Goal: Task Accomplishment & Management: Manage account settings

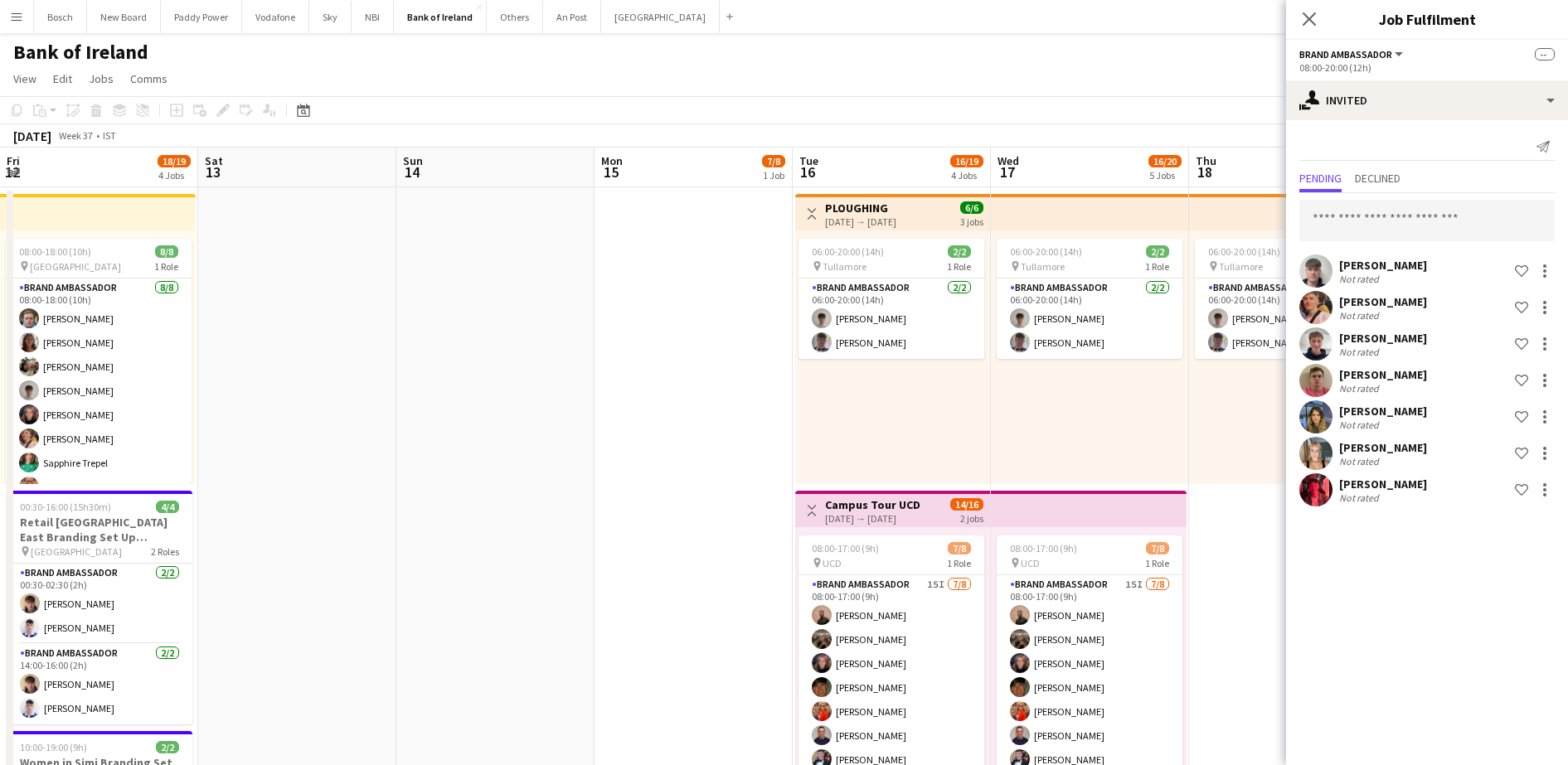
scroll to position [0, 374]
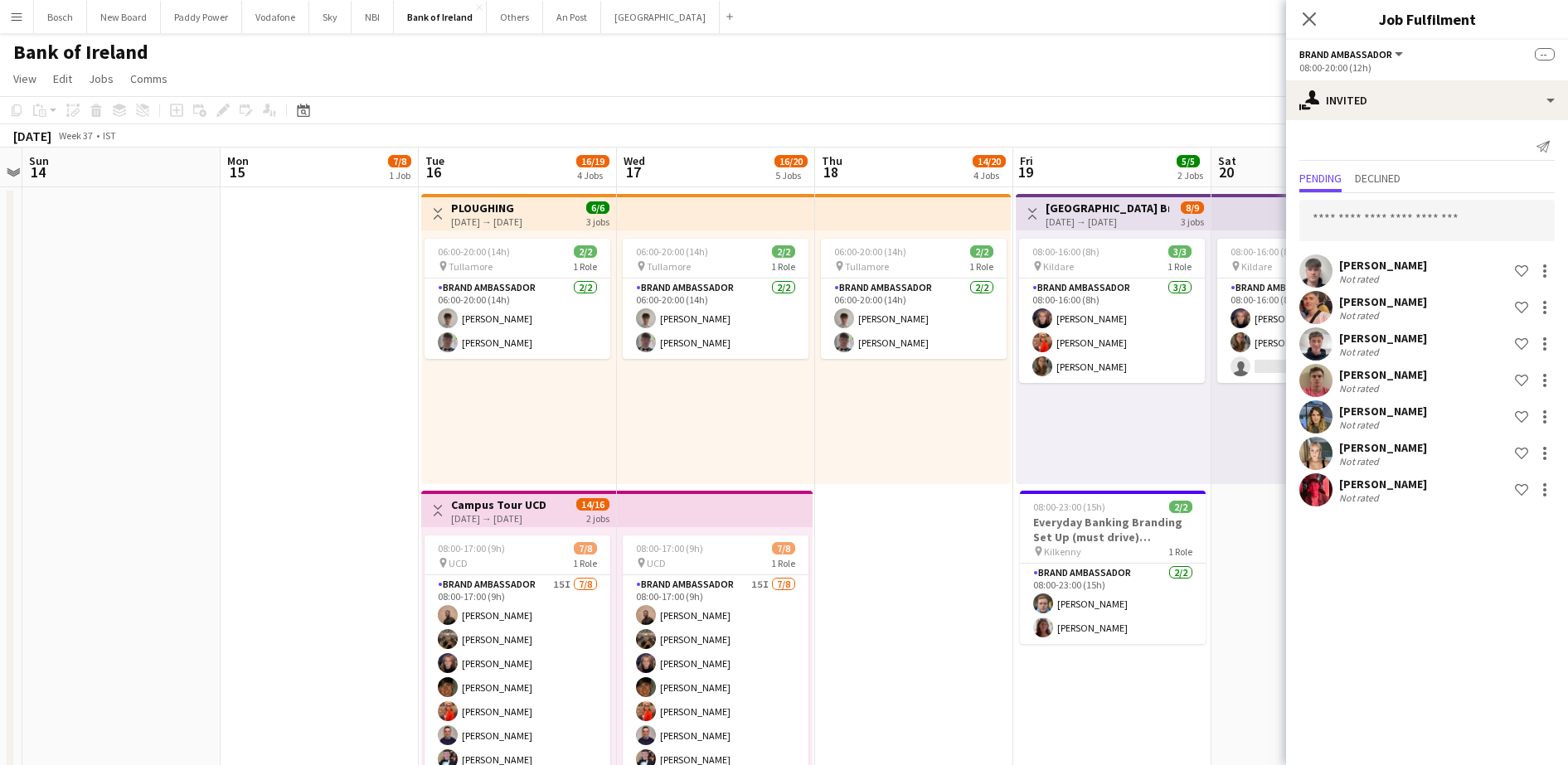
drag, startPoint x: 306, startPoint y: 408, endPoint x: 789, endPoint y: 382, distance: 483.7
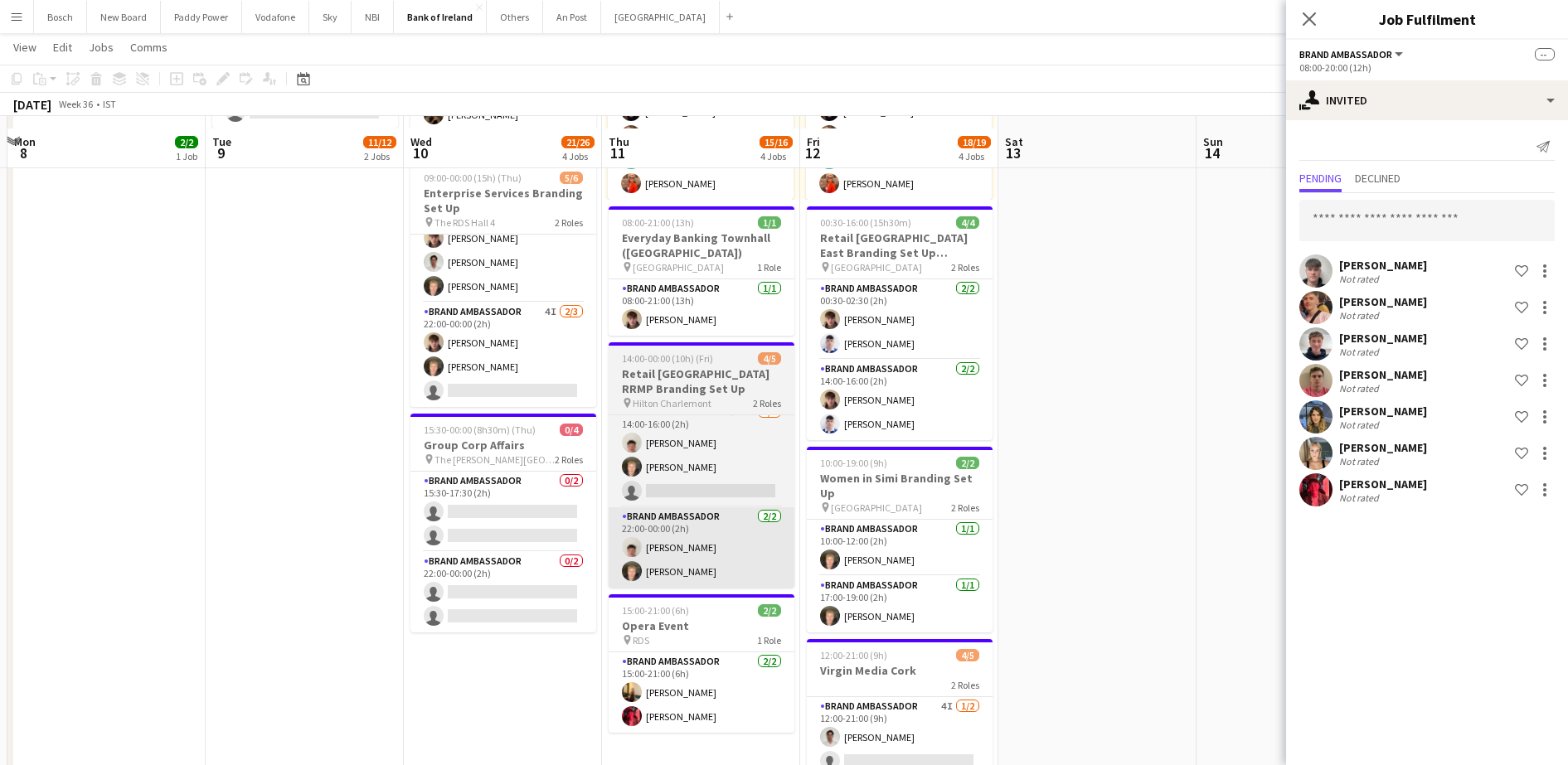
scroll to position [311, 0]
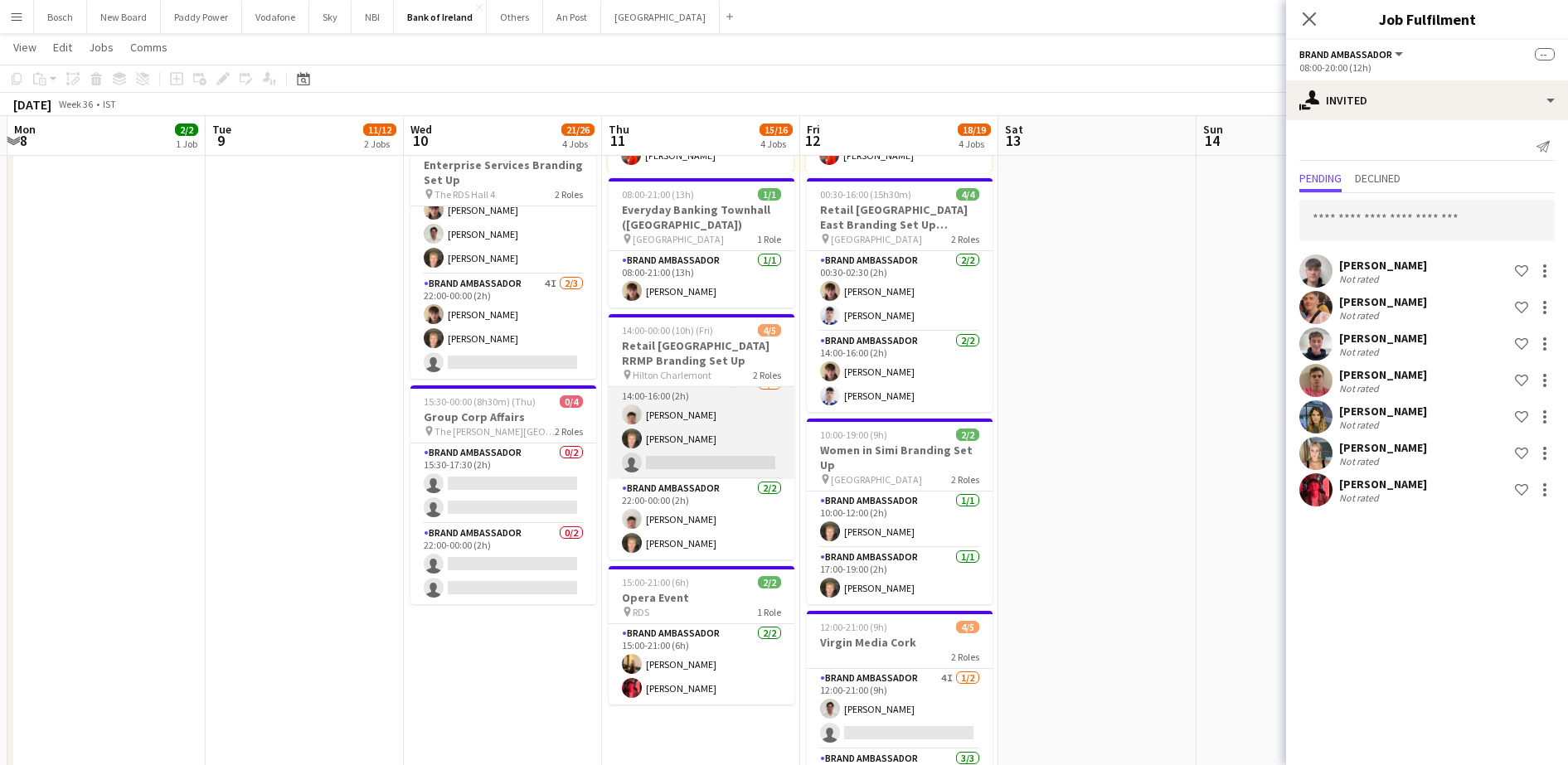
click at [696, 436] on app-card-role "Brand Ambassador 5I 1A [DATE] 14:00-16:00 (2h) [PERSON_NAME] [PERSON_NAME] sing…" at bounding box center [702, 427] width 186 height 104
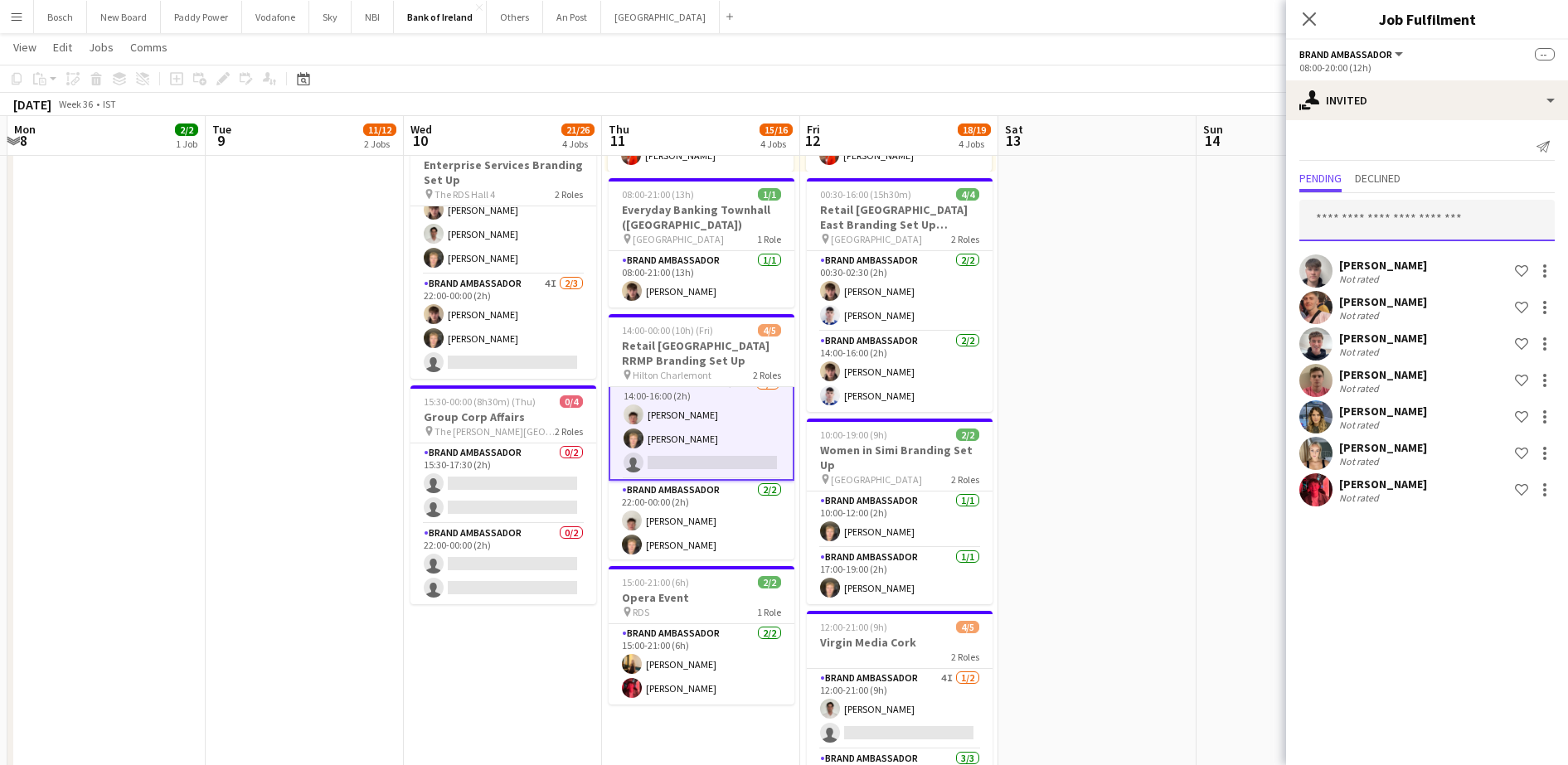
click at [1413, 235] on input "text" at bounding box center [1427, 220] width 255 height 41
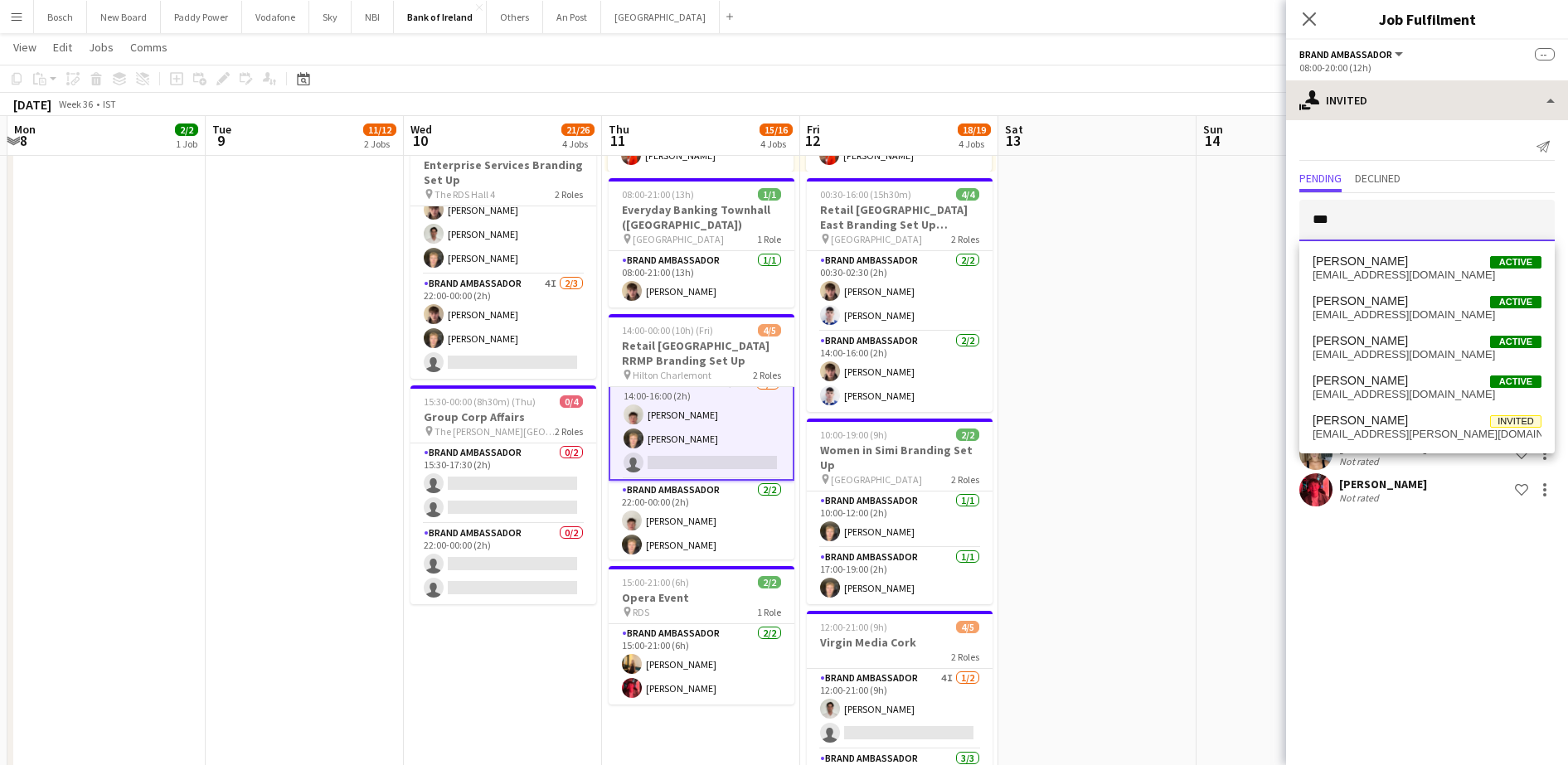
type input "***"
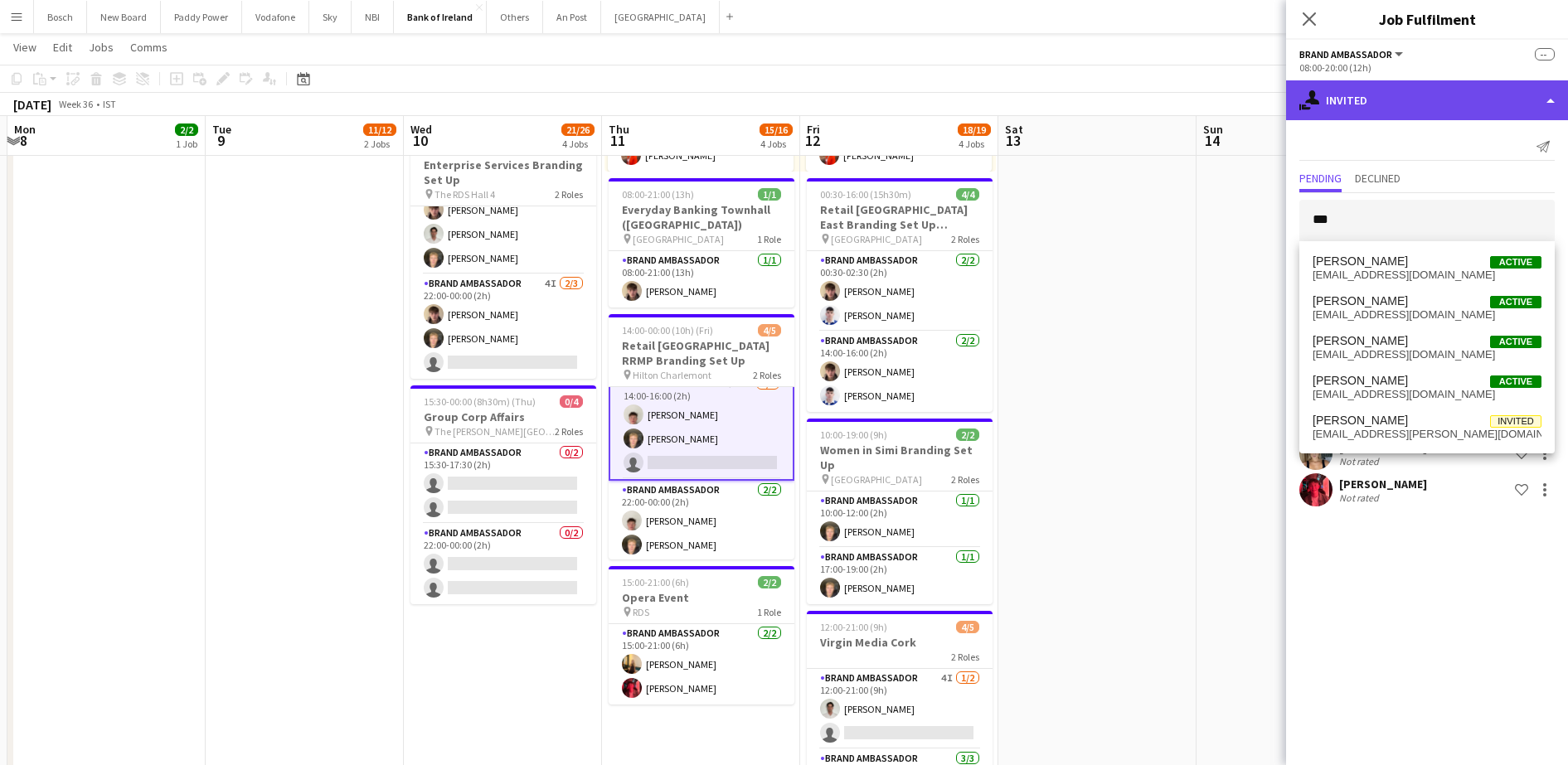
click at [1396, 88] on div "single-neutral-actions-share-1 Invited" at bounding box center [1427, 99] width 282 height 40
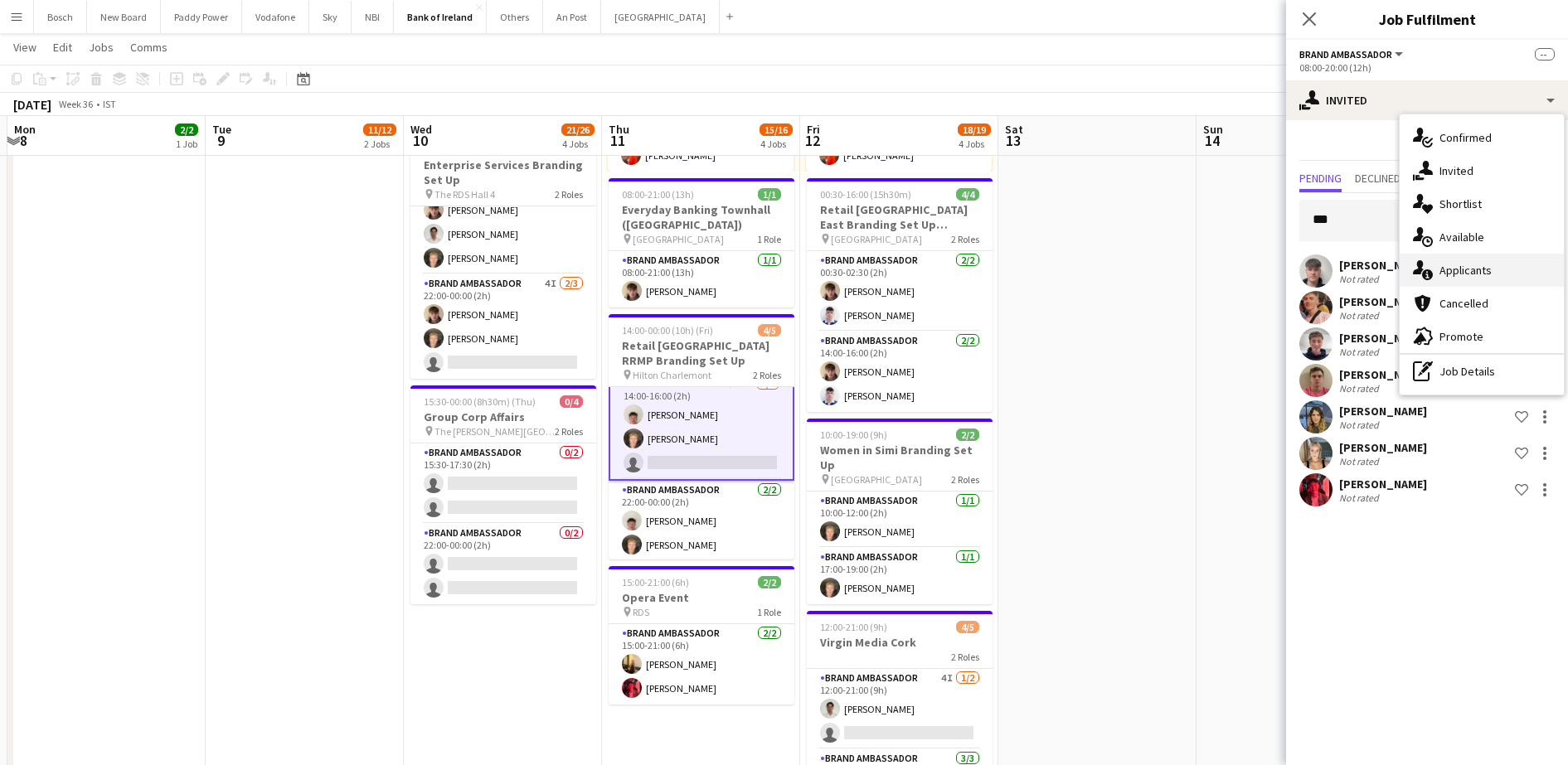
click at [1471, 277] on div "single-neutral-actions-information Applicants" at bounding box center [1482, 270] width 164 height 33
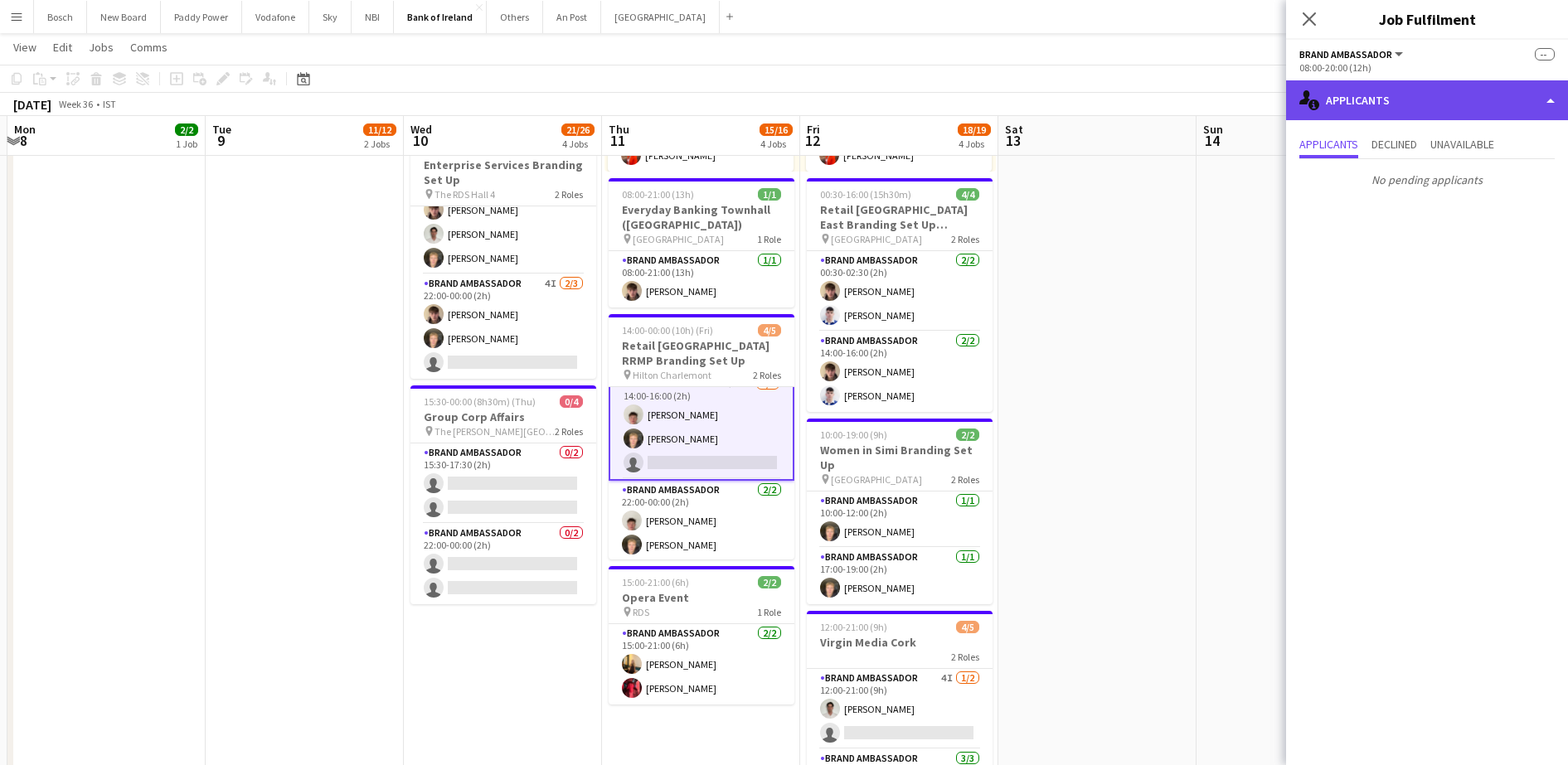
click at [1383, 88] on div "single-neutral-actions-information Applicants" at bounding box center [1427, 99] width 282 height 40
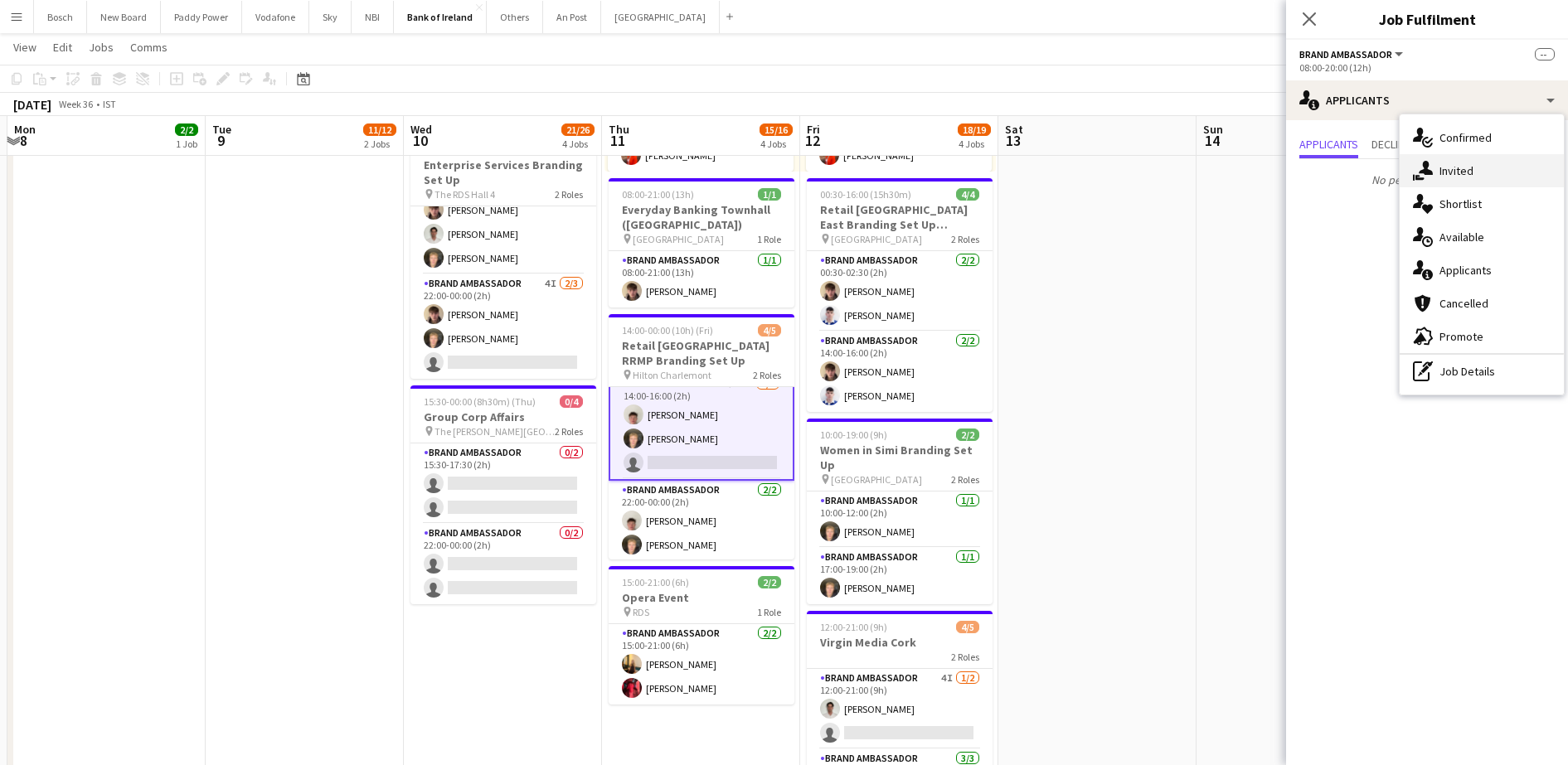
click at [1439, 179] on div "single-neutral-actions-share-1 Invited" at bounding box center [1482, 171] width 164 height 33
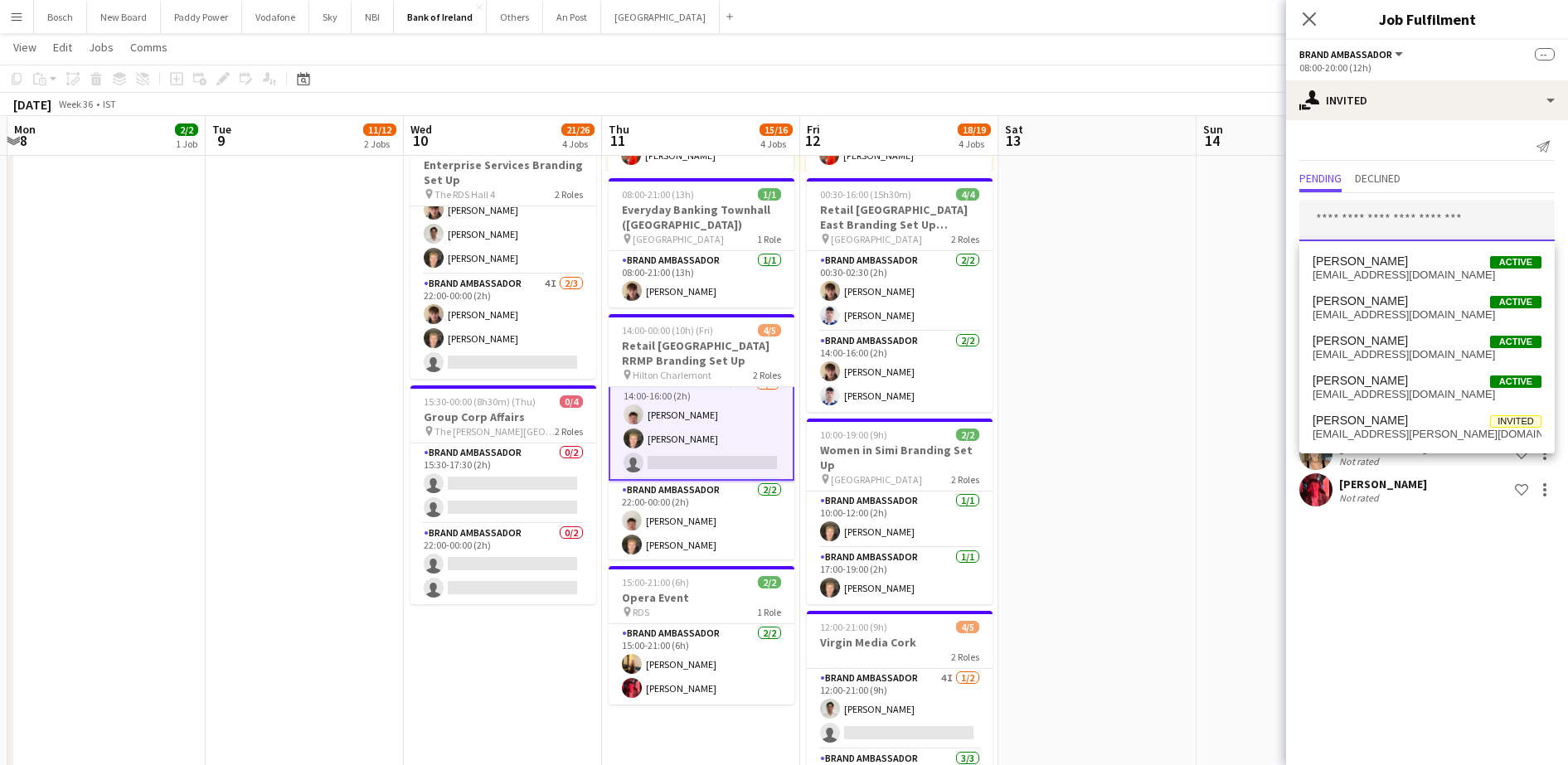
click at [1403, 214] on input "text" at bounding box center [1427, 220] width 255 height 41
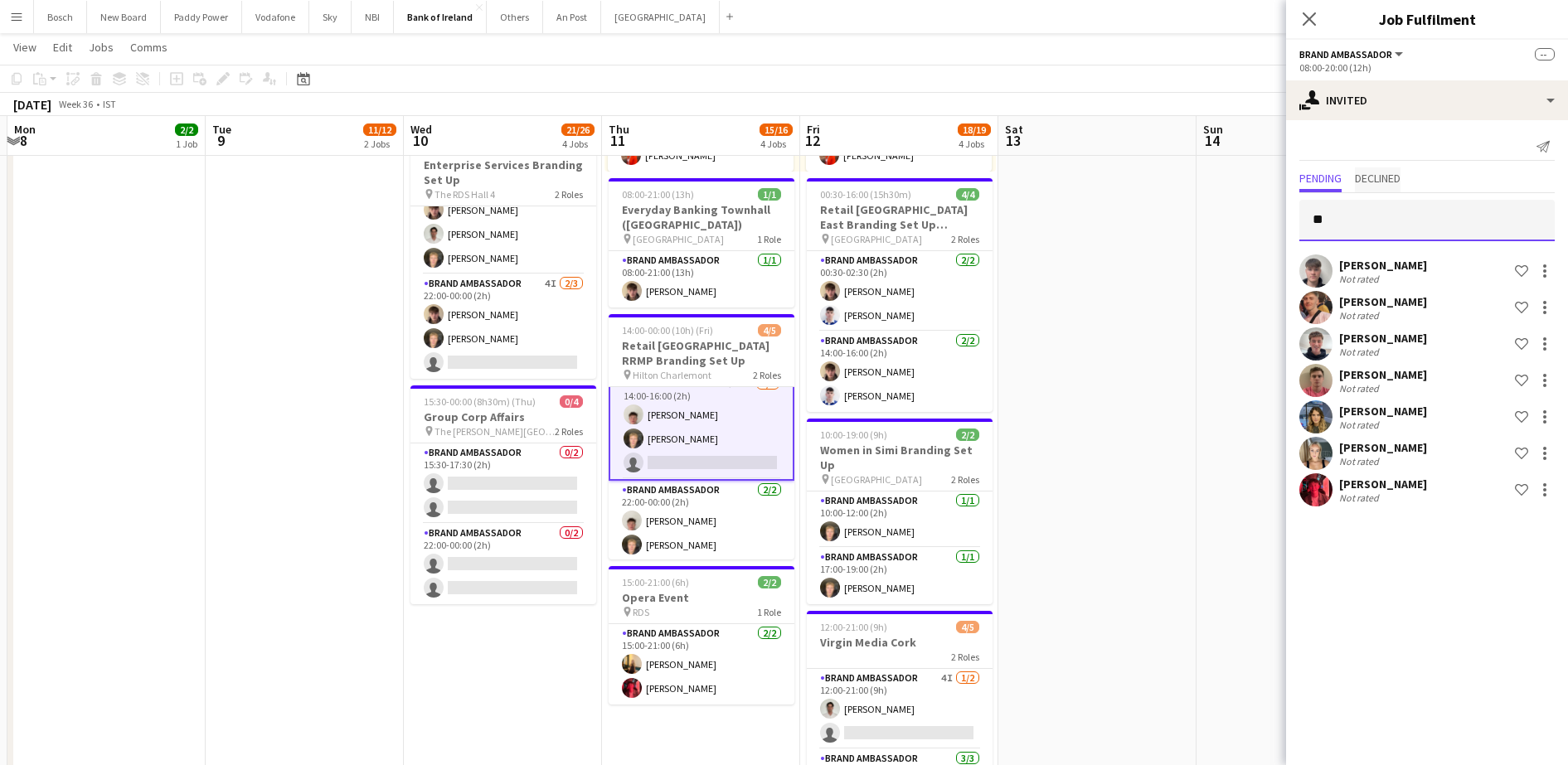
type input "**"
click at [1390, 176] on span "Declined" at bounding box center [1377, 178] width 45 height 12
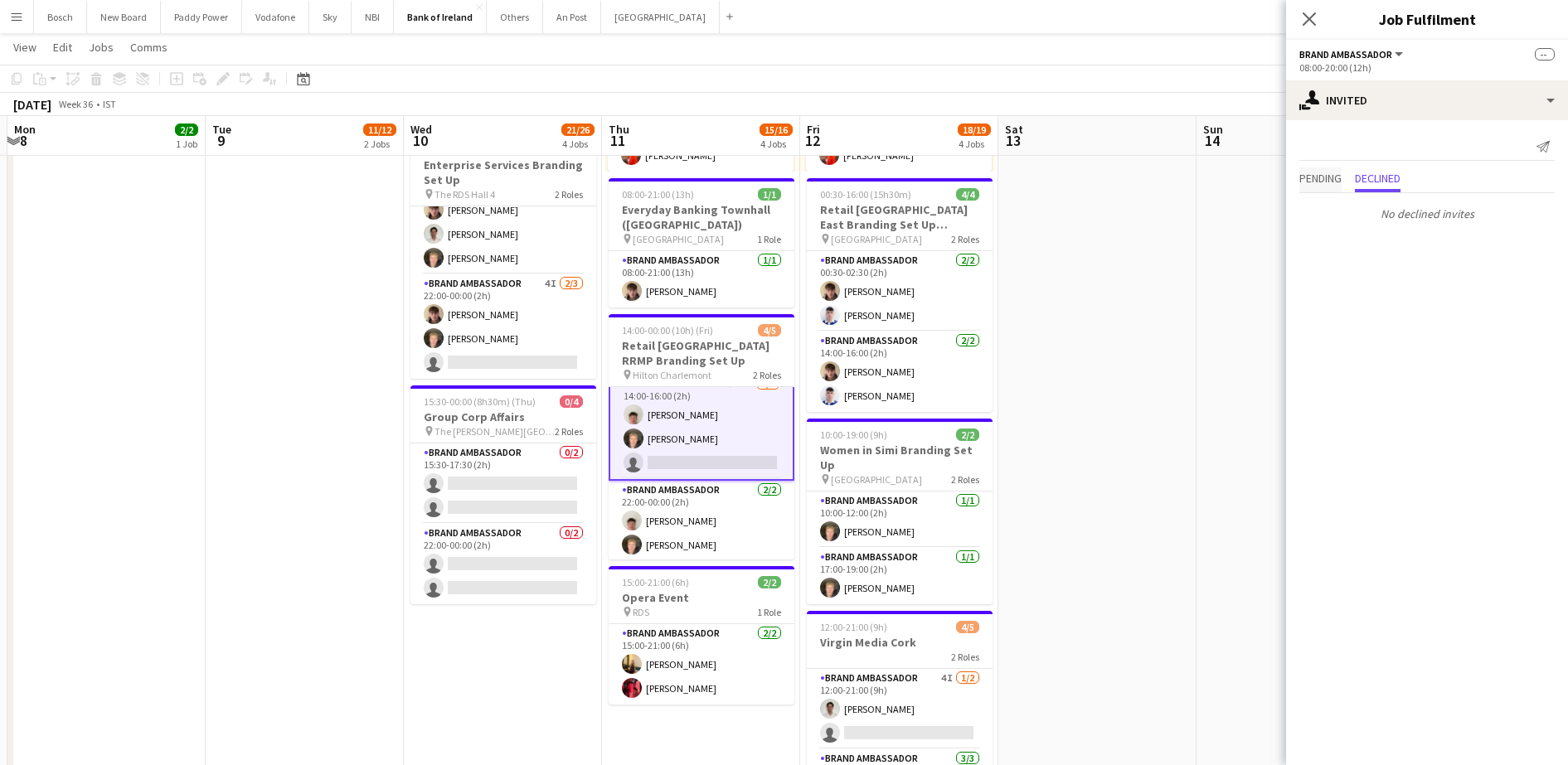
click at [1321, 175] on span "Pending" at bounding box center [1321, 178] width 42 height 12
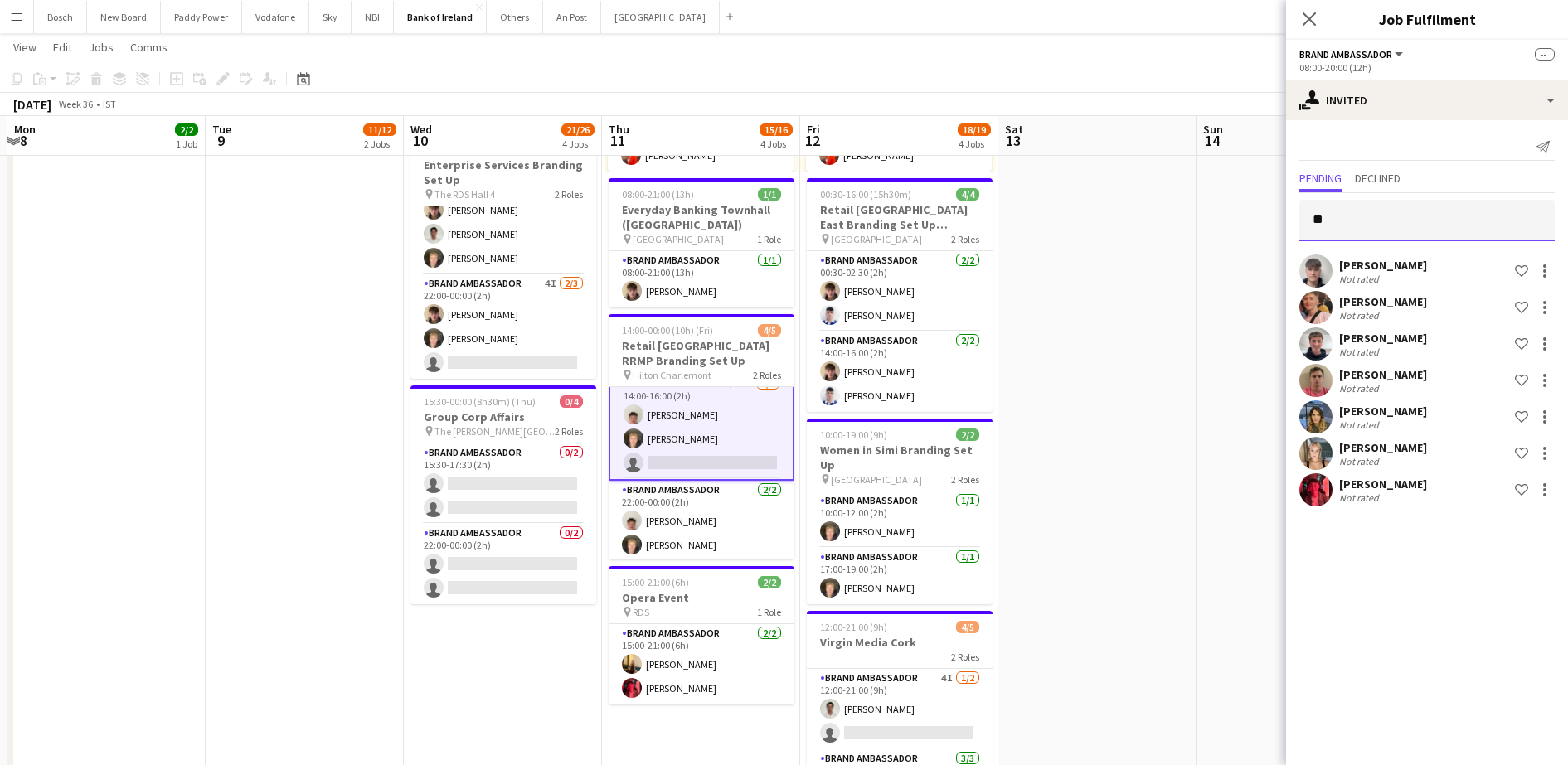
click at [1390, 218] on input "**" at bounding box center [1427, 220] width 255 height 41
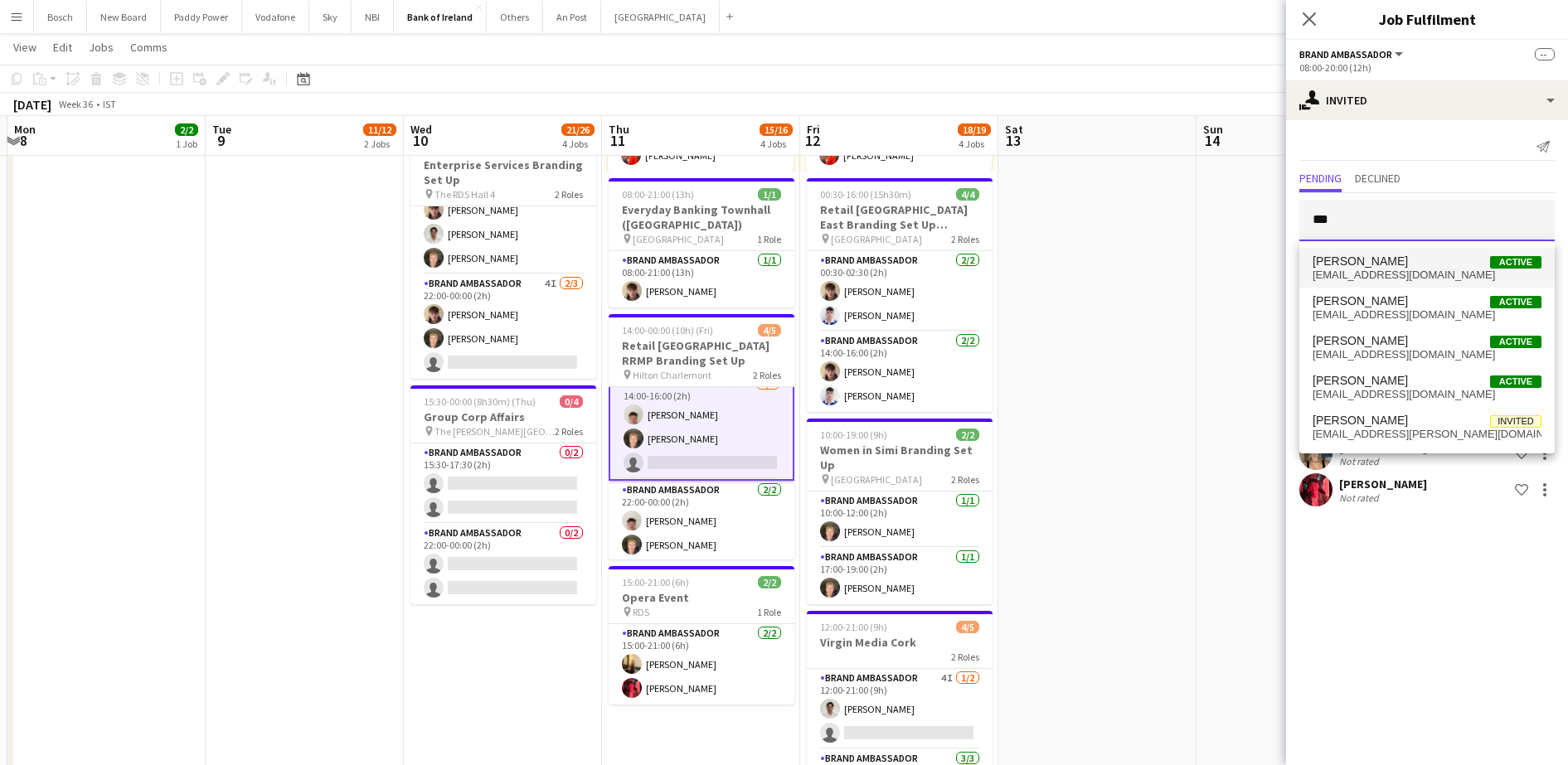
type input "***"
click at [1397, 261] on span "[PERSON_NAME]" at bounding box center [1360, 261] width 95 height 14
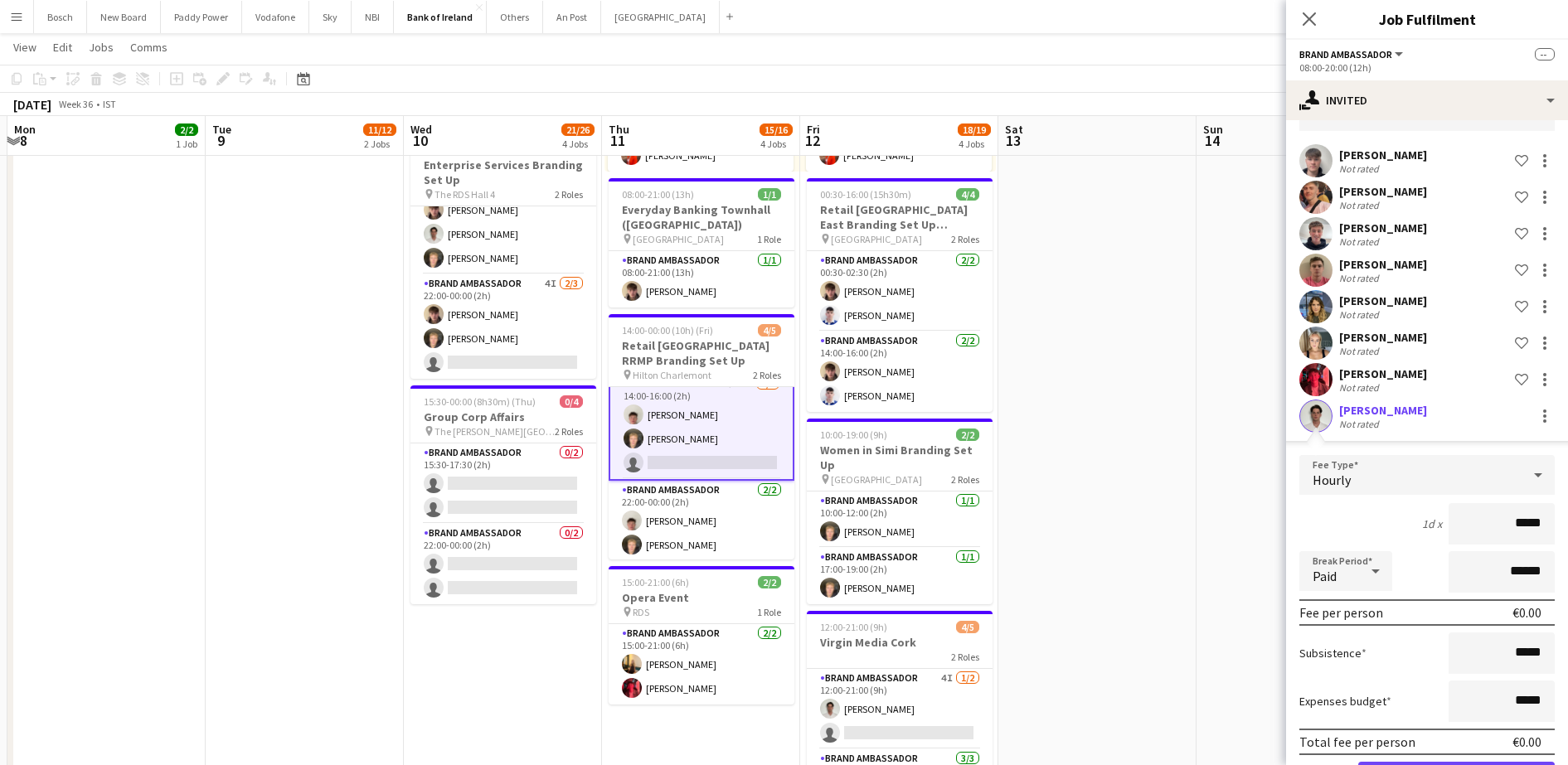
scroll to position [171, 0]
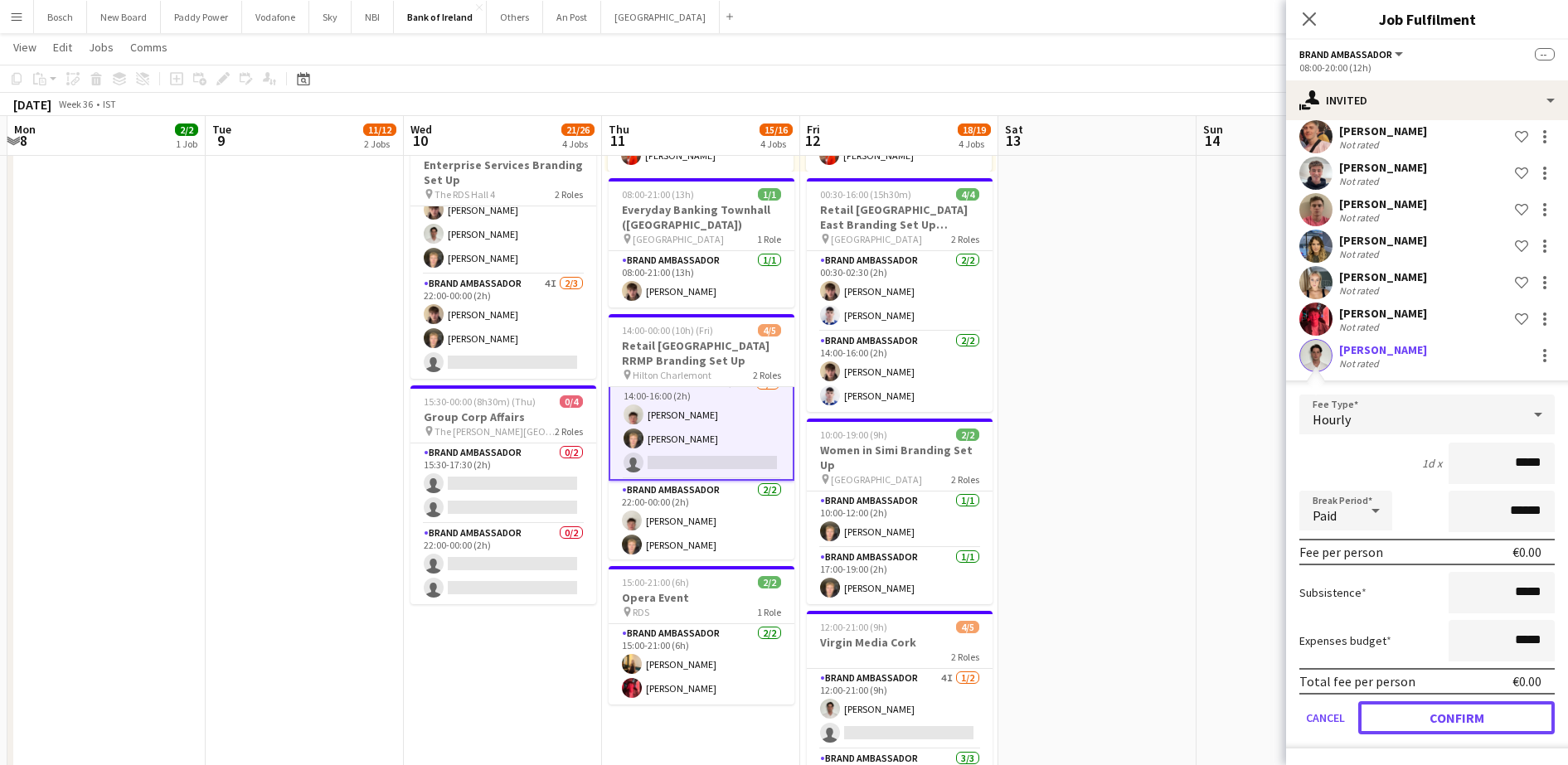
click at [1476, 722] on button "Confirm" at bounding box center [1457, 718] width 197 height 33
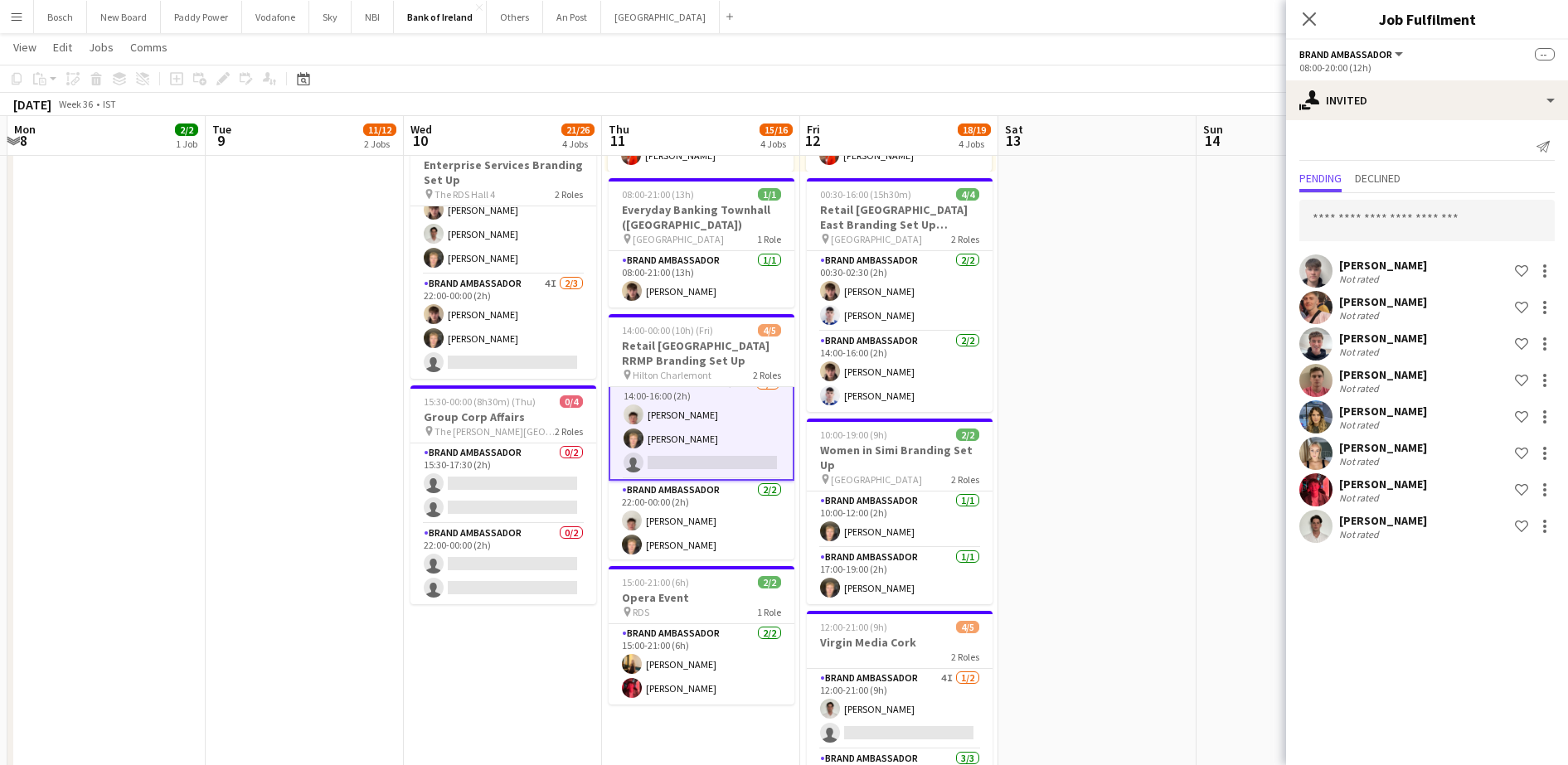
scroll to position [0, 0]
click at [1191, 49] on app-page-menu "View Day view expanded Day view collapsed Month view Date picker Jump to [DATE]…" at bounding box center [784, 48] width 1568 height 32
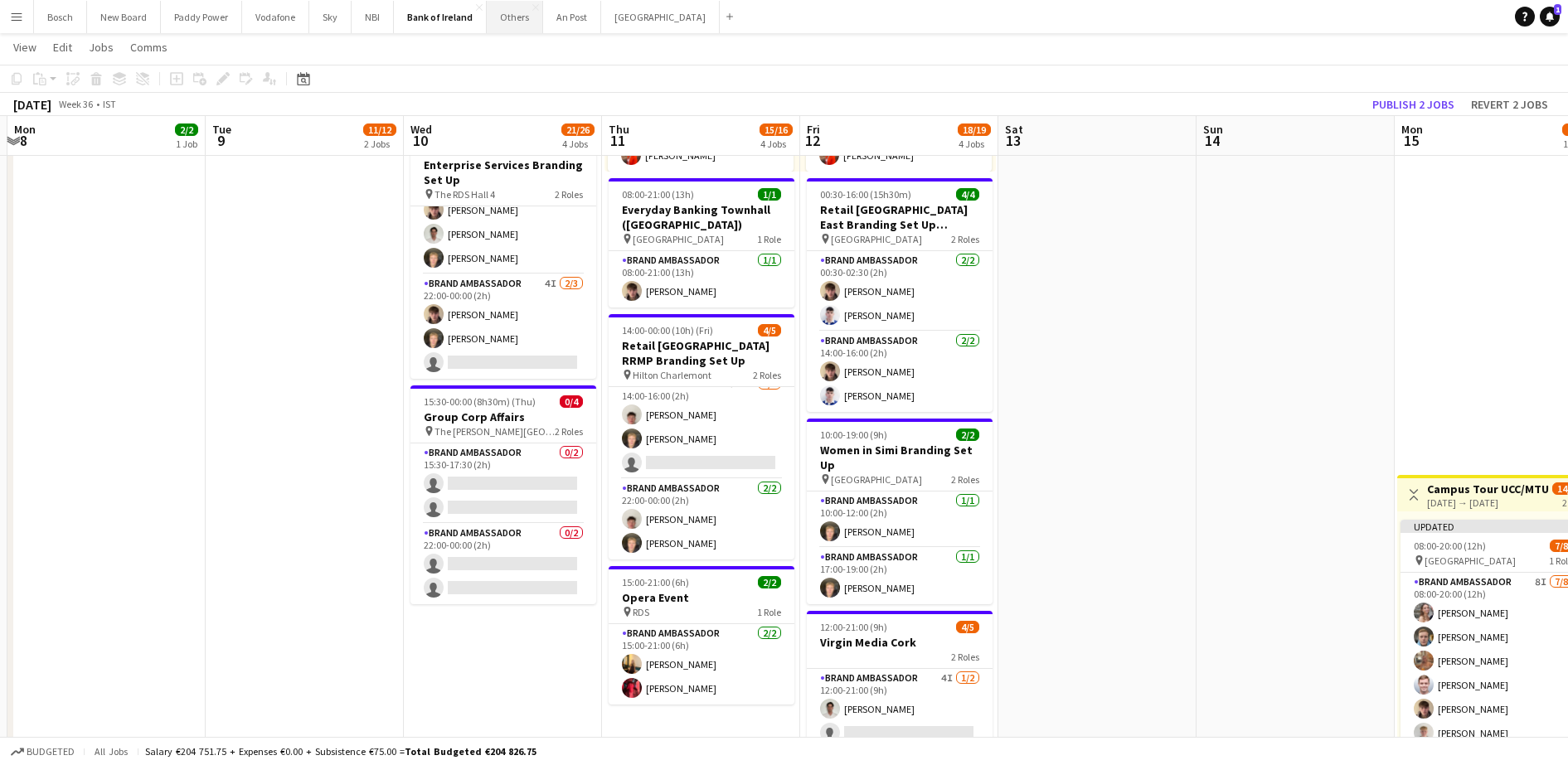
click at [493, 15] on button "Others Close" at bounding box center [515, 17] width 57 height 33
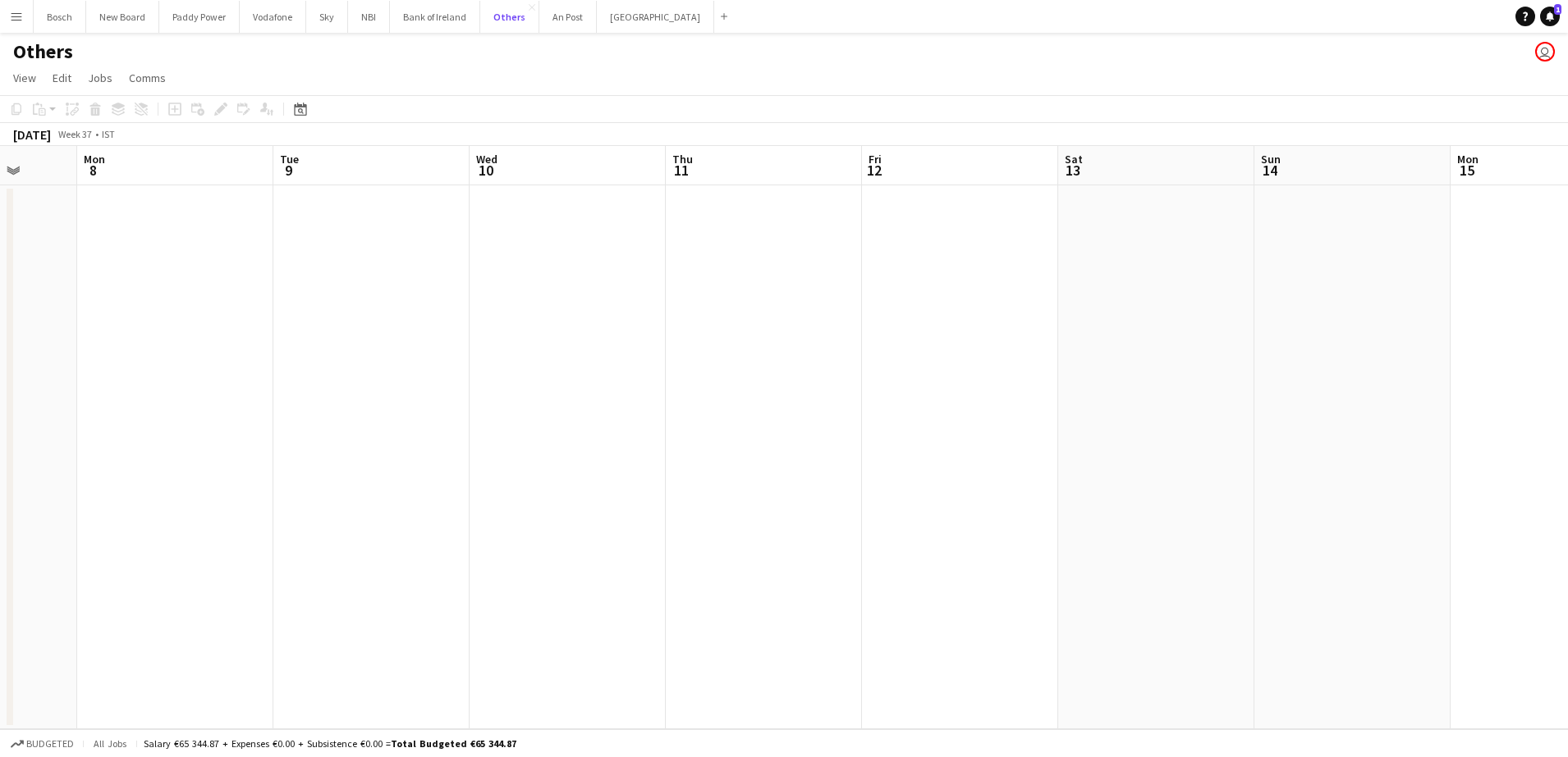
scroll to position [0, 632]
click at [364, 32] on div "Bosch Close New Board Close Paddy Power Close Vodafone Close Sky Close NBI Clos…" at bounding box center [382, 16] width 701 height 32
click at [363, 21] on button "NBI Close" at bounding box center [369, 17] width 42 height 32
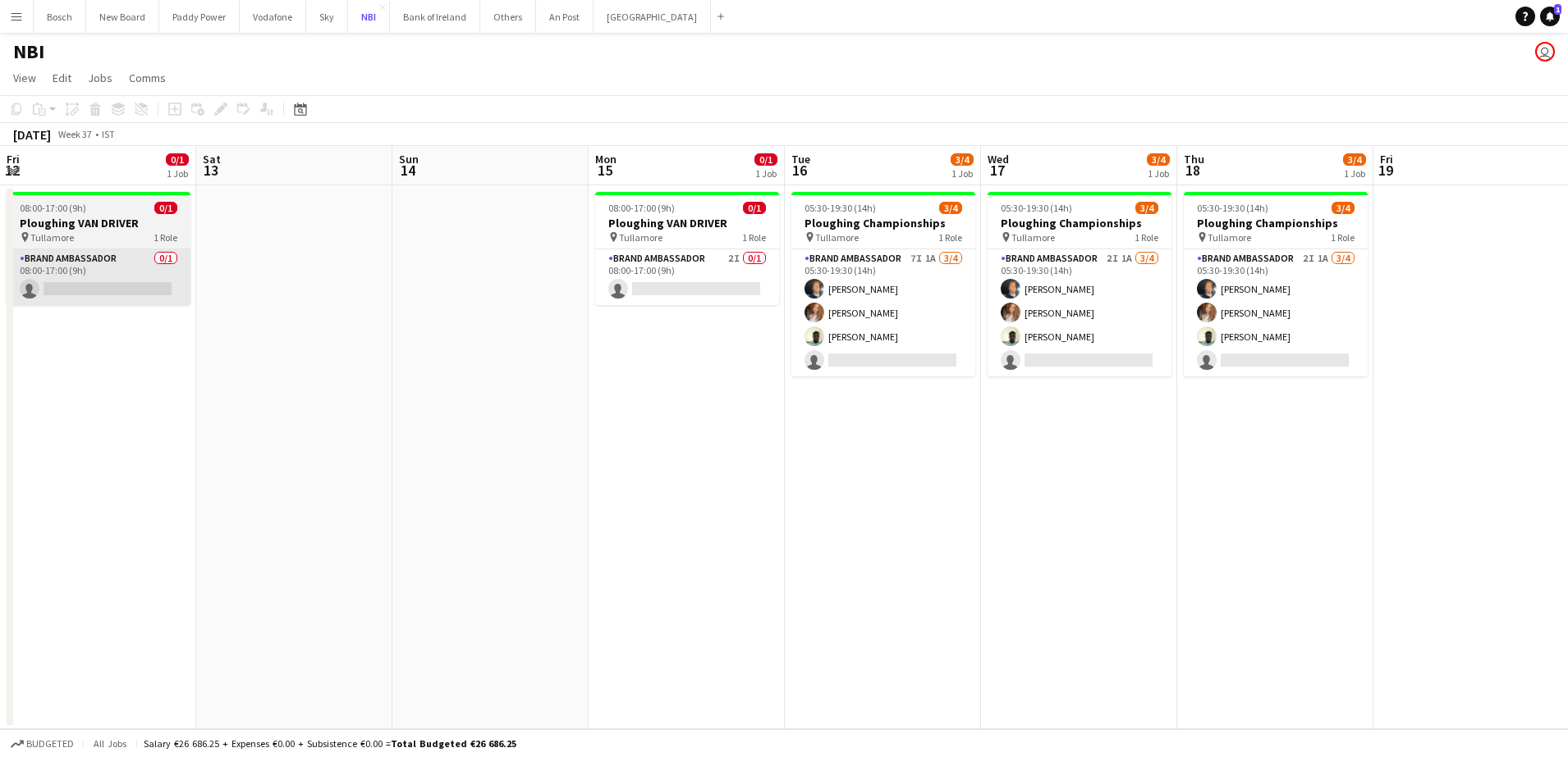
scroll to position [0, 398]
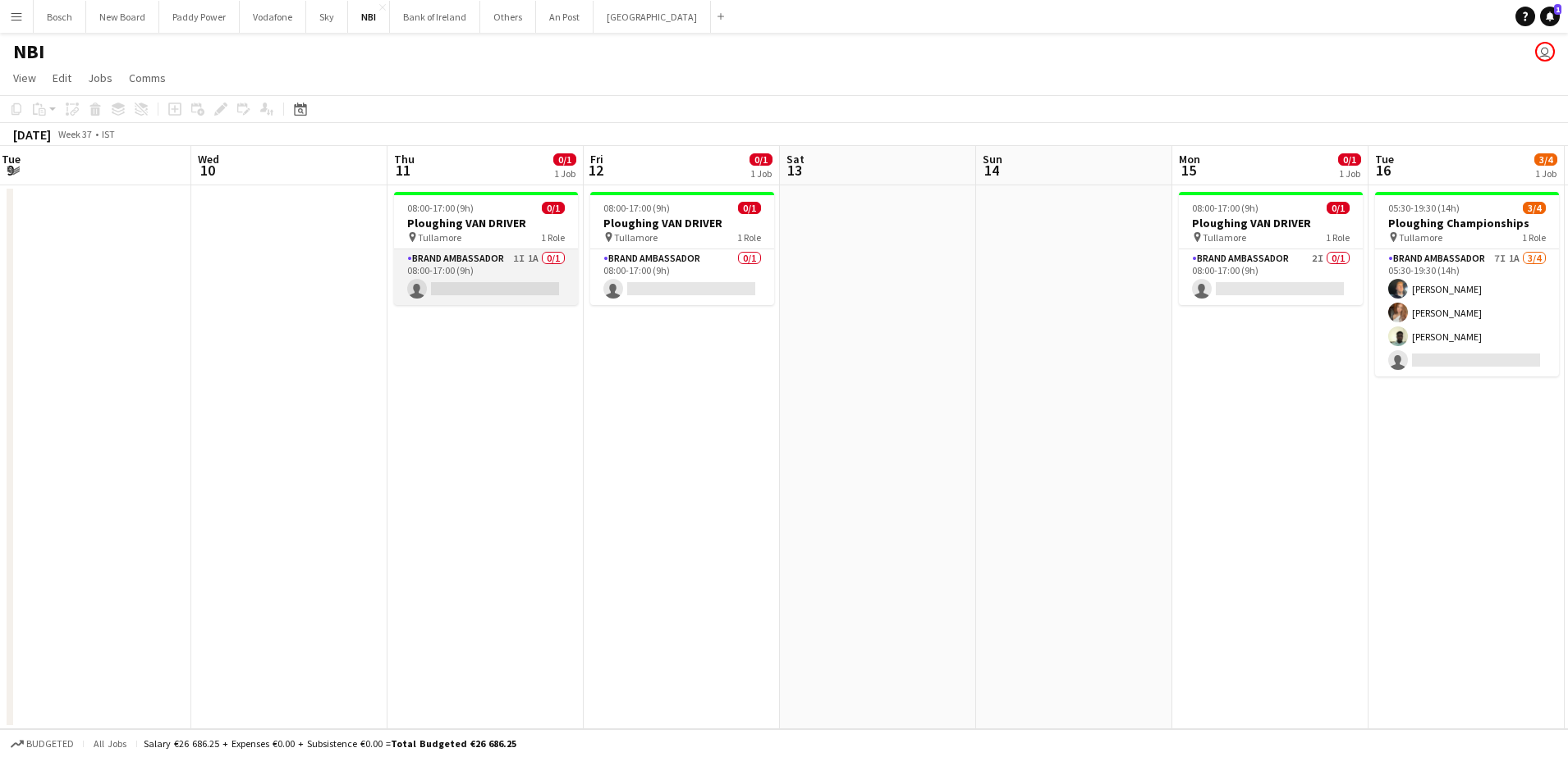
click at [525, 275] on app-card-role "Brand Ambassador 1I 1A 0/1 08:00-17:00 (9h) single-neutral-actions" at bounding box center [485, 277] width 184 height 56
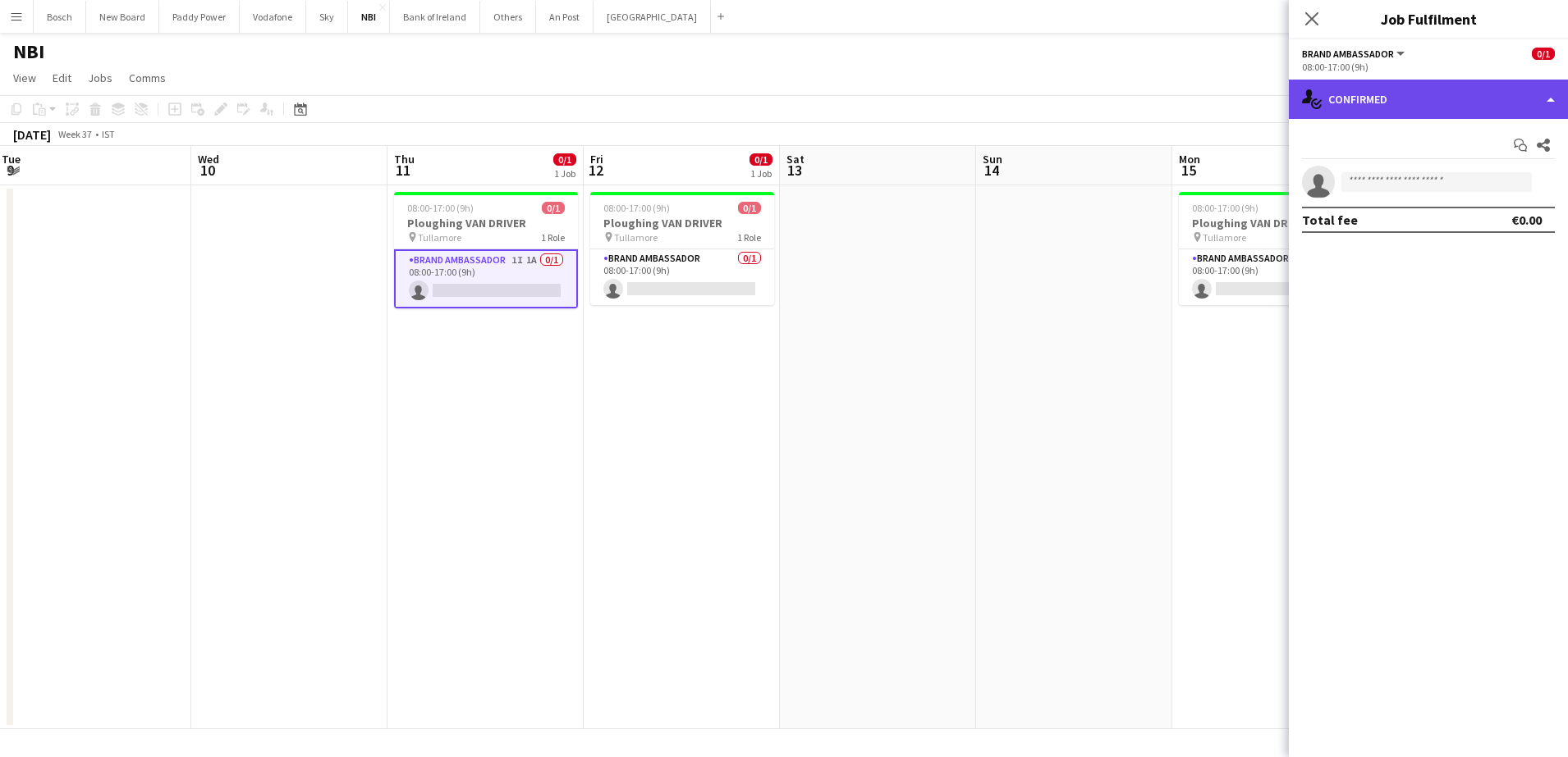
click at [1341, 114] on div "single-neutral-actions-check-2 Confirmed" at bounding box center [1428, 98] width 279 height 39
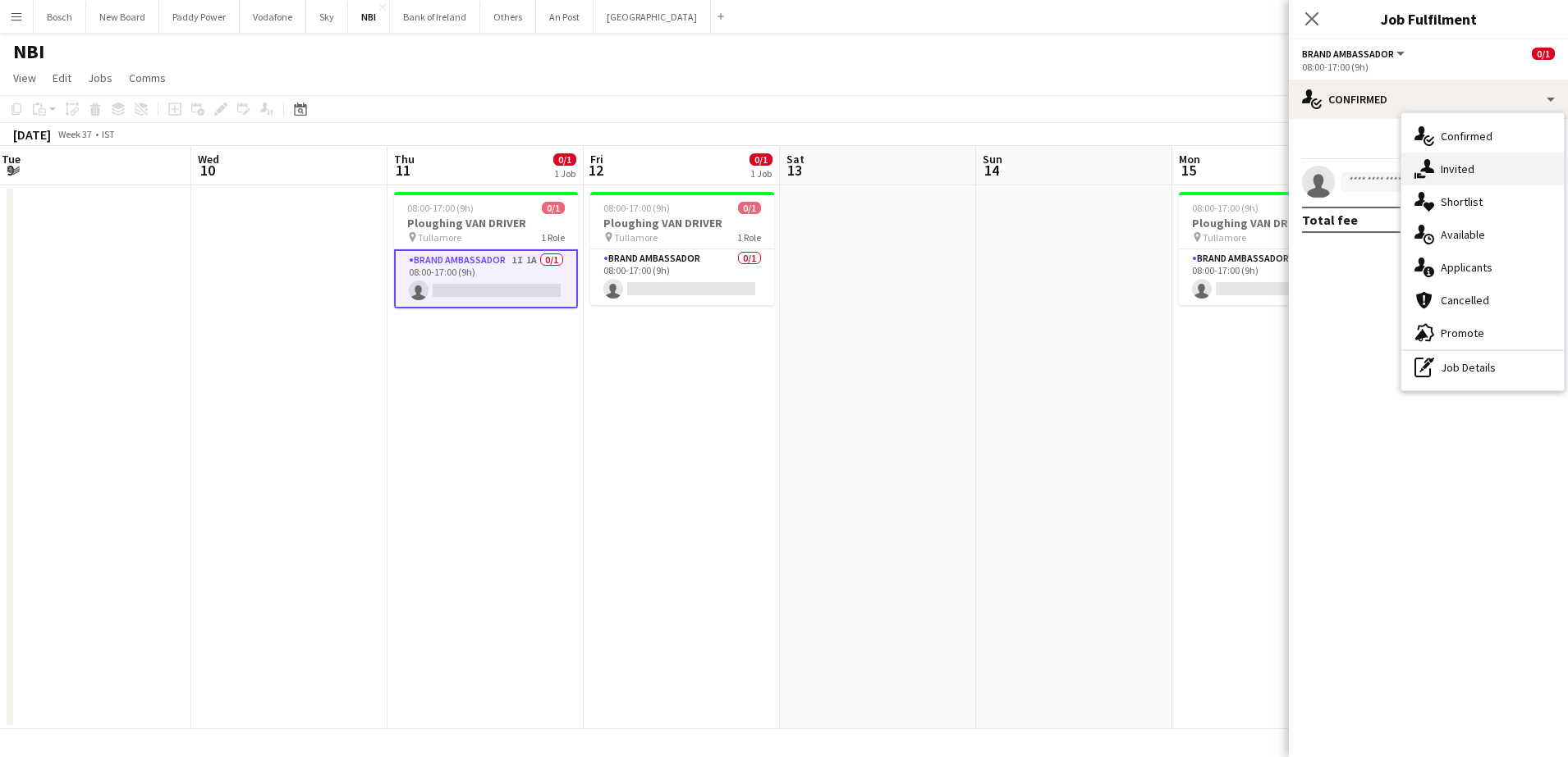
click at [1444, 170] on div "single-neutral-actions-share-1 Invited" at bounding box center [1482, 169] width 162 height 32
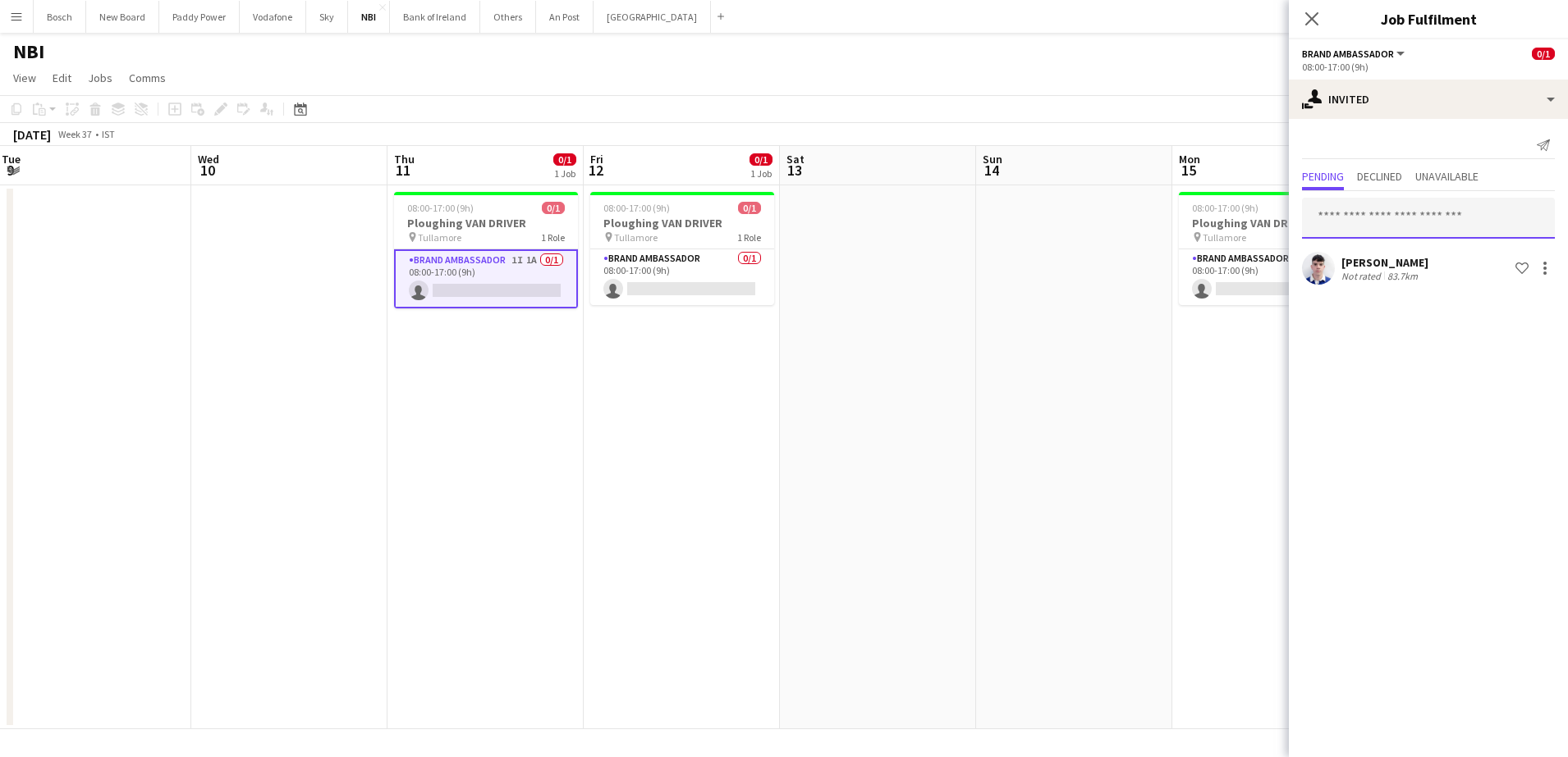
click at [1433, 230] on input "text" at bounding box center [1428, 217] width 253 height 41
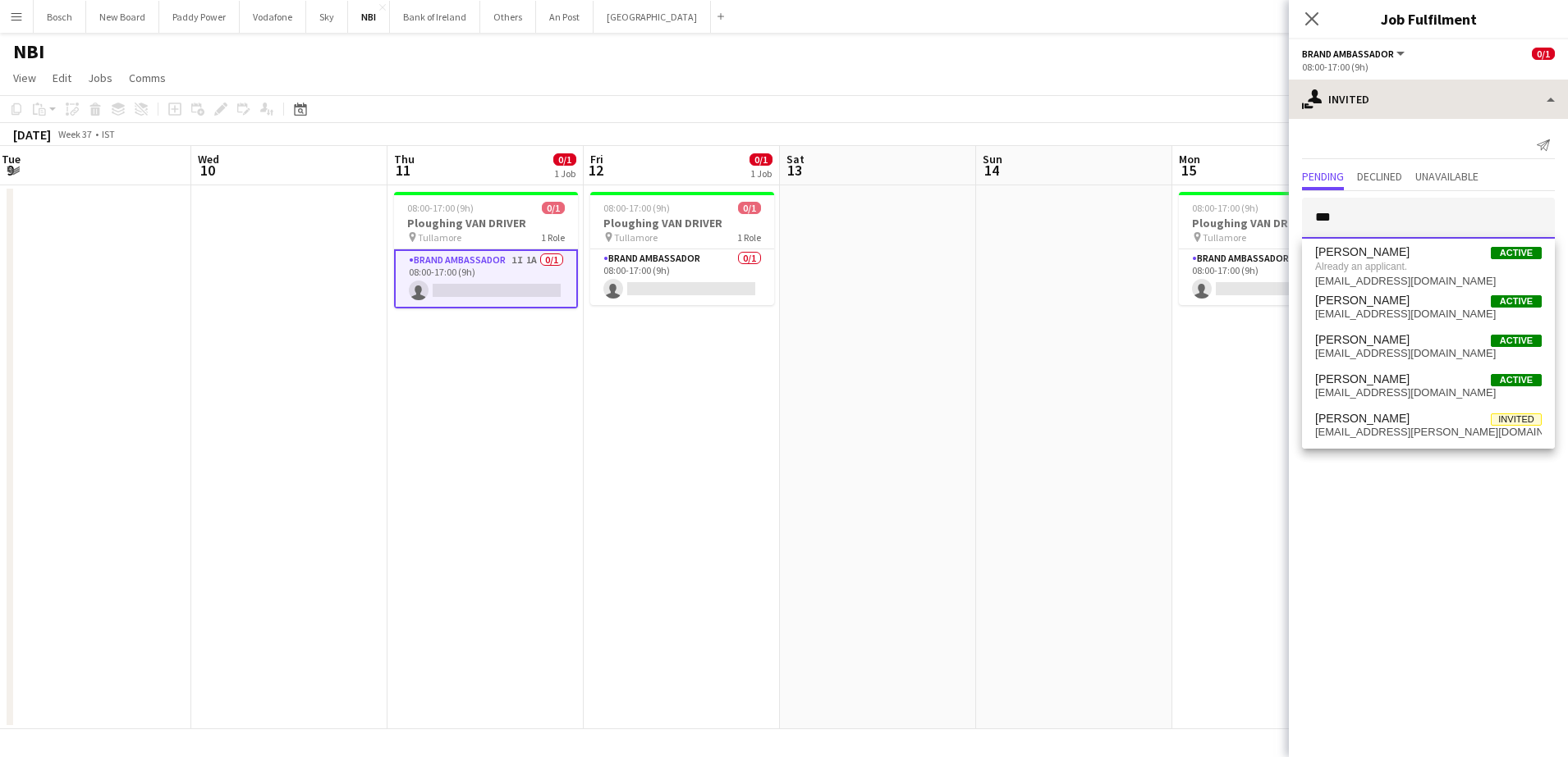
type input "***"
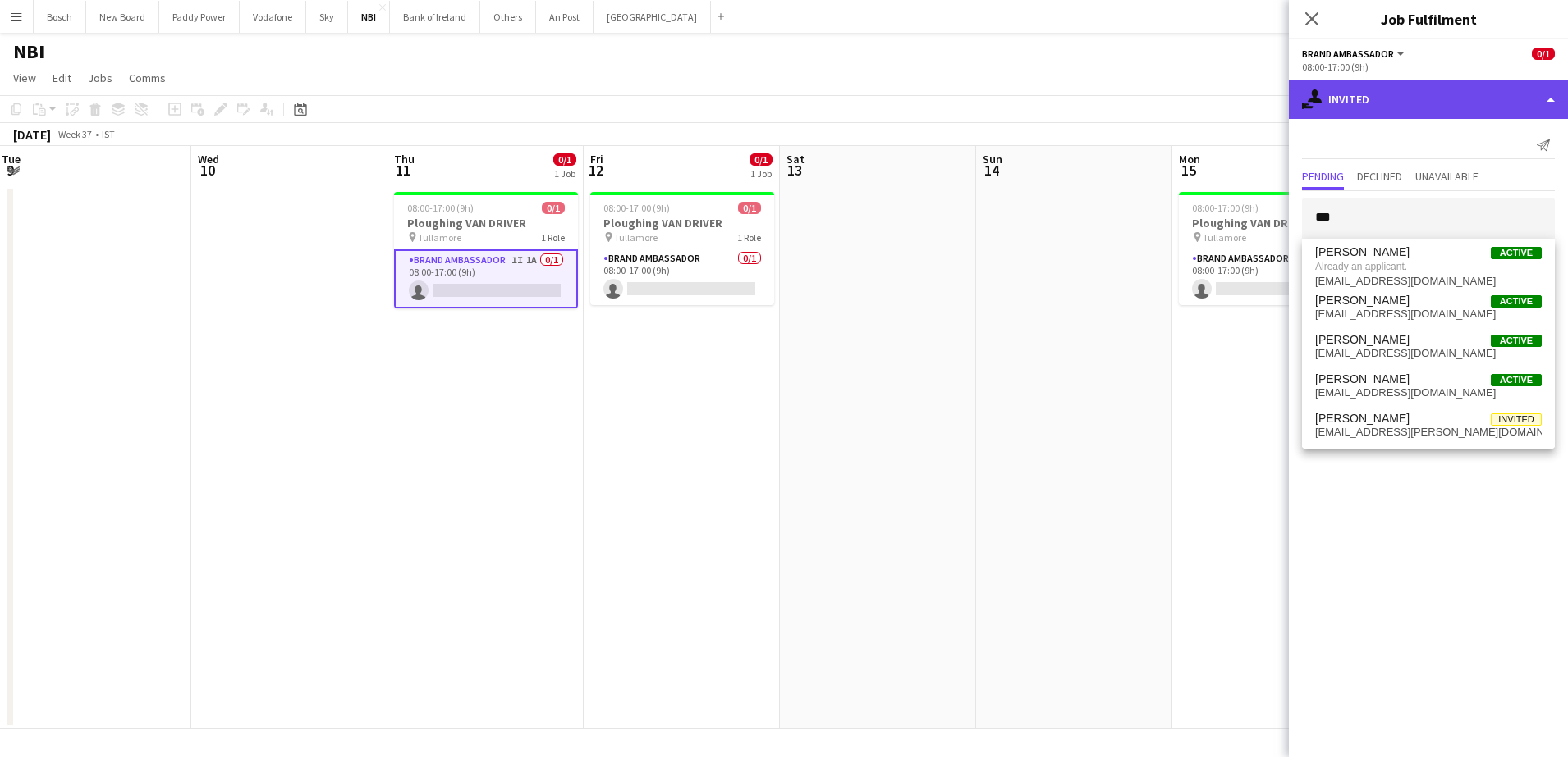
click at [1354, 116] on div "single-neutral-actions-share-1 Invited" at bounding box center [1428, 98] width 279 height 39
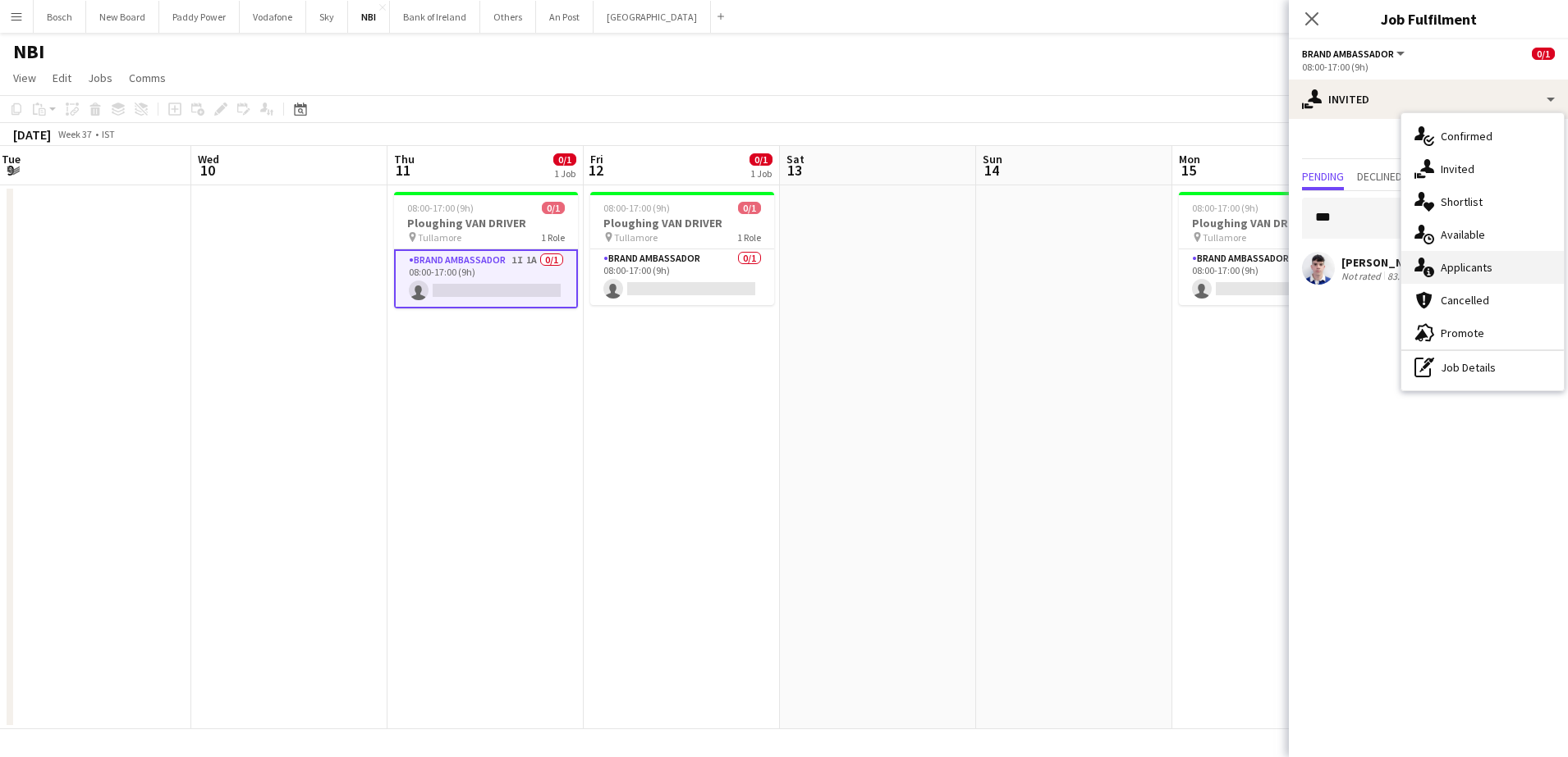
click at [1446, 263] on div "single-neutral-actions-information Applicants" at bounding box center [1482, 267] width 162 height 32
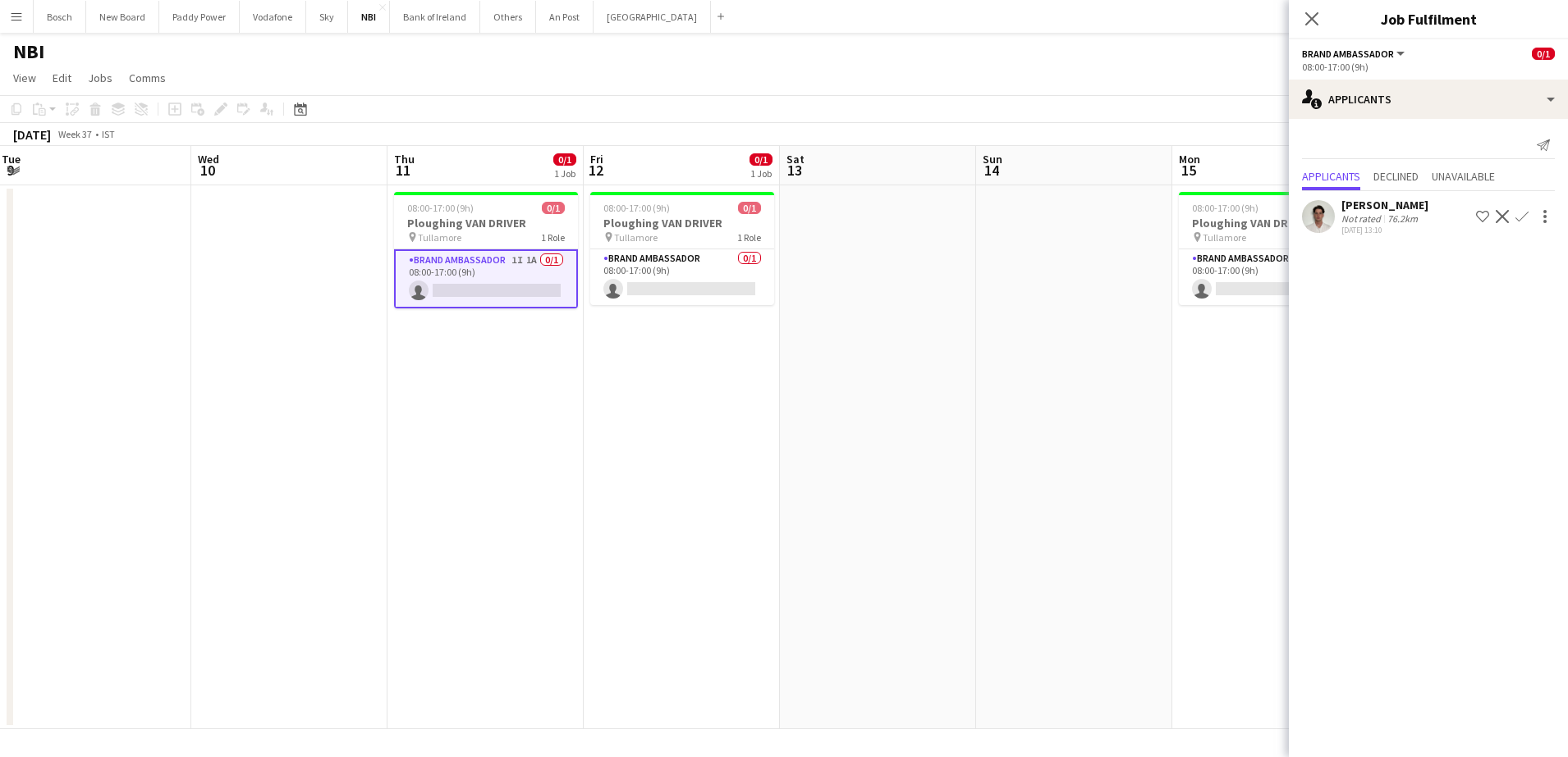
click at [1372, 222] on div "Not rated" at bounding box center [1362, 218] width 43 height 12
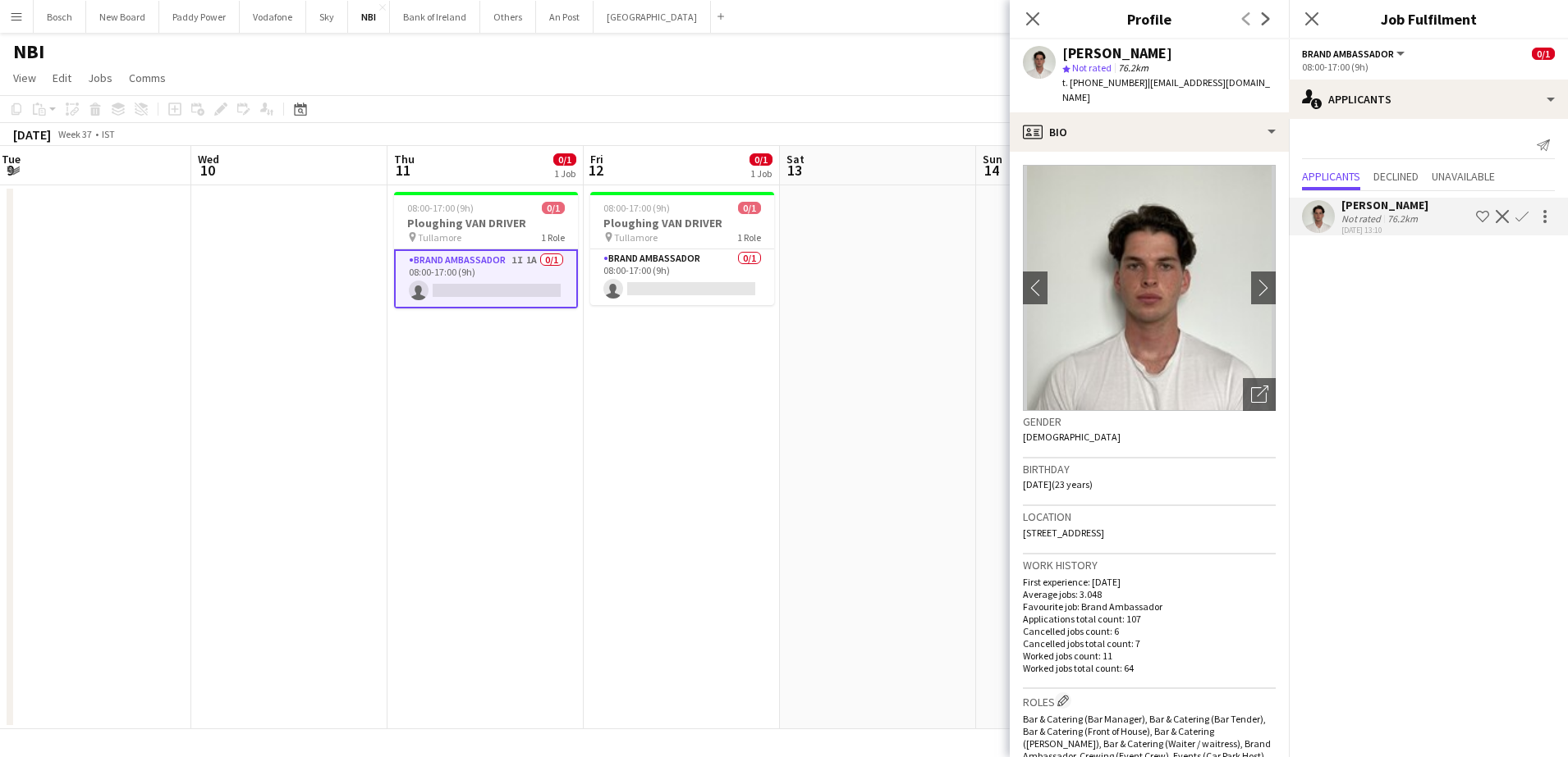
click at [1525, 214] on app-icon "Confirm" at bounding box center [1522, 216] width 13 height 13
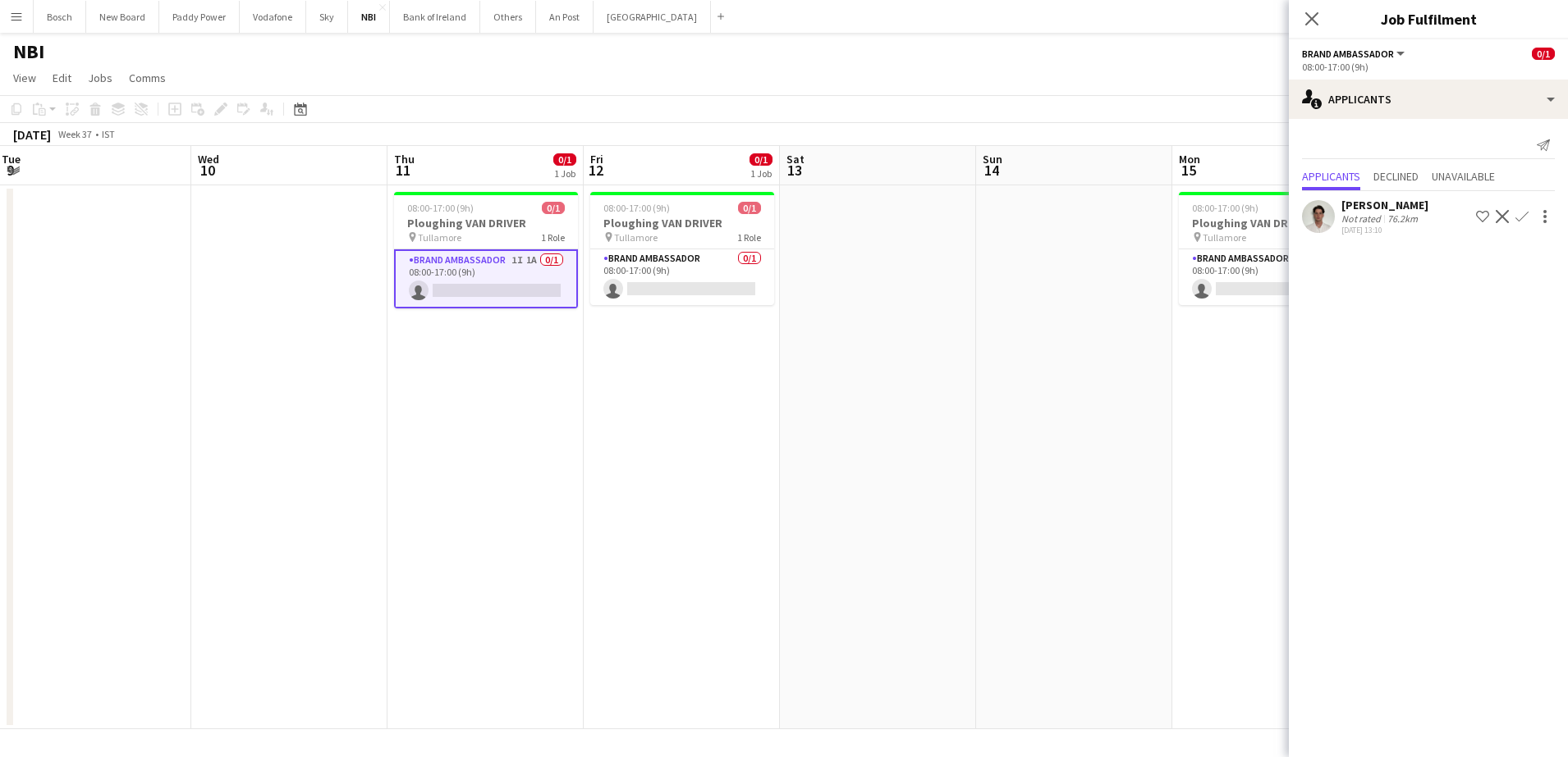
click at [1522, 207] on button "Confirm" at bounding box center [1521, 216] width 20 height 20
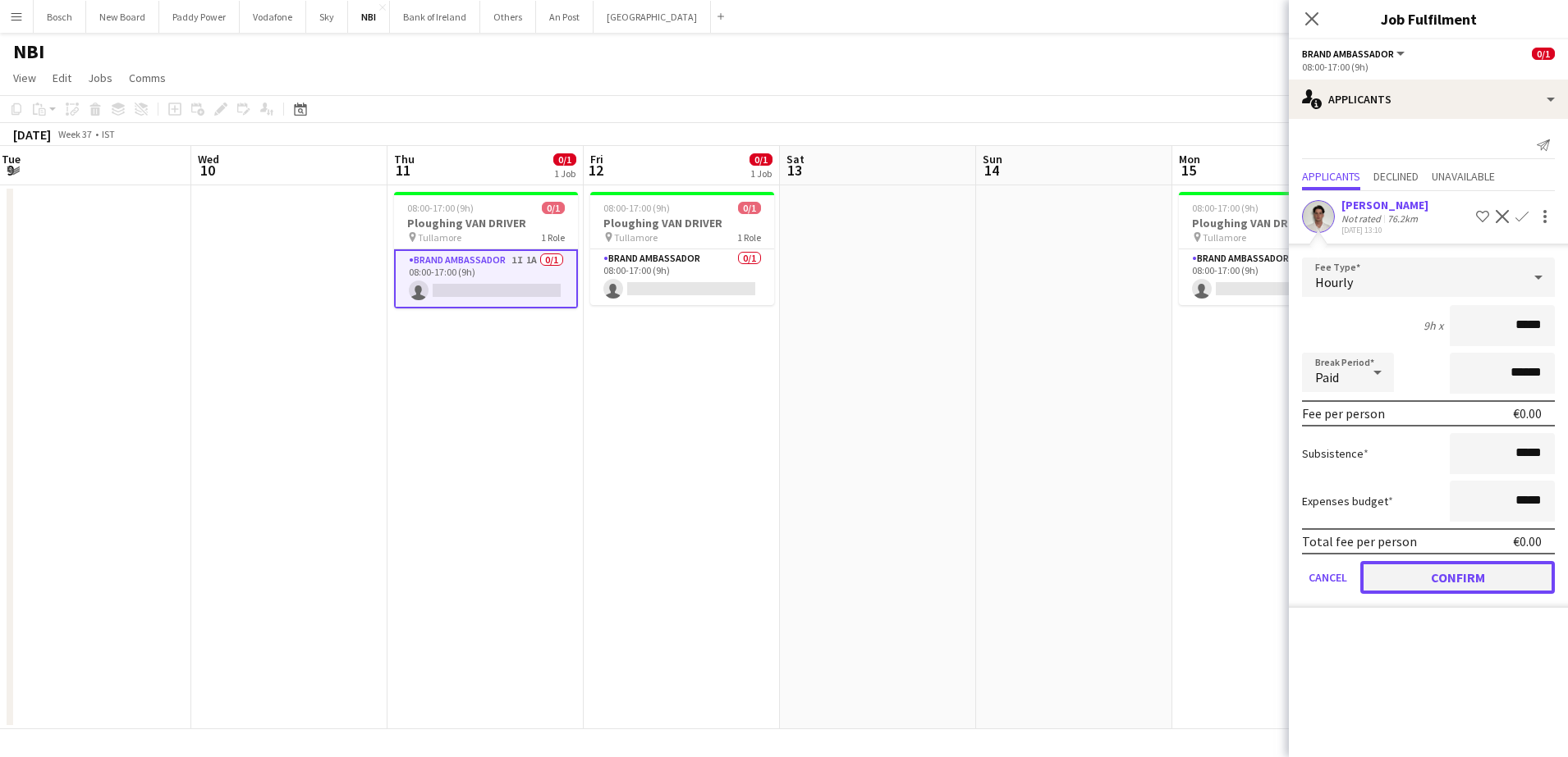
click at [1436, 574] on button "Confirm" at bounding box center [1457, 578] width 195 height 32
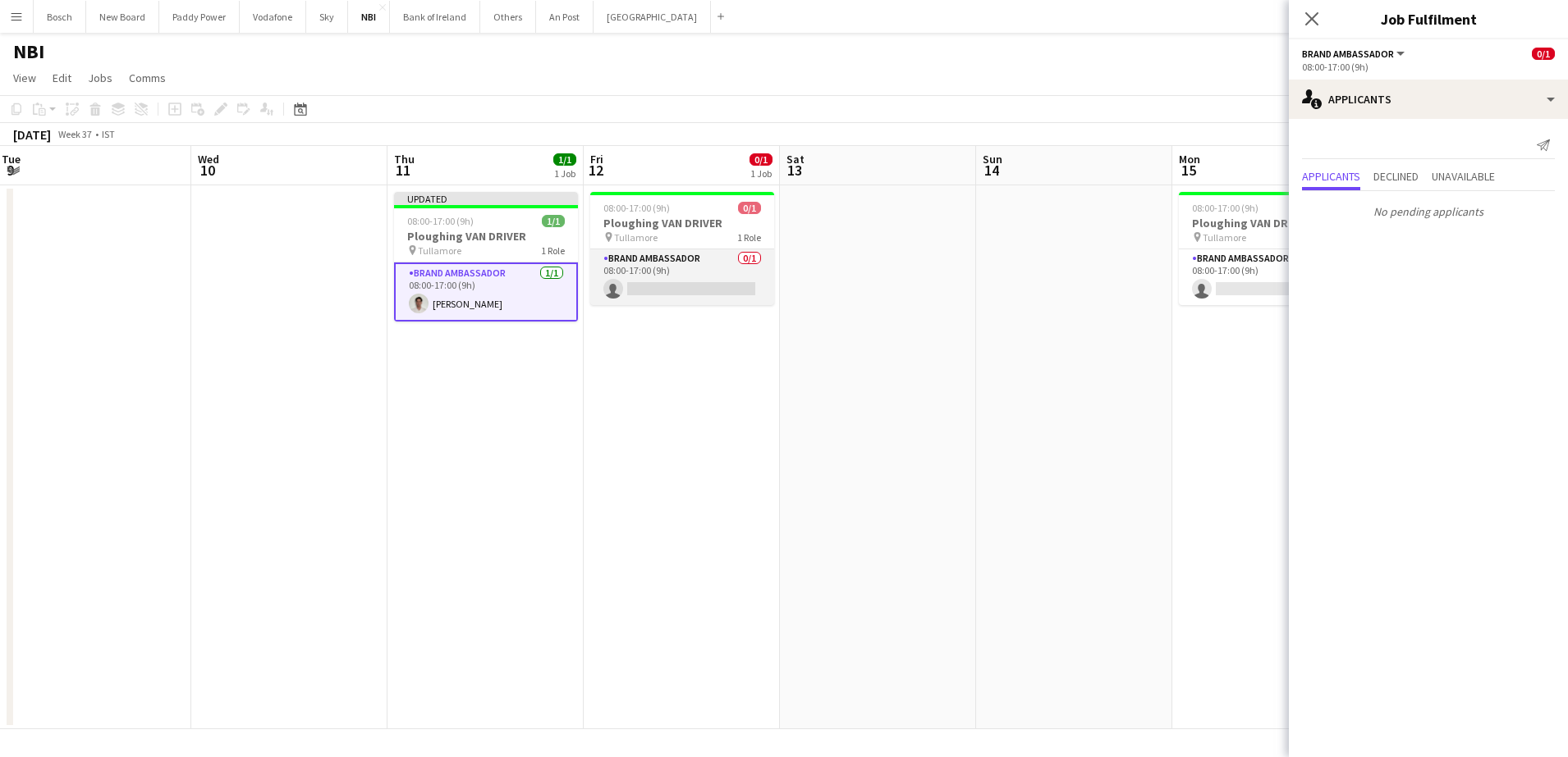
click at [698, 283] on app-card-role "Brand Ambassador 0/1 08:00-17:00 (9h) single-neutral-actions" at bounding box center [682, 277] width 184 height 56
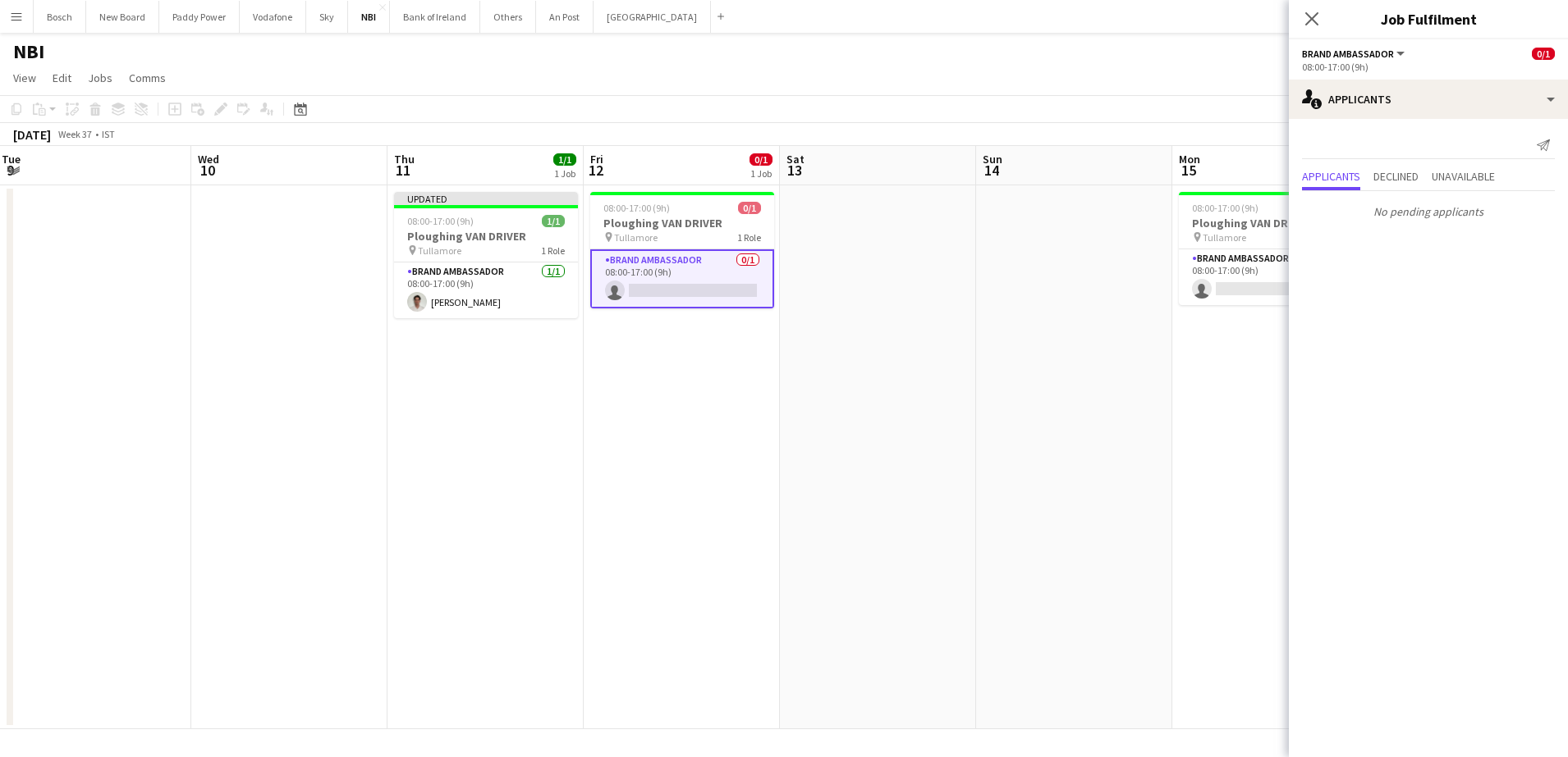
click at [1290, 297] on mat-expansion-panel "users2 Applicants Send notification Applicants Declined Unavailable No pending …" at bounding box center [1428, 439] width 279 height 639
click at [1267, 288] on app-card-role "Brand Ambassador 2I 0/1 08:00-17:00 (9h) single-neutral-actions" at bounding box center [1270, 277] width 184 height 56
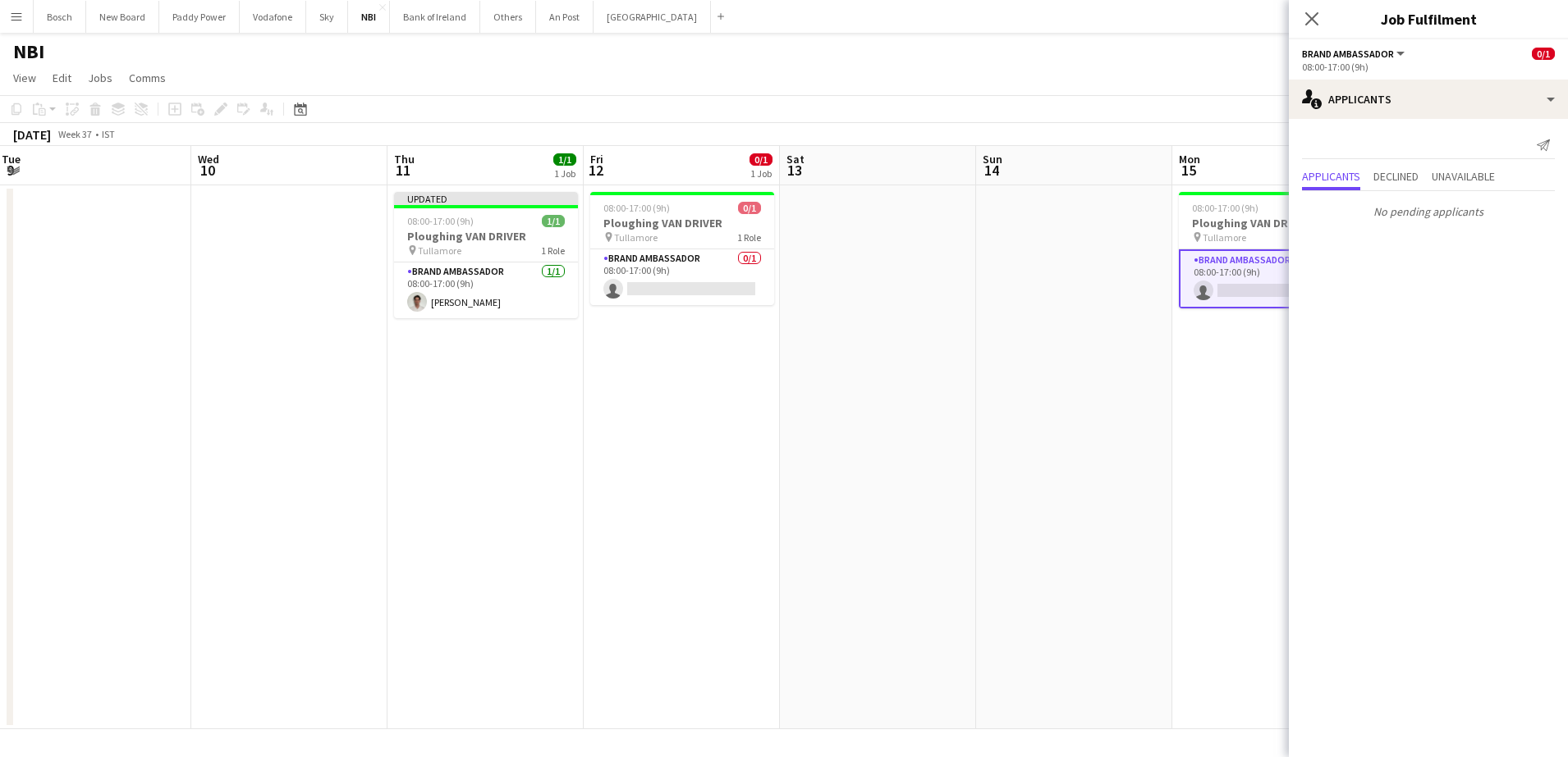
click at [1089, 56] on div "NBI user" at bounding box center [784, 48] width 1568 height 31
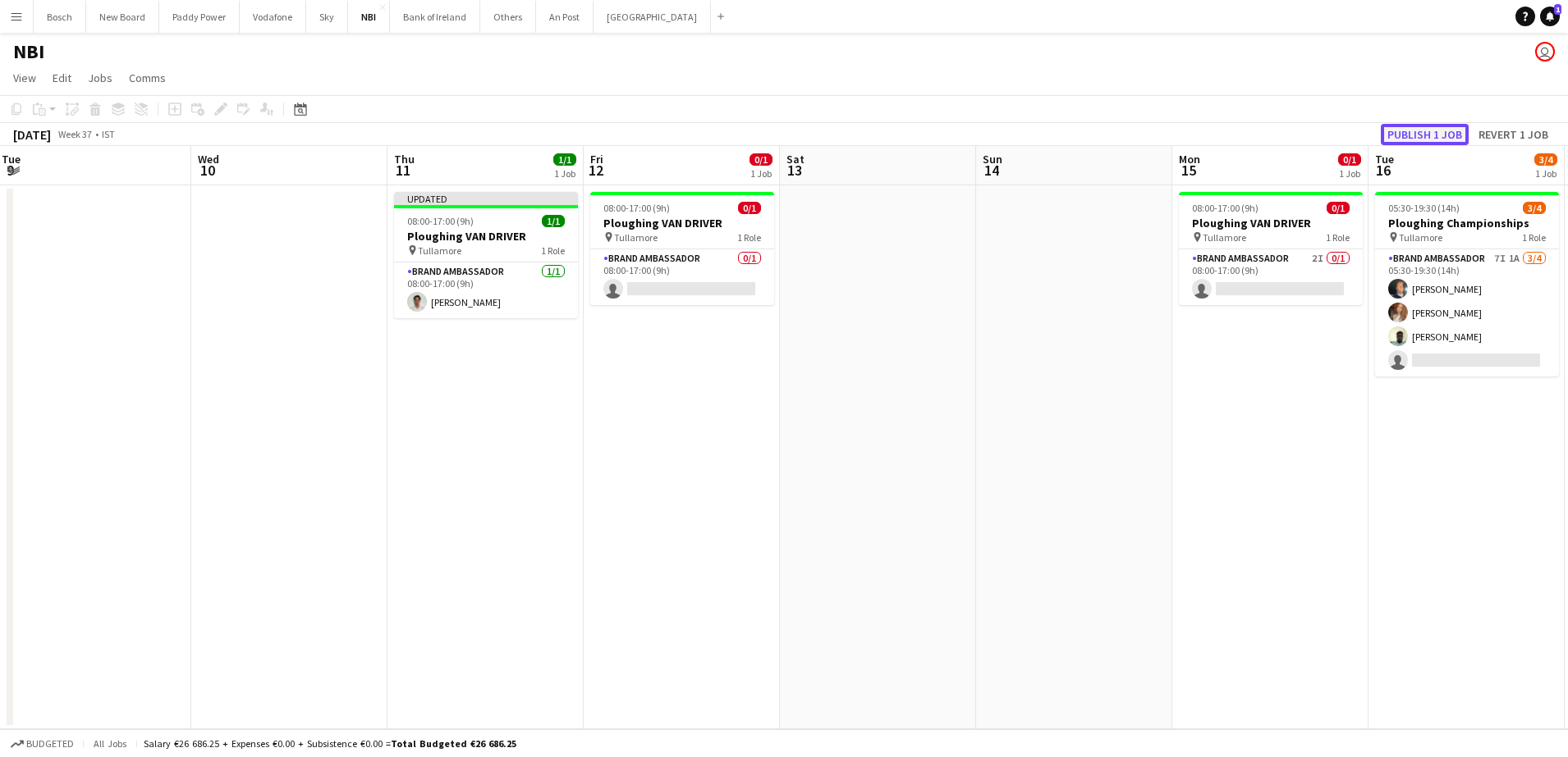
click at [1435, 134] on button "Publish 1 job" at bounding box center [1425, 134] width 88 height 21
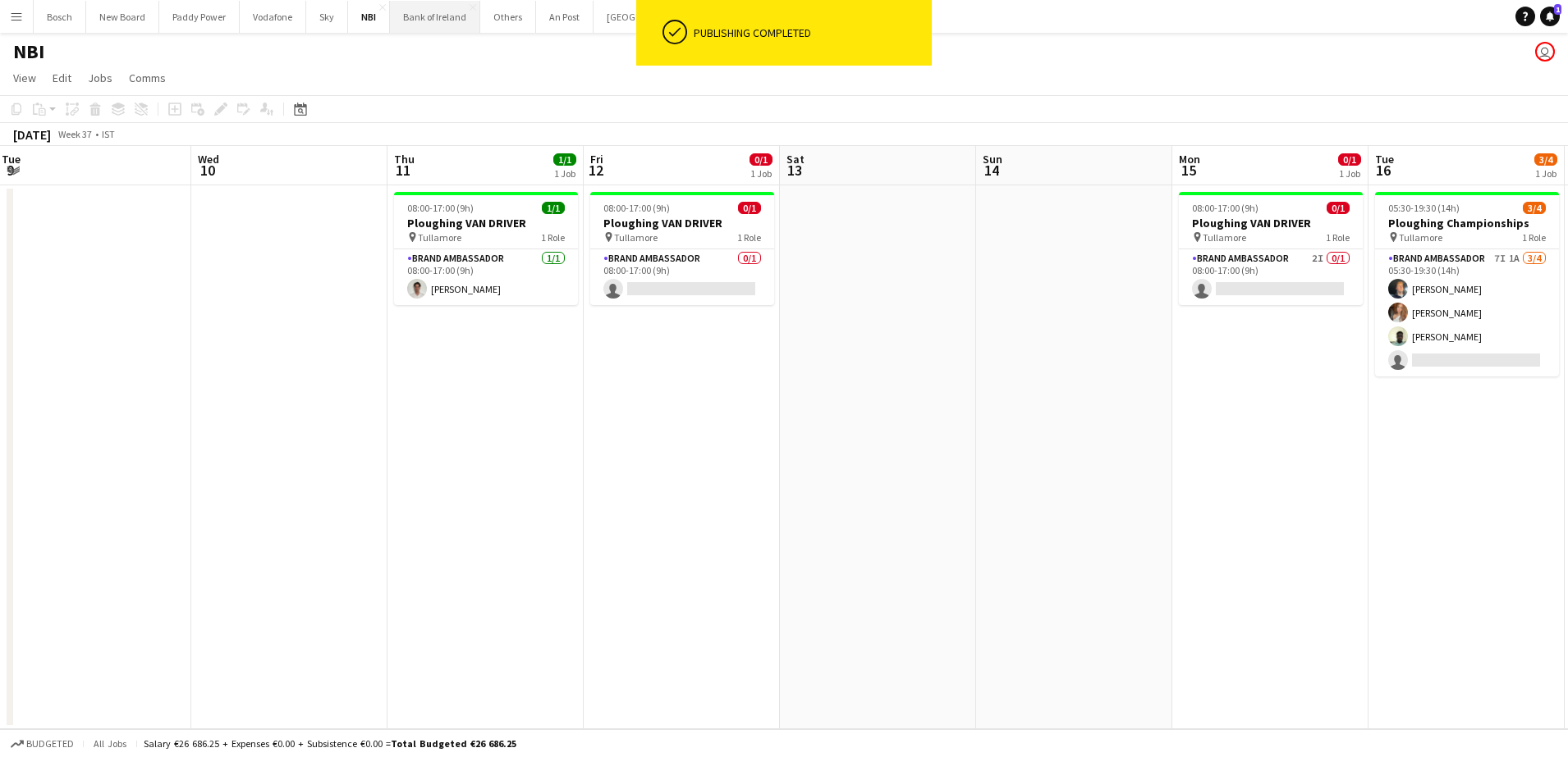
click at [458, 27] on button "Bank of Ireland Close" at bounding box center [435, 17] width 91 height 32
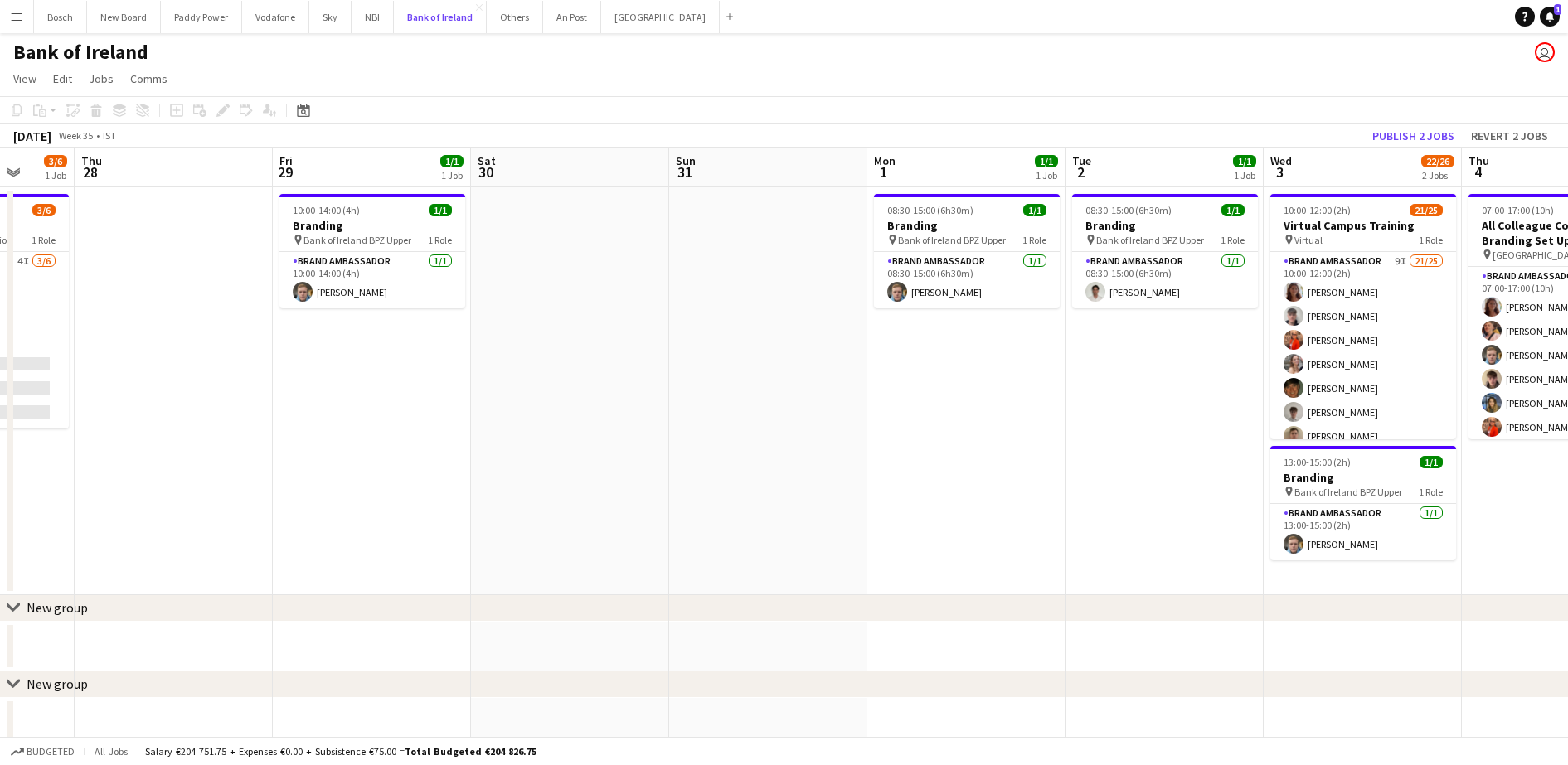
scroll to position [0, 572]
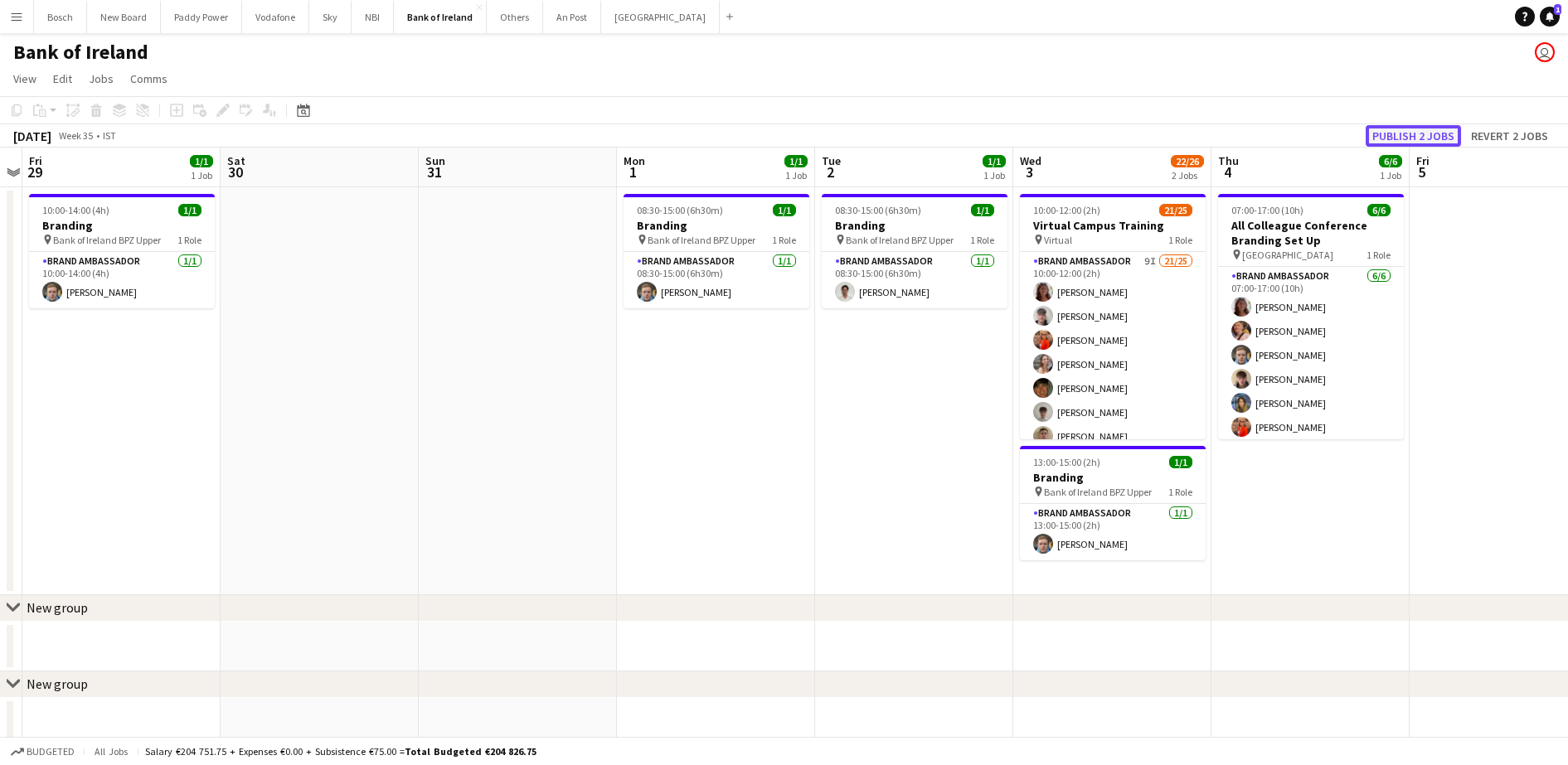
click at [1431, 139] on button "Publish 2 jobs" at bounding box center [1413, 136] width 95 height 21
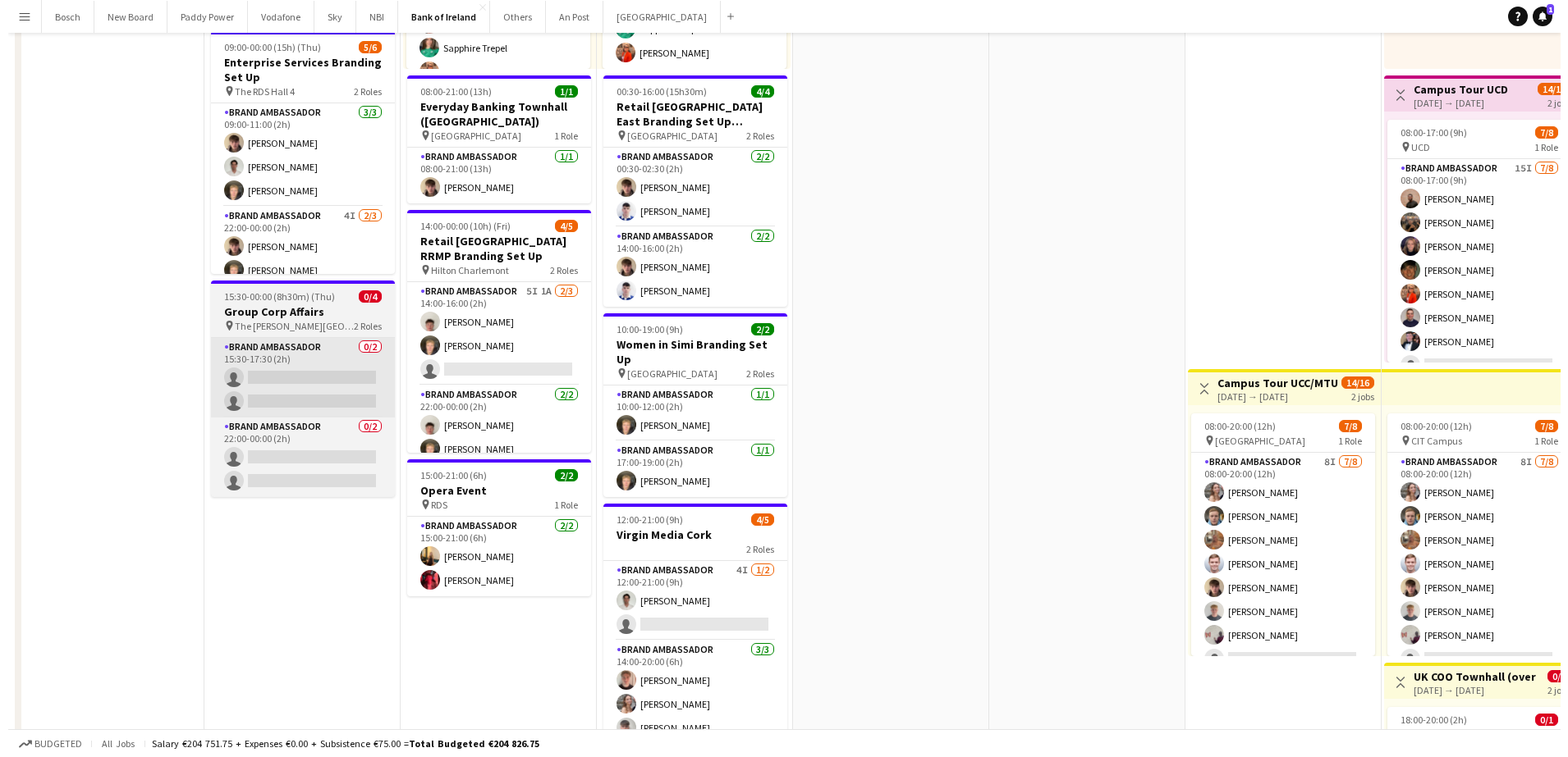
scroll to position [0, 0]
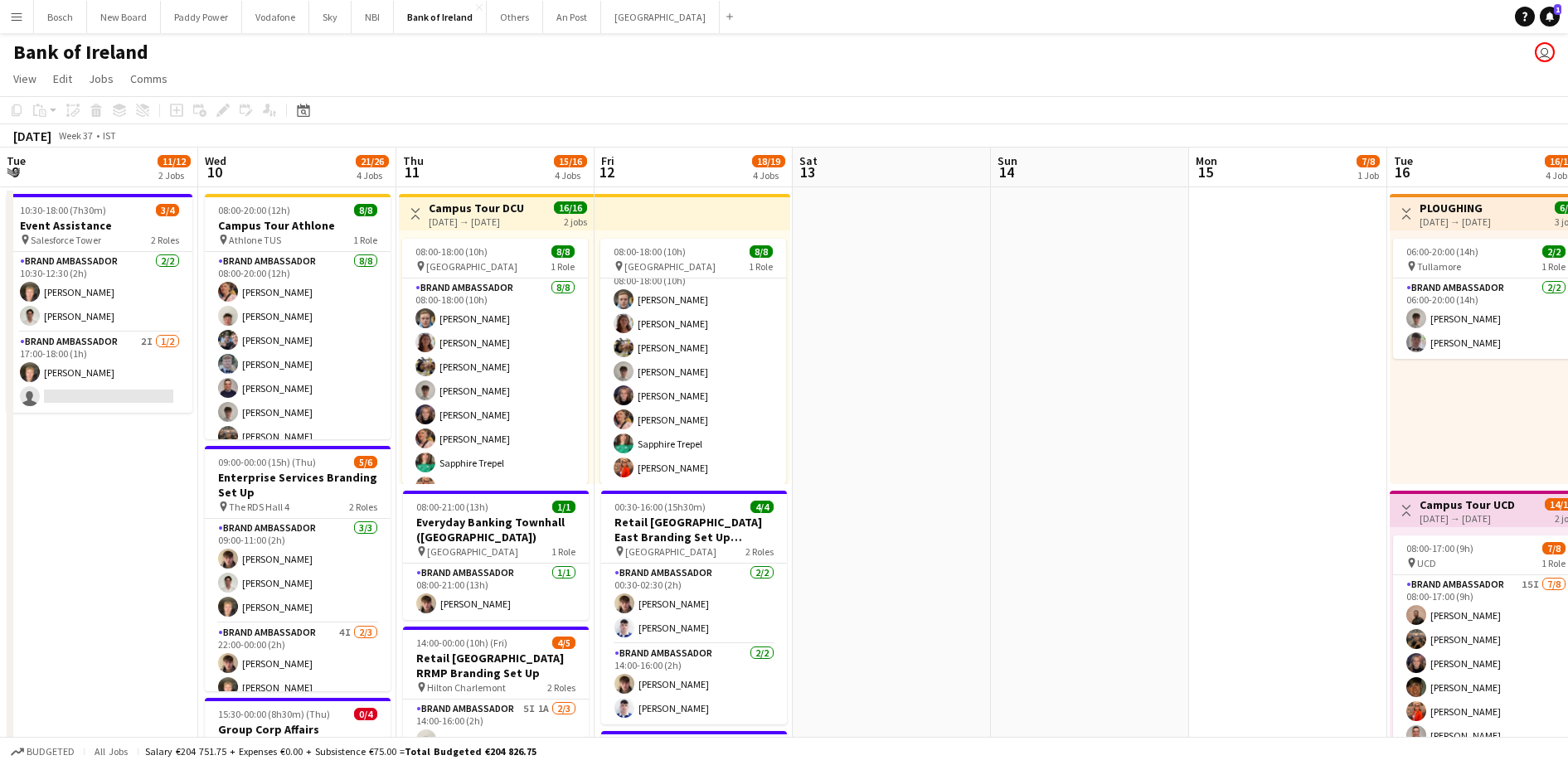
click at [27, 14] on button "Menu" at bounding box center [16, 16] width 33 height 33
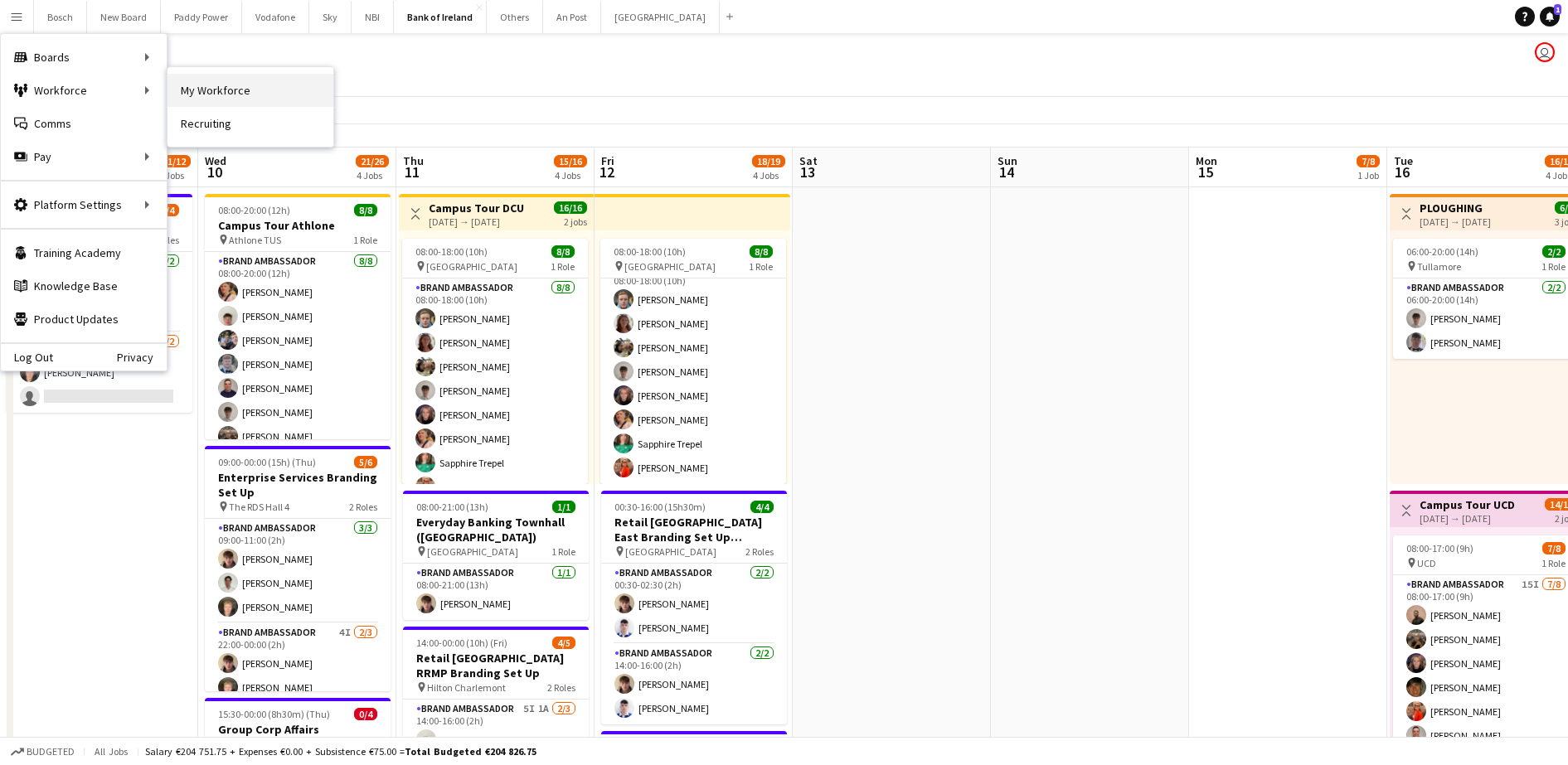
click at [239, 97] on link "My Workforce" at bounding box center [251, 91] width 166 height 33
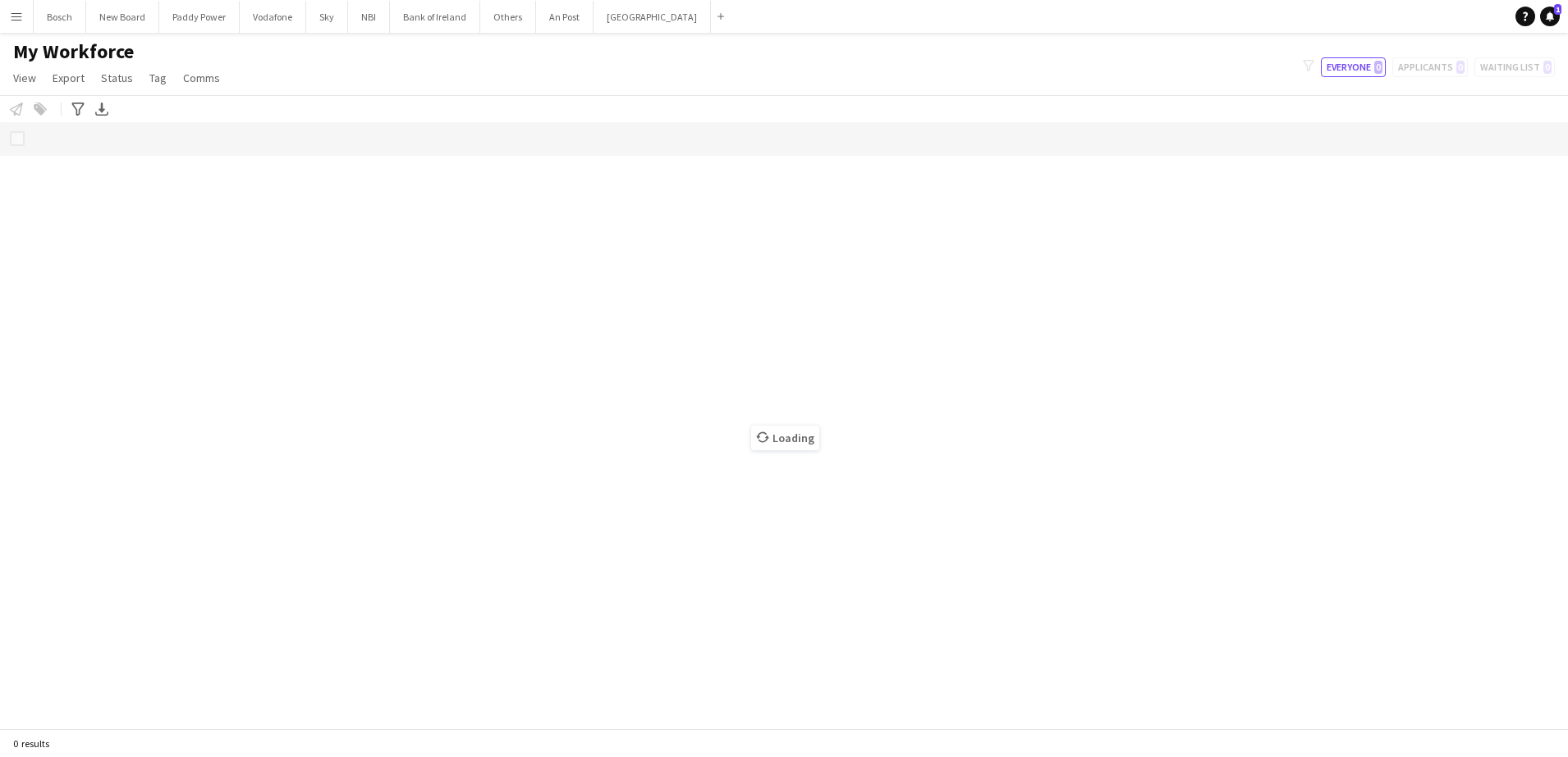
click at [10, 21] on app-icon "Menu" at bounding box center [16, 16] width 13 height 13
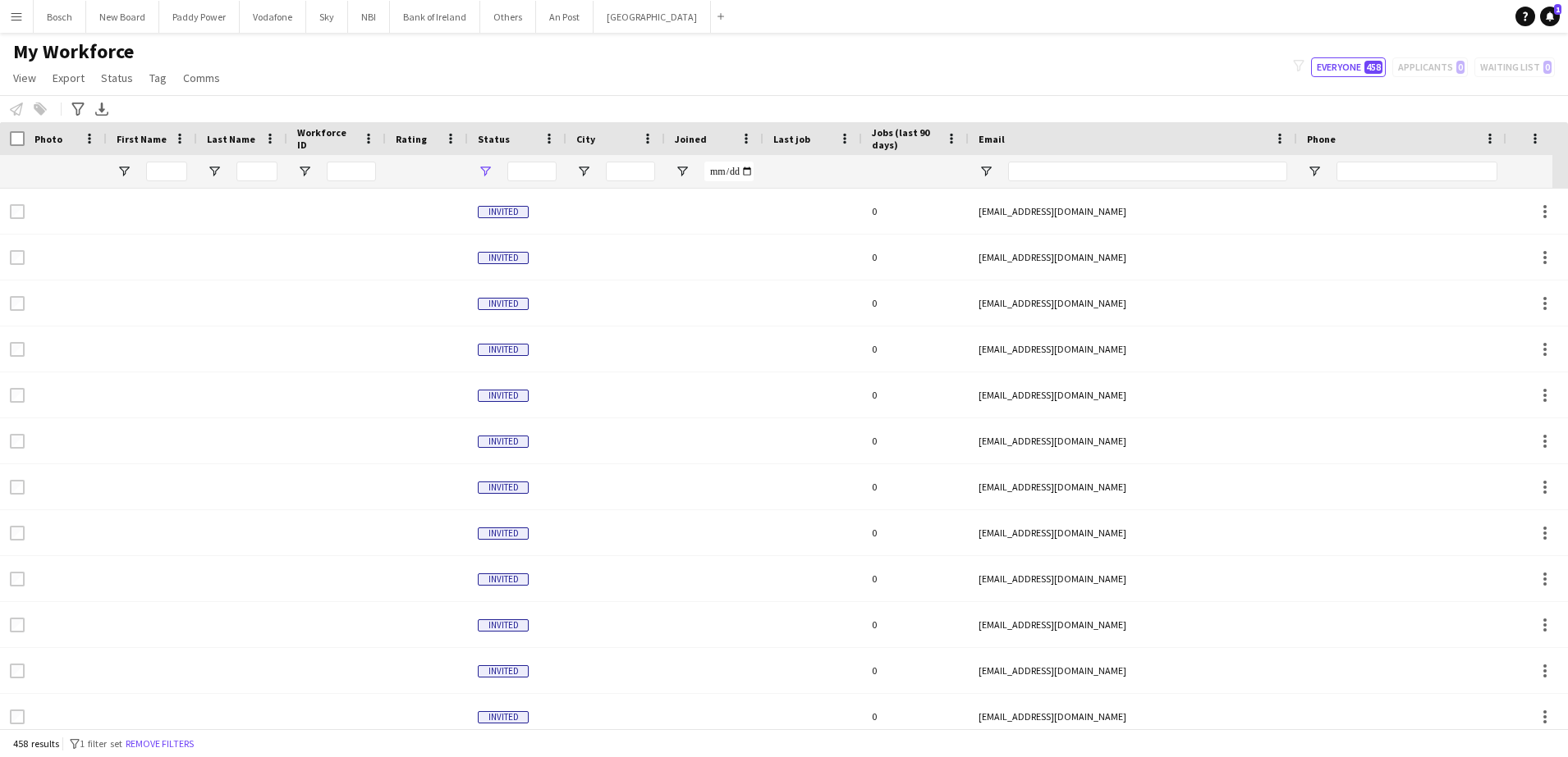
type input "**********"
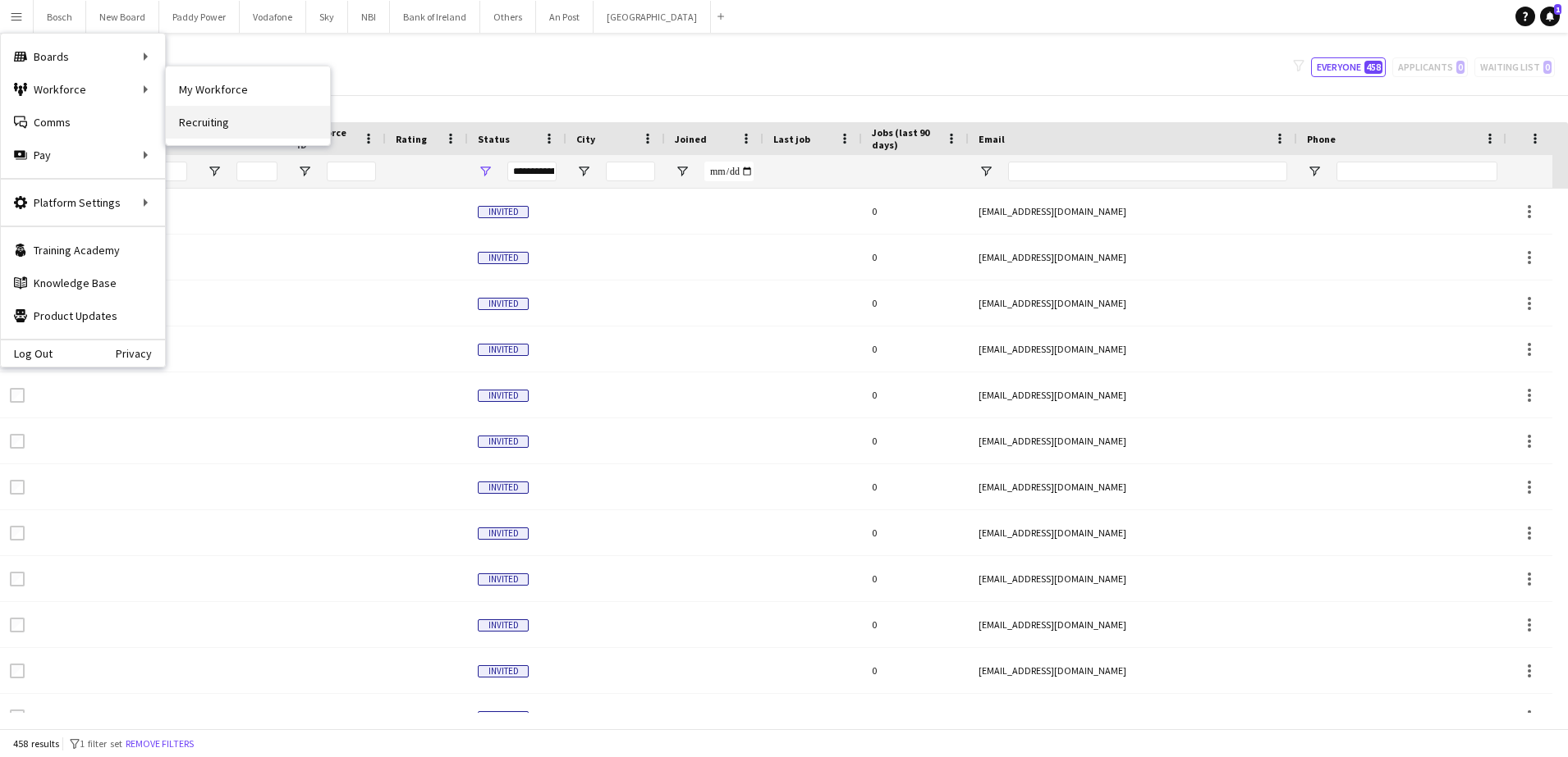
click at [208, 125] on link "Recruiting" at bounding box center [248, 122] width 164 height 32
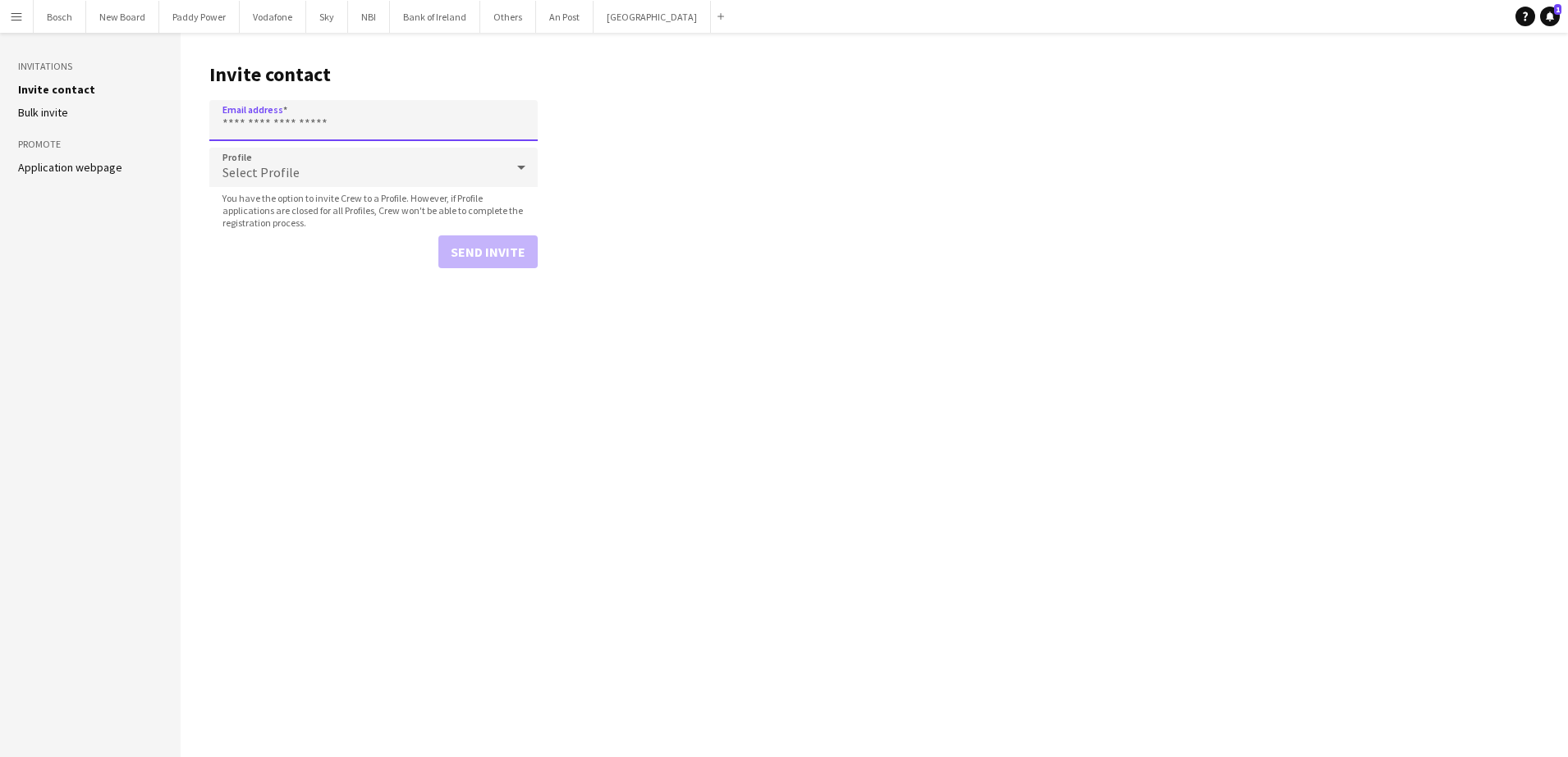
paste input "**********"
type input "**********"
click at [949, 386] on main "**********" at bounding box center [874, 395] width 1387 height 725
click at [480, 231] on form "**********" at bounding box center [373, 184] width 328 height 168
click at [483, 242] on button "Send invite" at bounding box center [488, 252] width 99 height 32
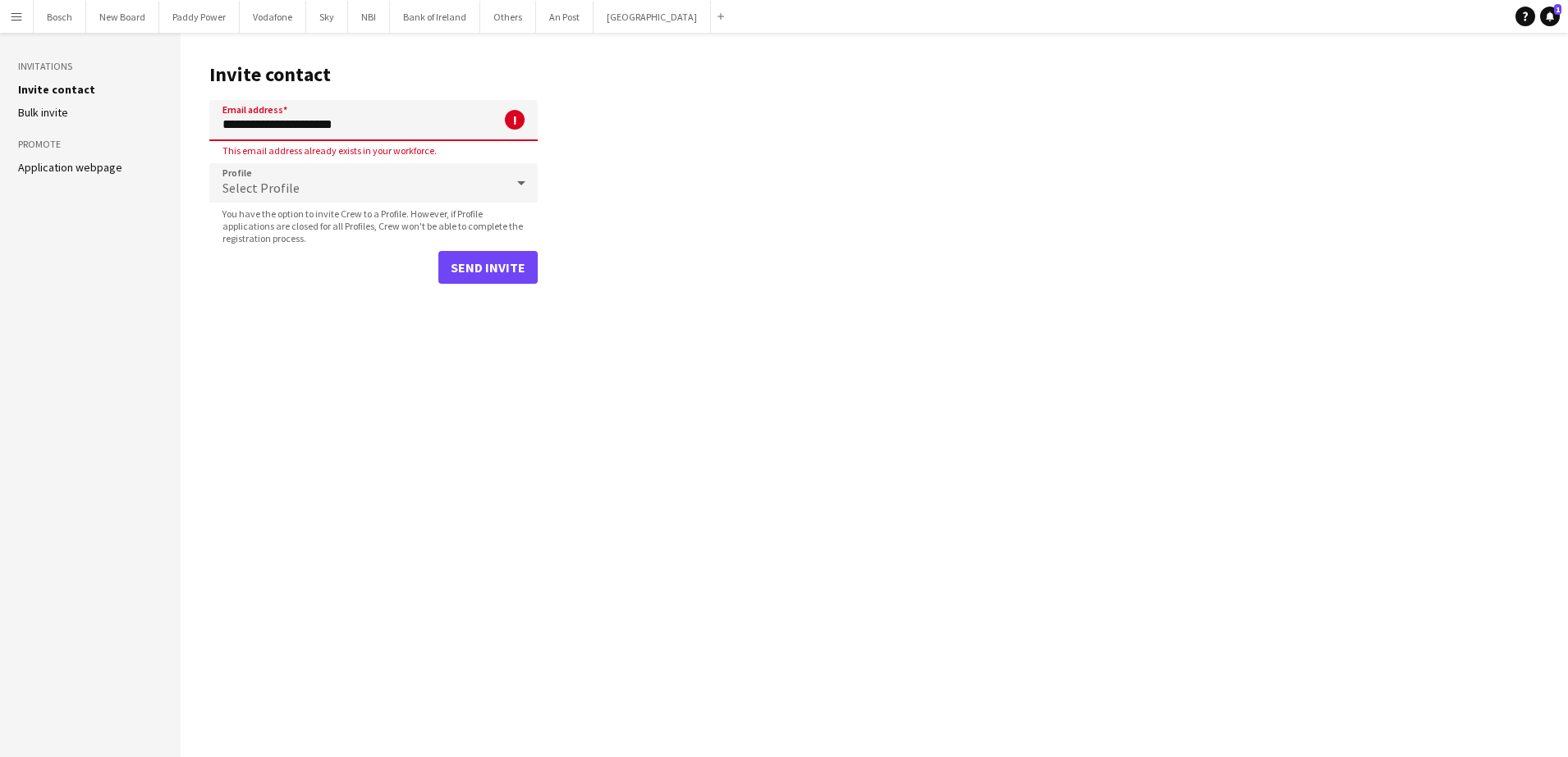
drag, startPoint x: 227, startPoint y: 127, endPoint x: 245, endPoint y: 136, distance: 20.1
click at [226, 127] on input "**********" at bounding box center [373, 120] width 328 height 41
click at [476, 119] on input "**********" at bounding box center [373, 120] width 328 height 41
drag, startPoint x: 921, startPoint y: 292, endPoint x: 910, endPoint y: 292, distance: 11.0
click at [919, 292] on main "**********" at bounding box center [874, 395] width 1387 height 725
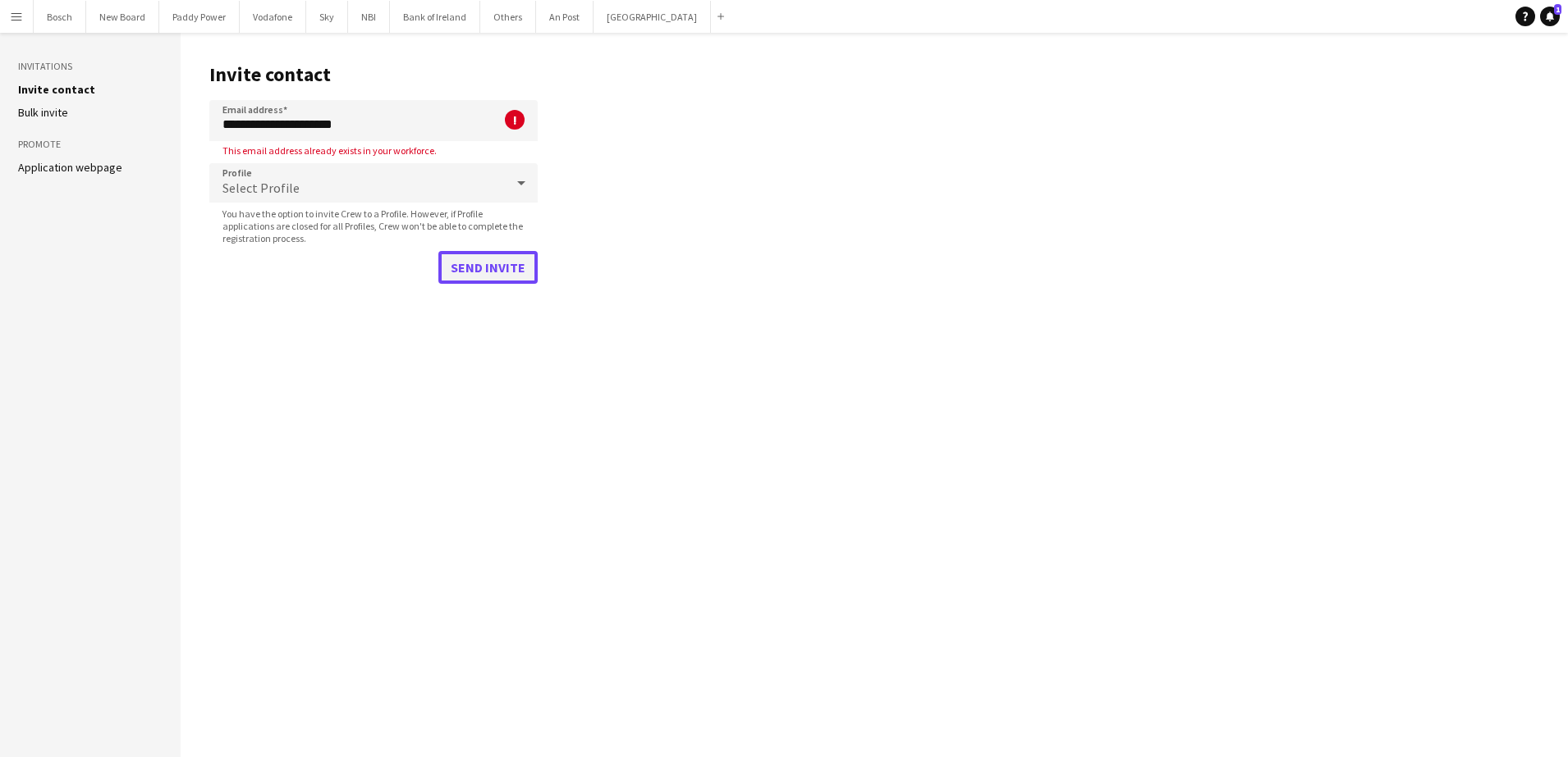
click at [517, 261] on button "Send invite" at bounding box center [488, 267] width 99 height 32
click at [377, 105] on input "**********" at bounding box center [373, 120] width 328 height 41
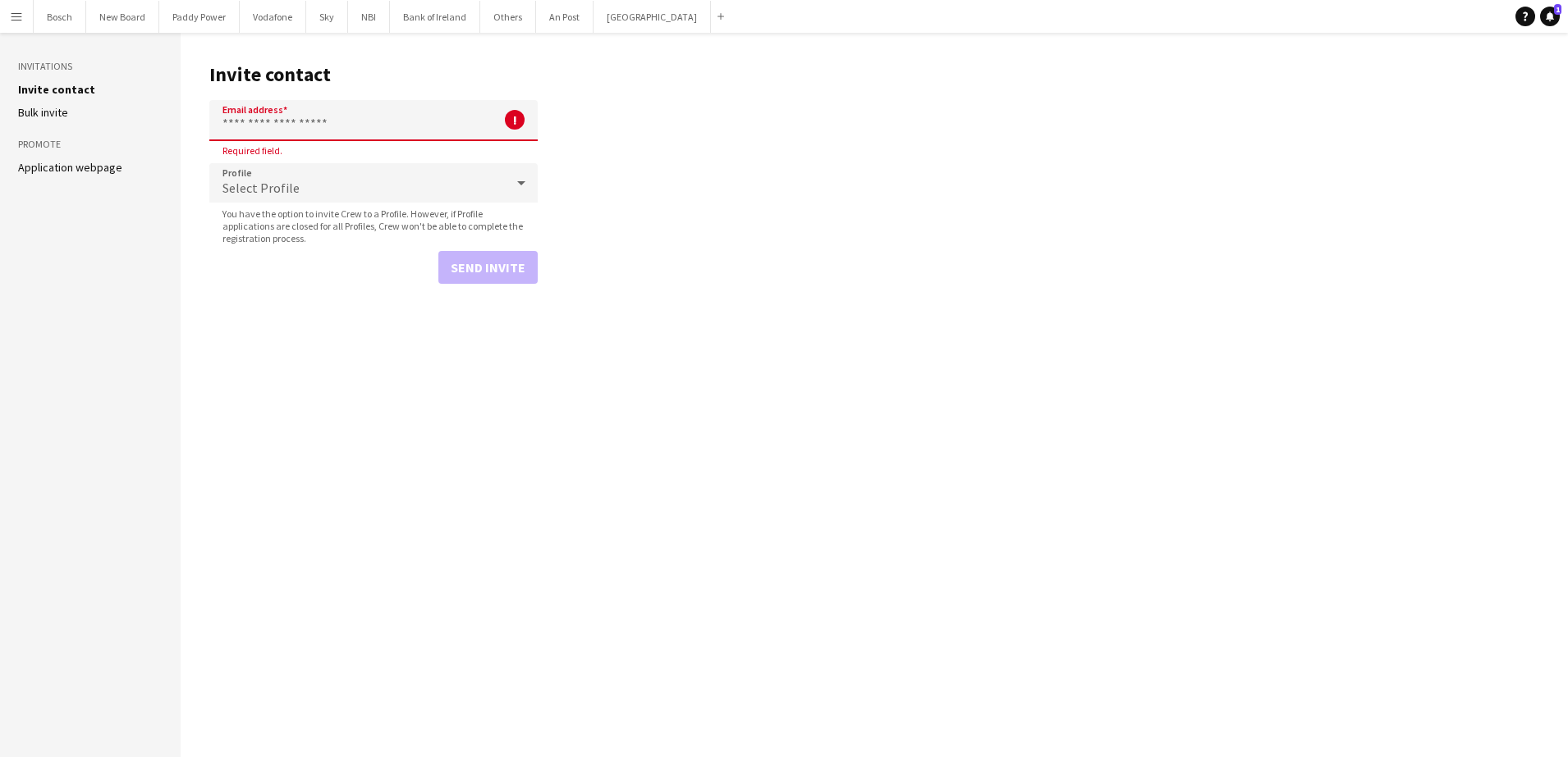
click at [804, 150] on main "Invite contact Email address ! Required field. Profile Select Profile You have …" at bounding box center [874, 395] width 1387 height 725
click at [429, 23] on button "Bank of Ireland Close" at bounding box center [435, 17] width 91 height 32
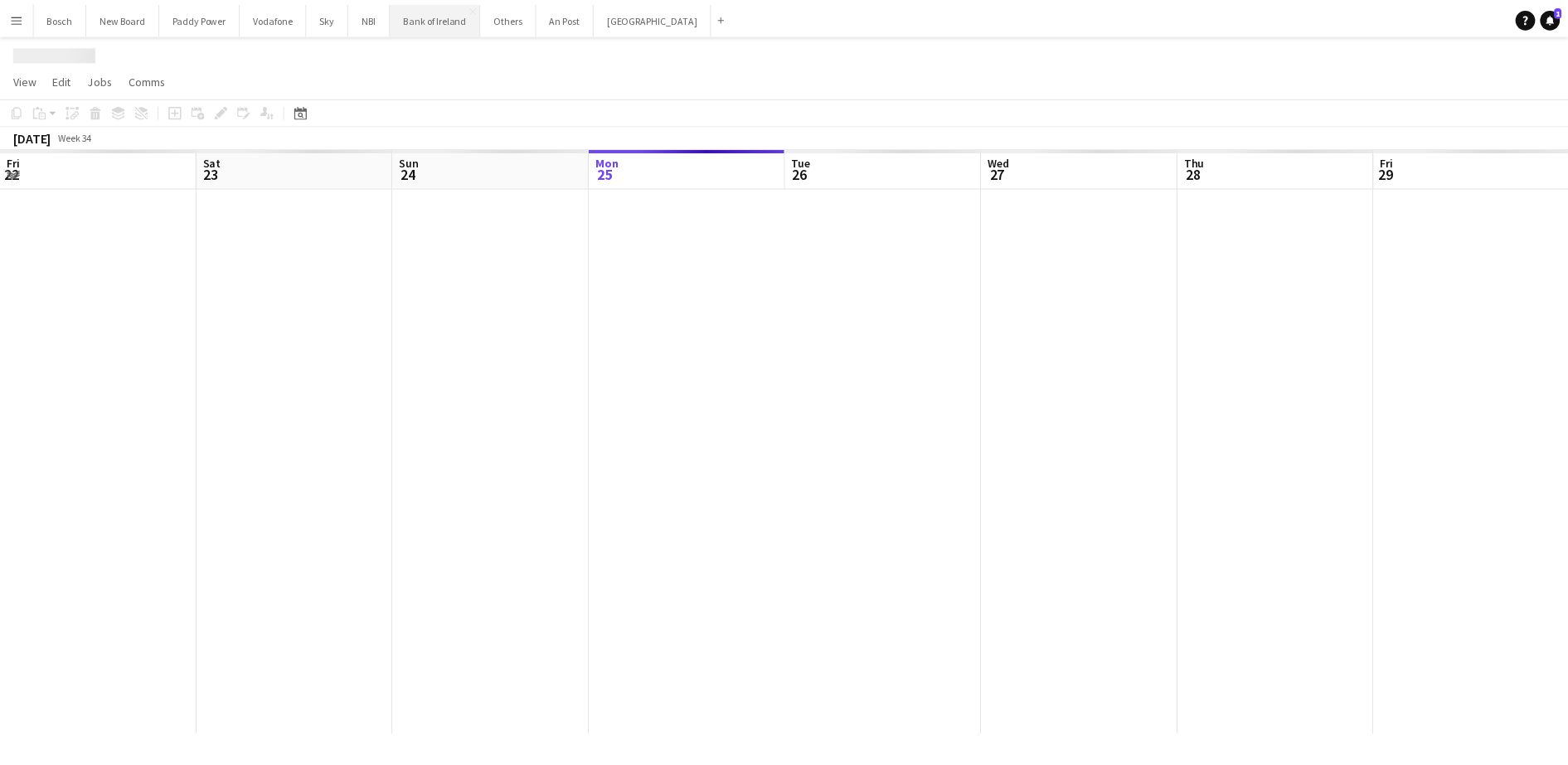
scroll to position [0, 396]
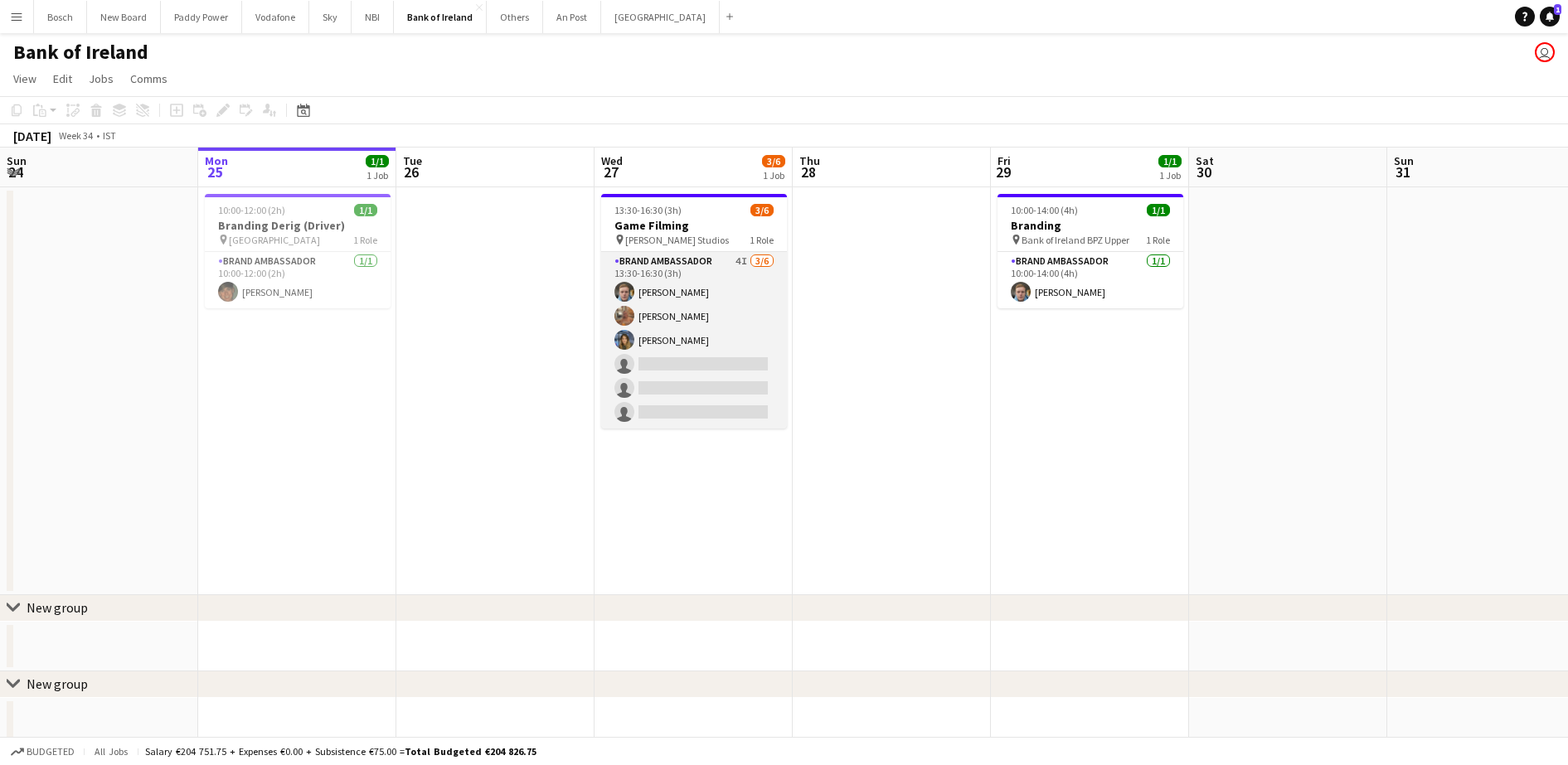
click at [720, 372] on app-card-role "Brand Ambassador 4I [DATE] 13:30-16:30 (3h) [PERSON_NAME] [PERSON_NAME] [PERSON…" at bounding box center [694, 340] width 186 height 176
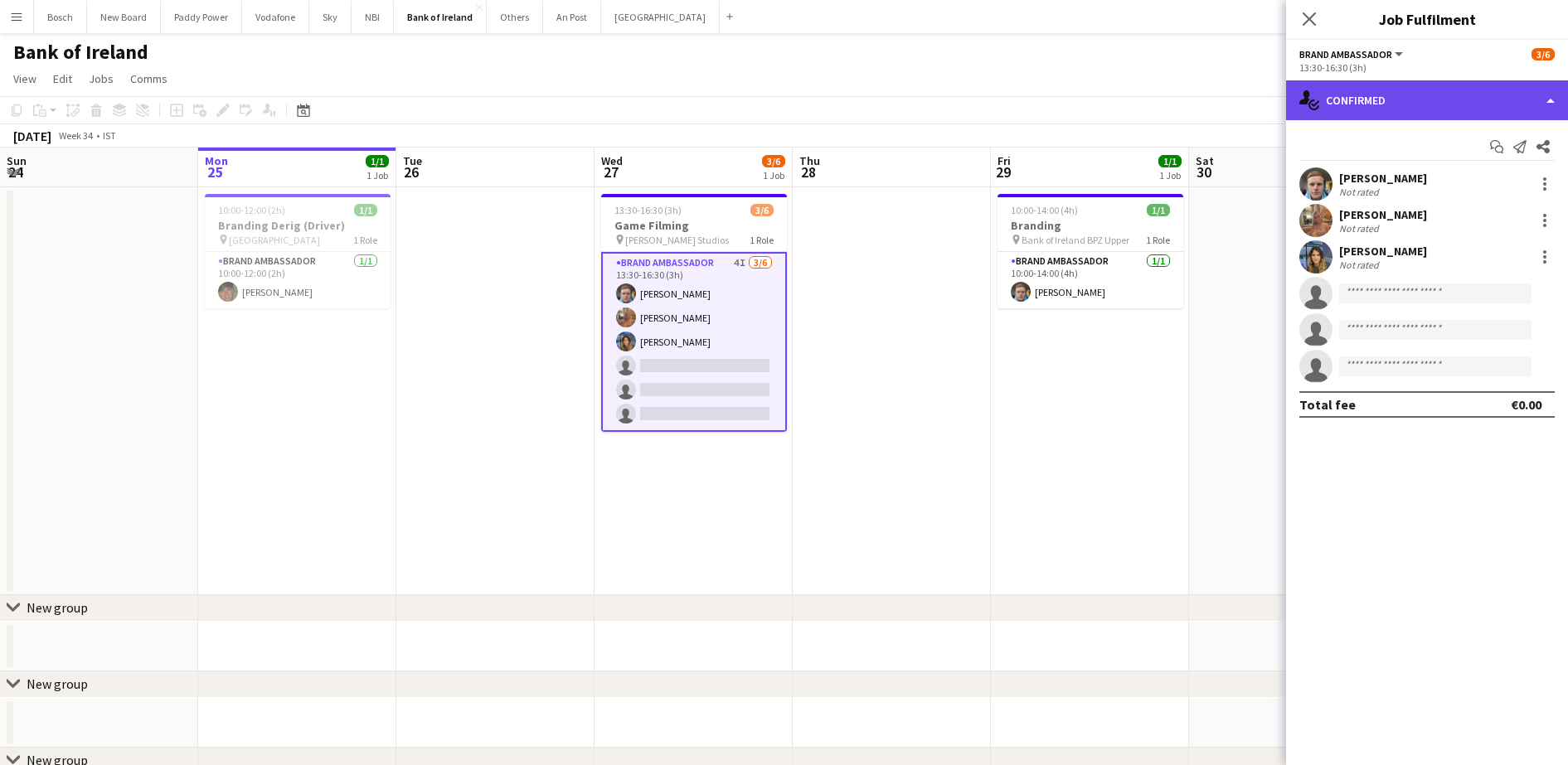
click at [1424, 95] on div "single-neutral-actions-check-2 Confirmed" at bounding box center [1427, 99] width 282 height 40
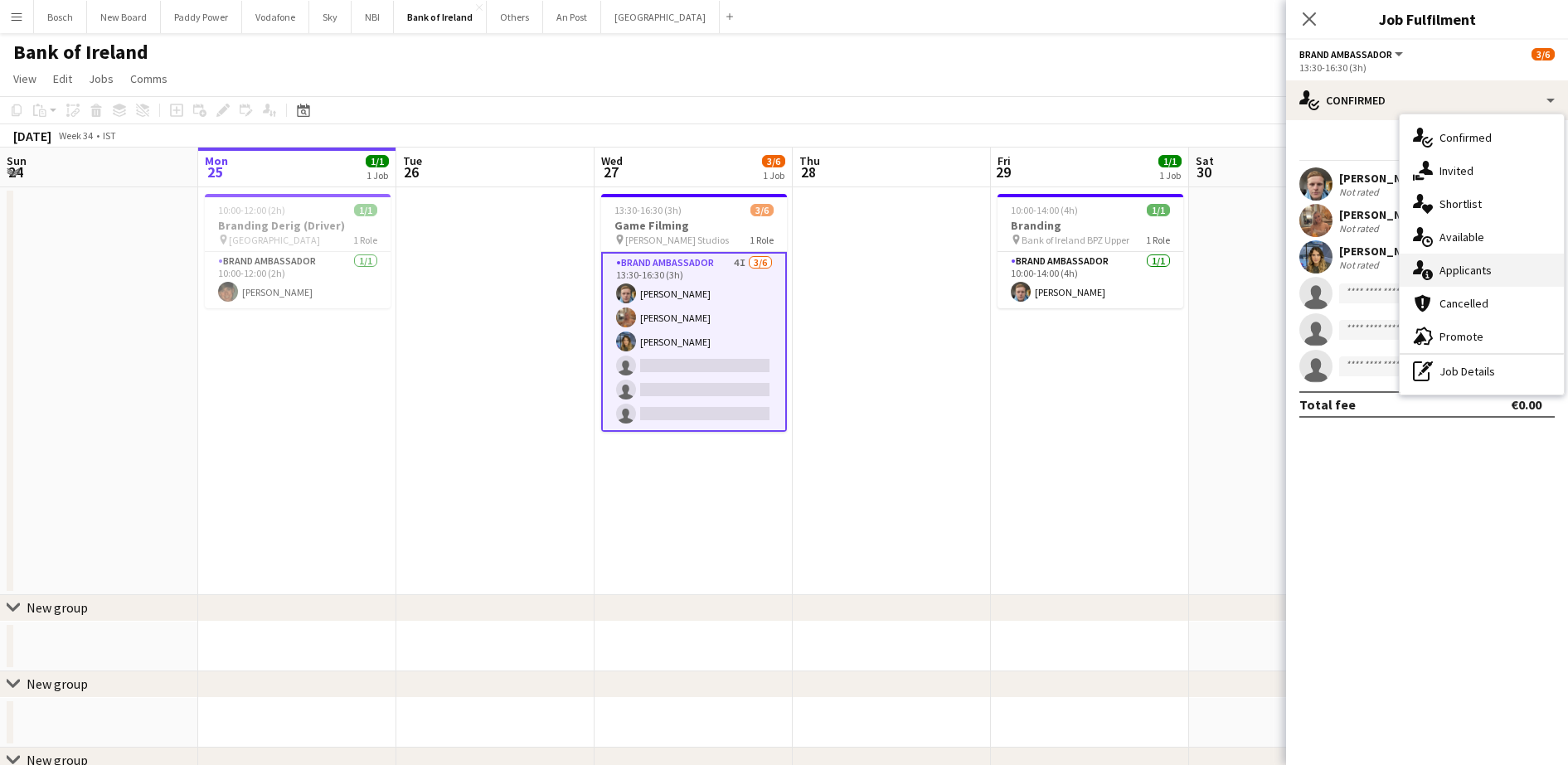
click at [1489, 257] on div "single-neutral-actions-information Applicants" at bounding box center [1482, 270] width 164 height 33
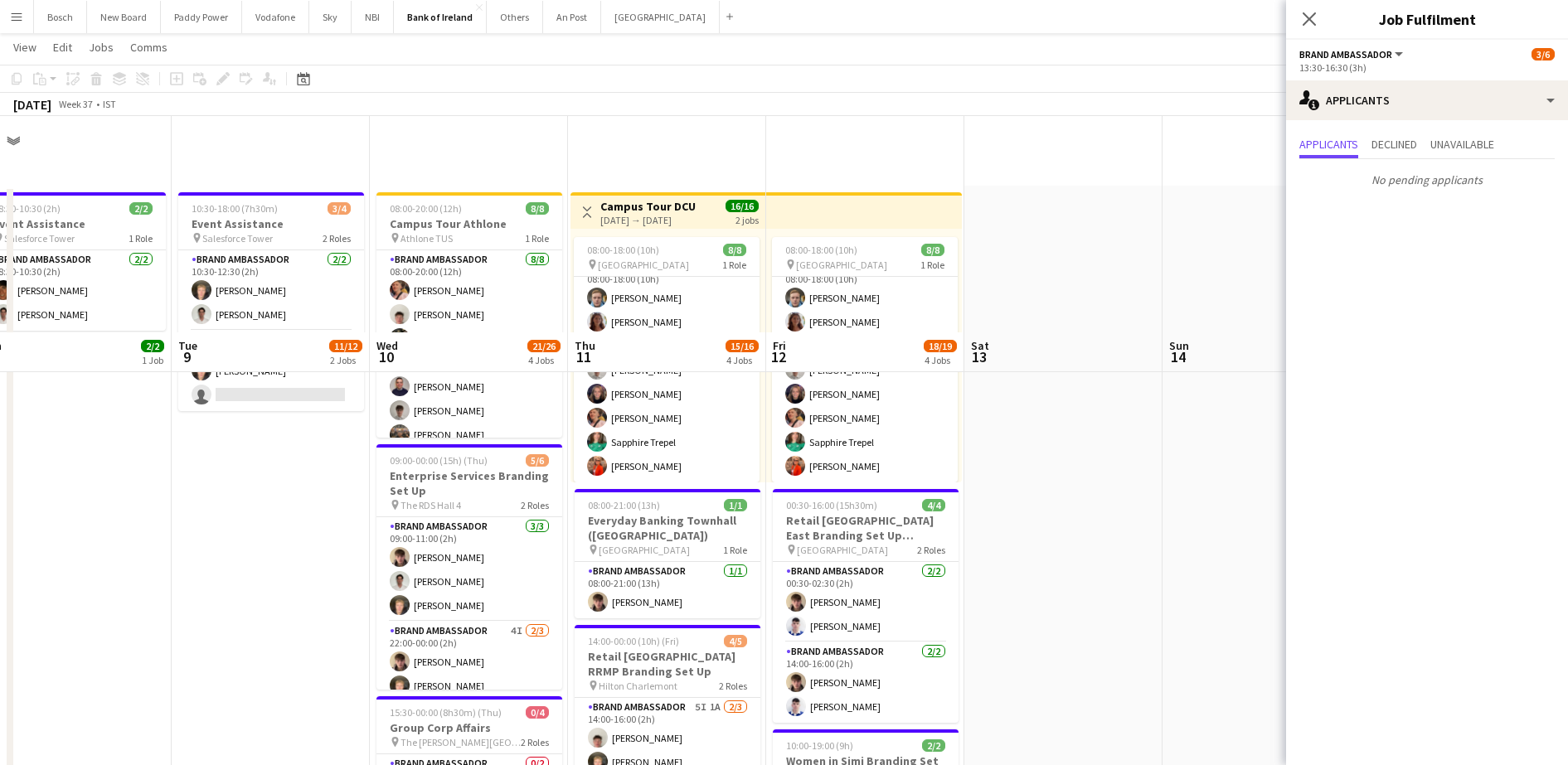
scroll to position [311, 0]
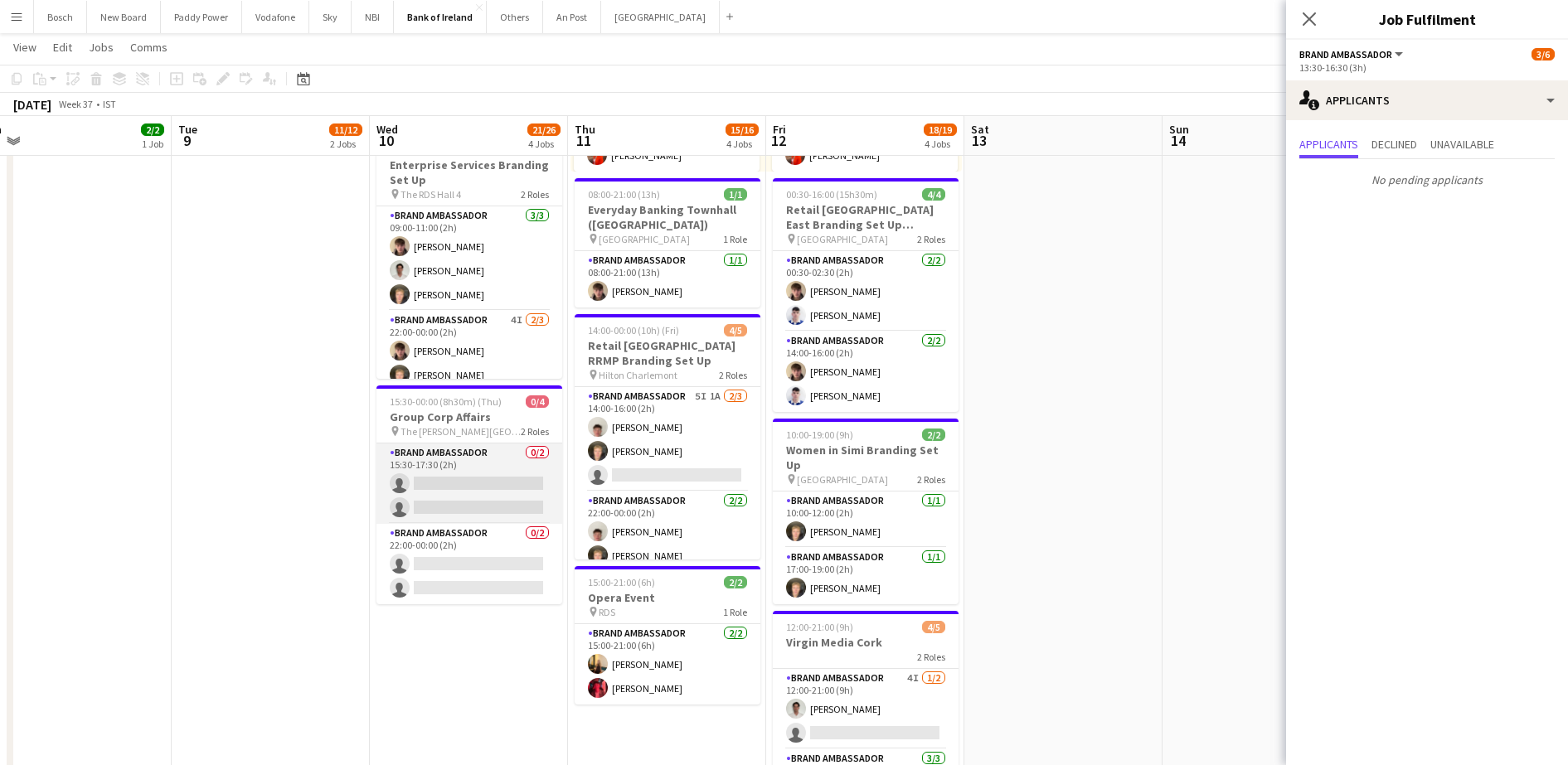
click at [458, 473] on app-card-role "Brand Ambassador 0/2 15:30-17:30 (2h) single-neutral-actions single-neutral-act…" at bounding box center [469, 483] width 186 height 80
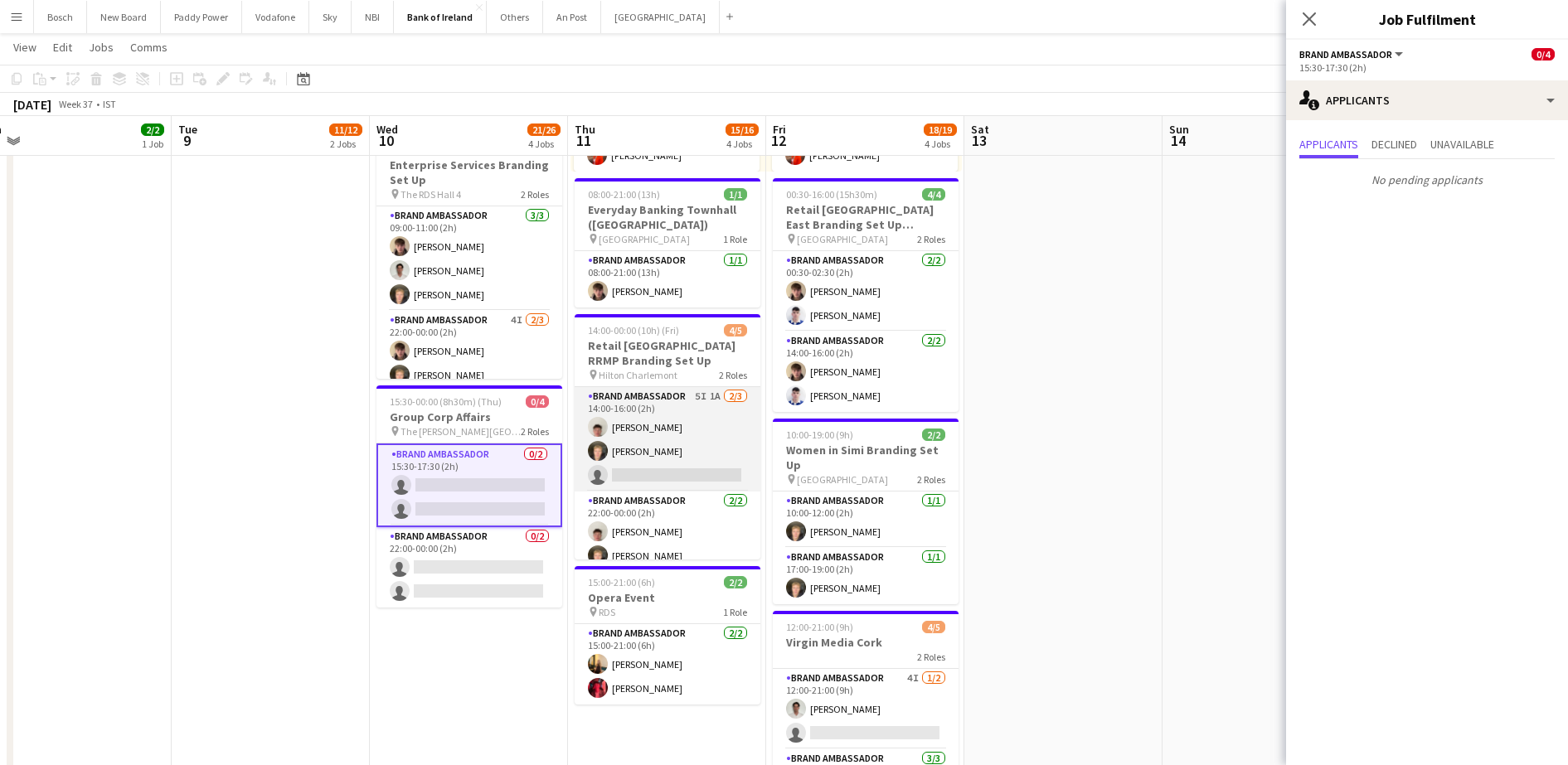
click at [711, 467] on app-card-role "Brand Ambassador 5I 1A [DATE] 14:00-16:00 (2h) [PERSON_NAME] [PERSON_NAME] sing…" at bounding box center [667, 439] width 186 height 104
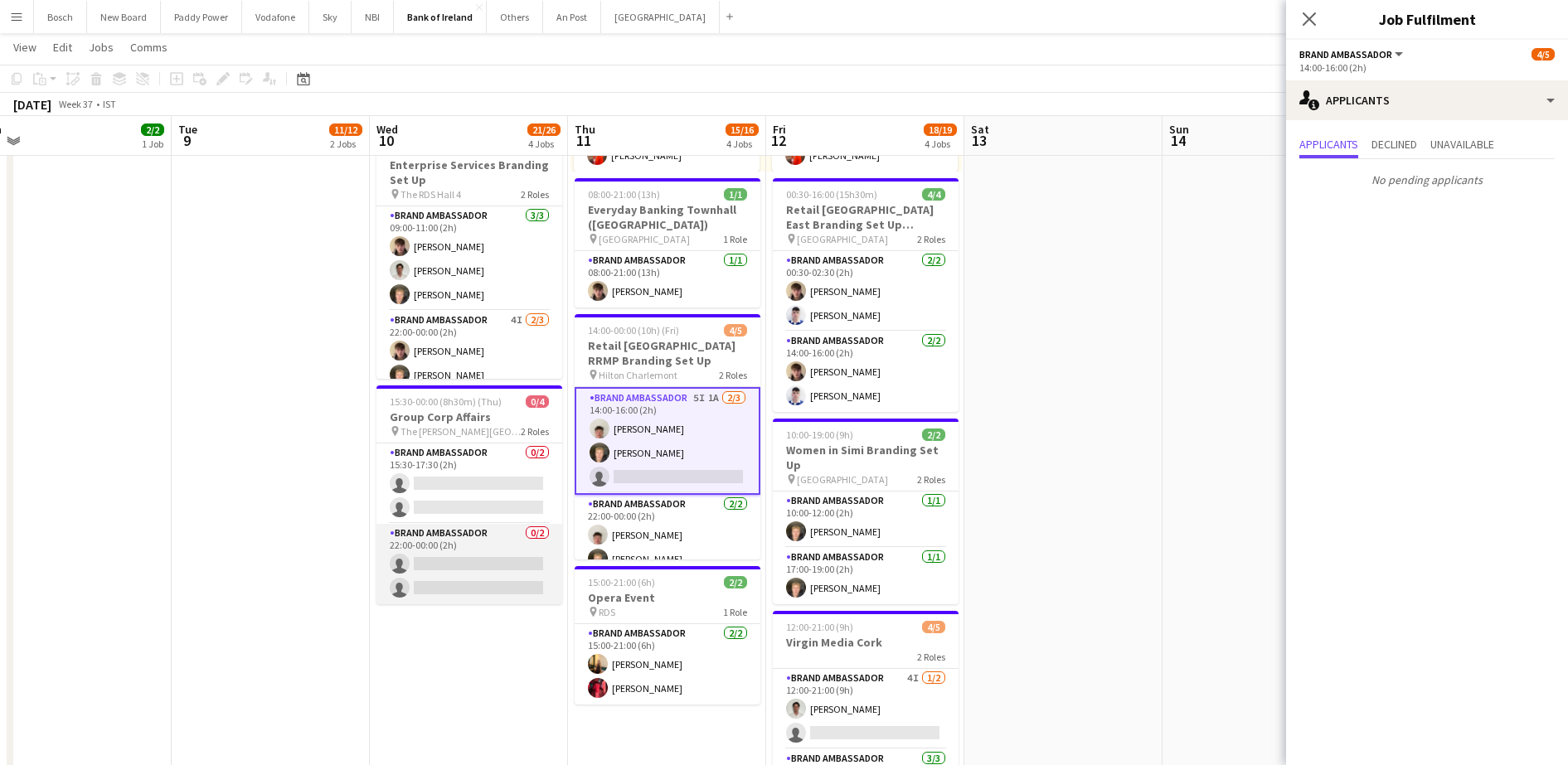
click at [479, 566] on app-card-role "Brand Ambassador 0/2 22:00-00:00 (2h) single-neutral-actions single-neutral-act…" at bounding box center [469, 564] width 186 height 80
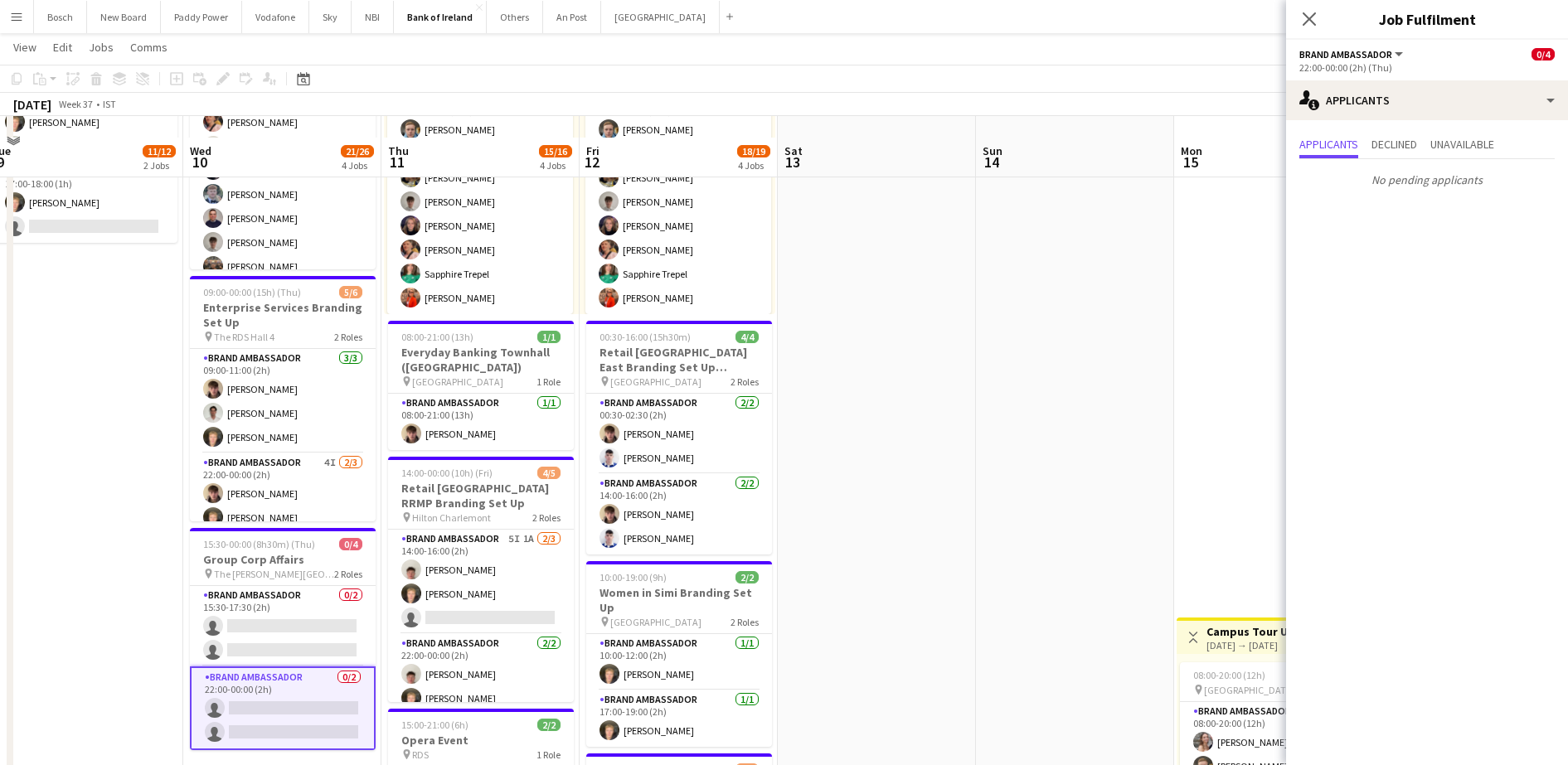
scroll to position [207, 0]
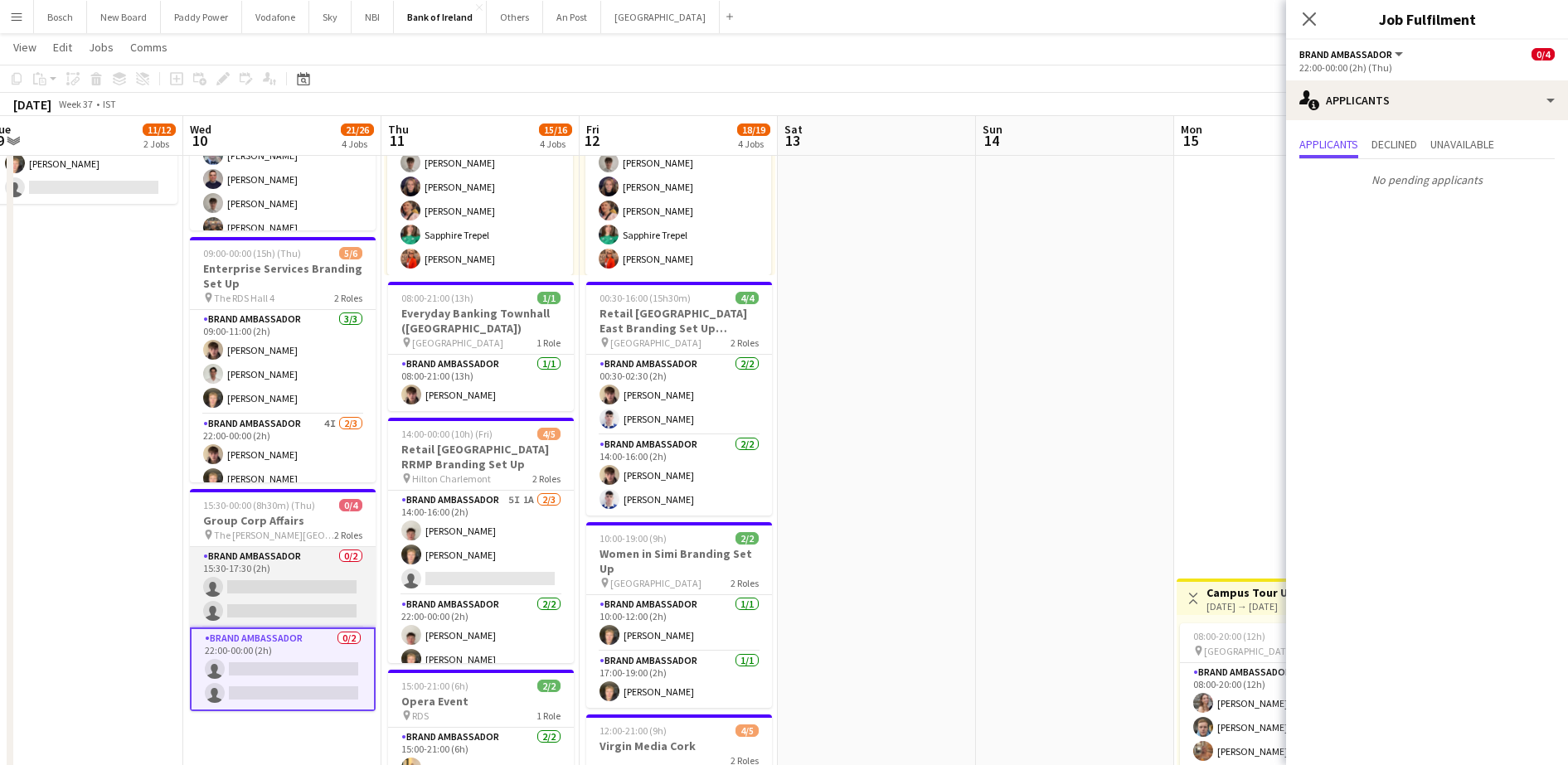
click at [287, 594] on app-card-role "Brand Ambassador 0/2 15:30-17:30 (2h) single-neutral-actions single-neutral-act…" at bounding box center [282, 587] width 186 height 80
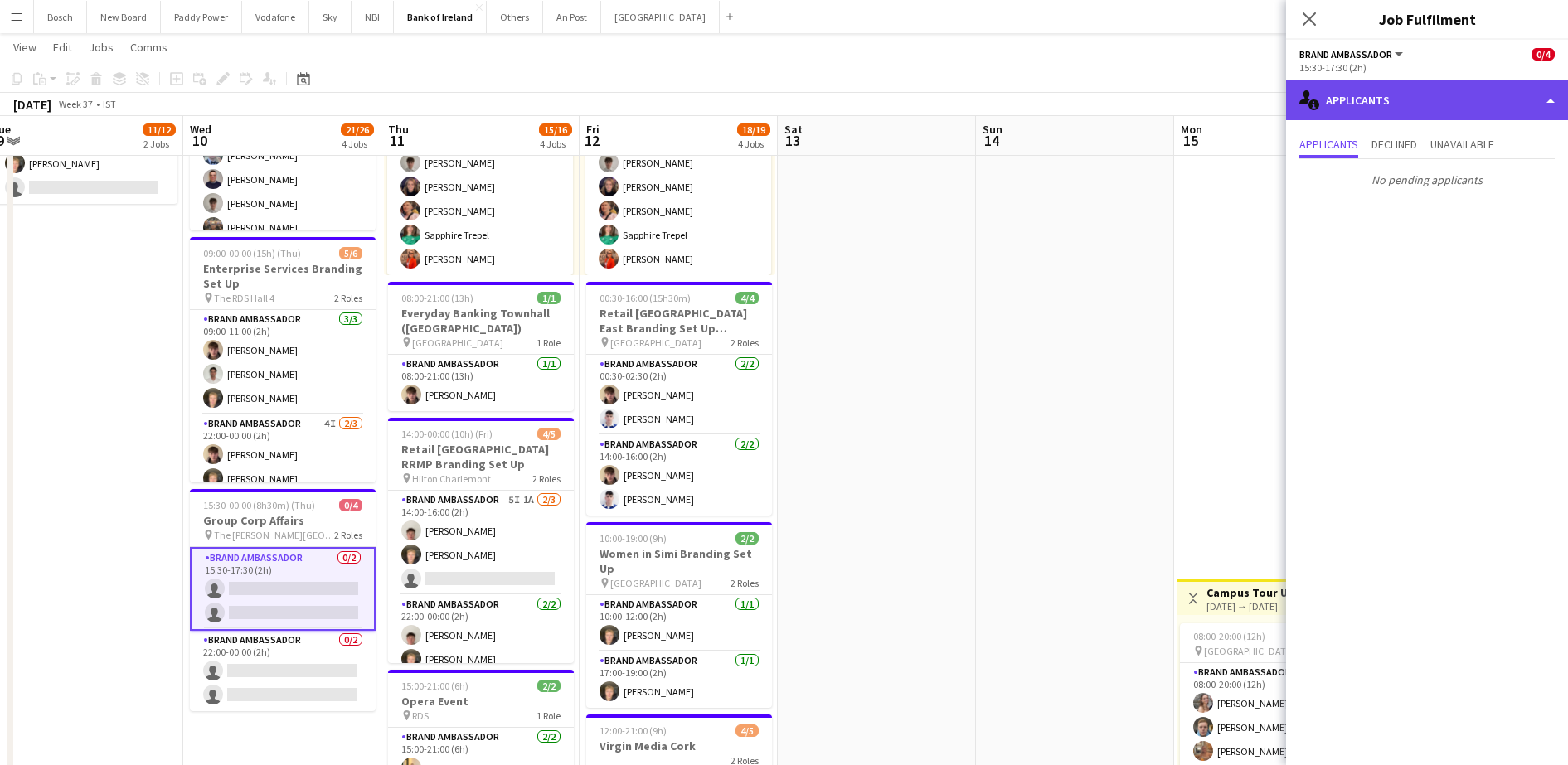
click at [1512, 87] on div "single-neutral-actions-information Applicants" at bounding box center [1427, 99] width 282 height 40
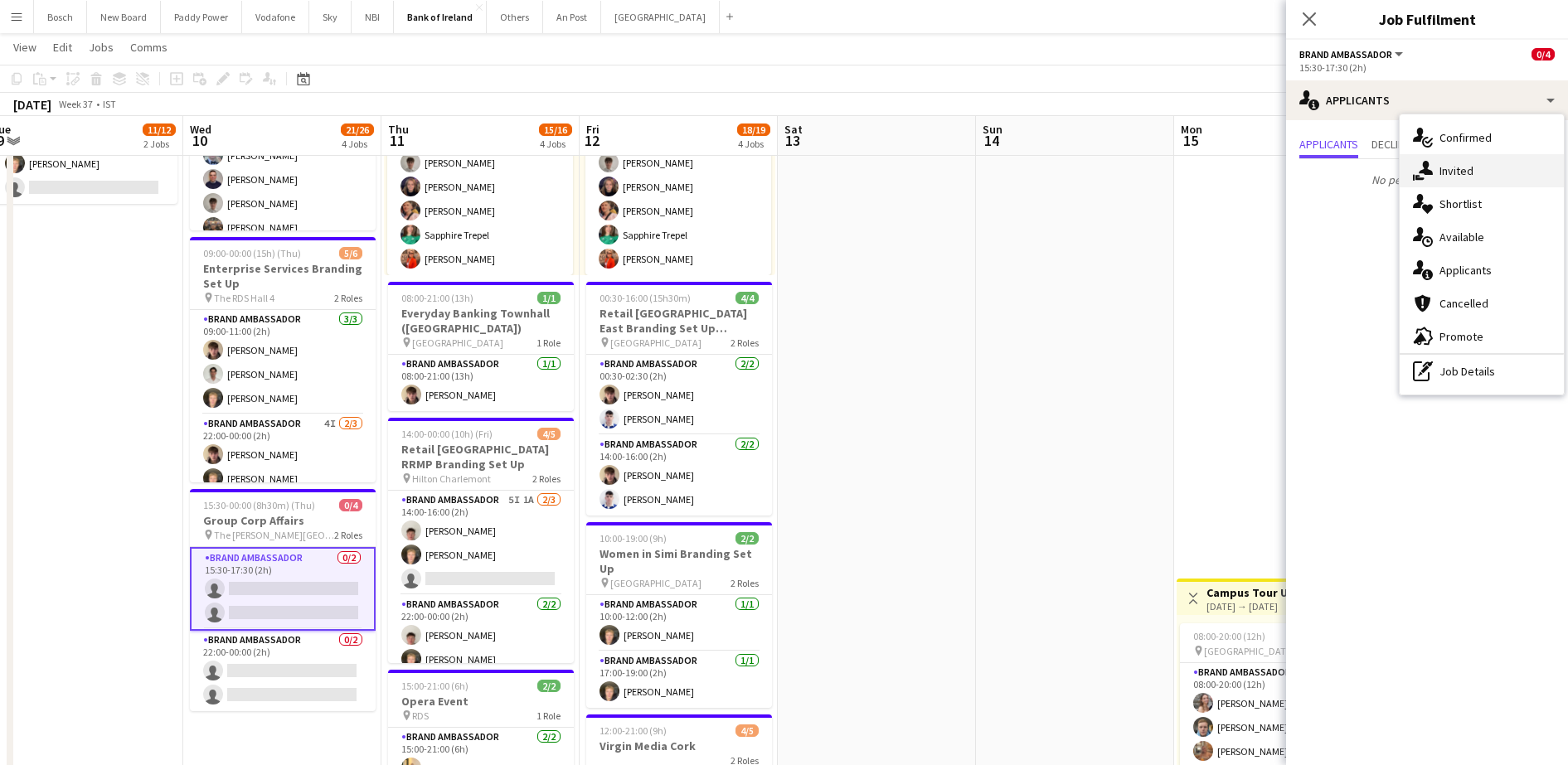
click at [1491, 158] on div "single-neutral-actions-share-1 Invited" at bounding box center [1482, 171] width 164 height 33
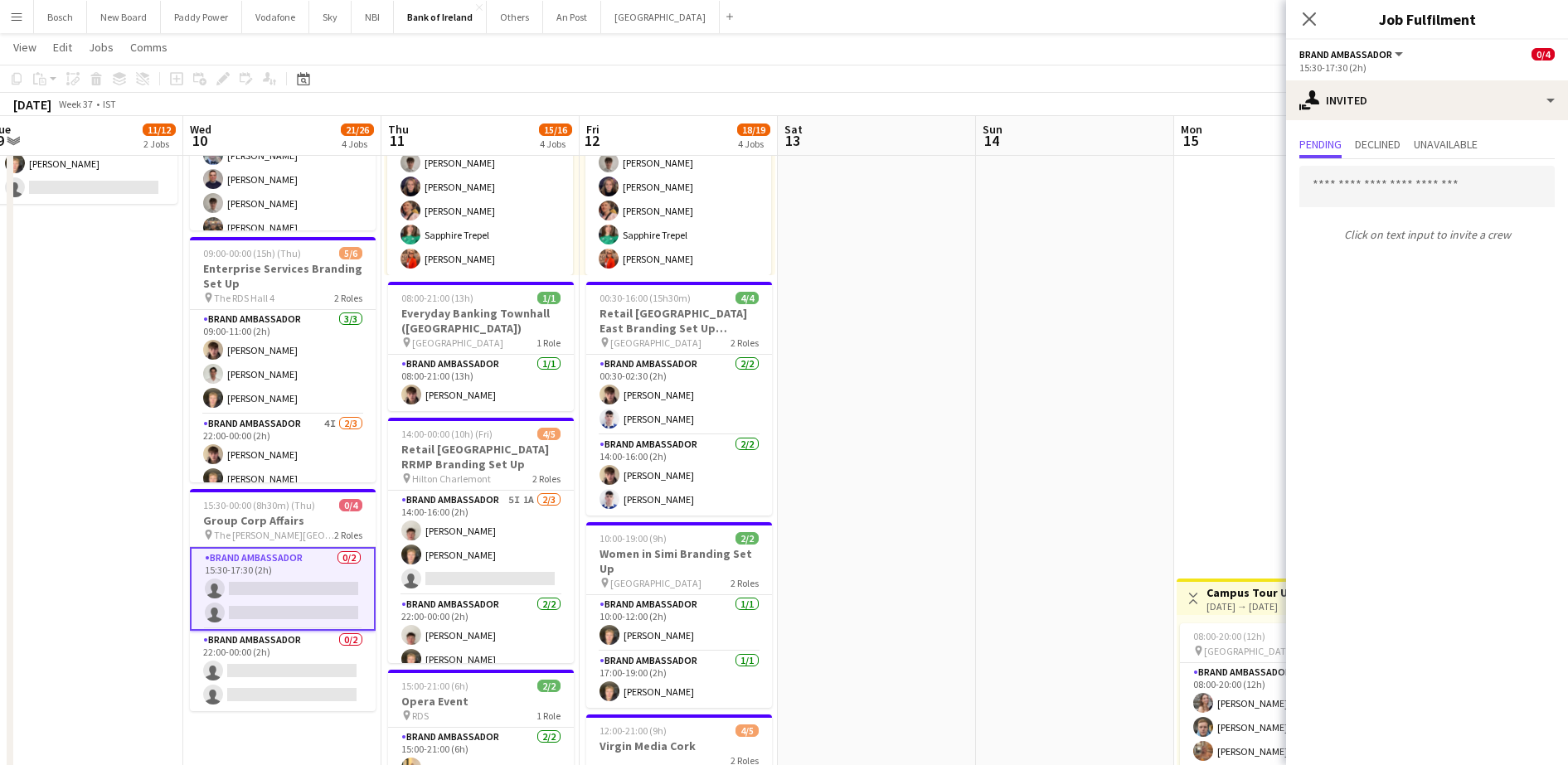
click at [1456, 186] on input "text" at bounding box center [1427, 186] width 255 height 41
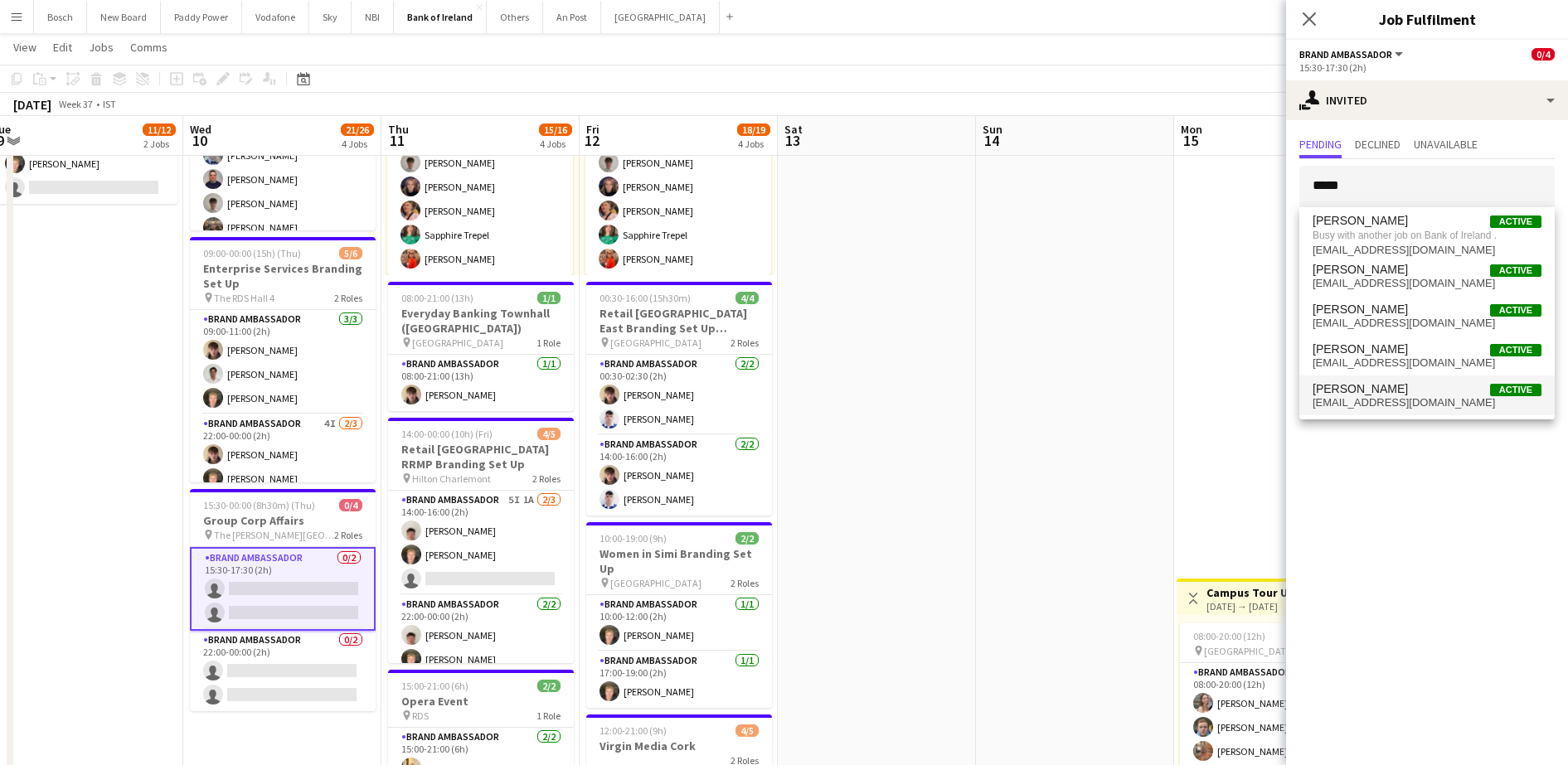
type input "*****"
click at [1396, 404] on span "[EMAIL_ADDRESS][DOMAIN_NAME]" at bounding box center [1427, 403] width 229 height 13
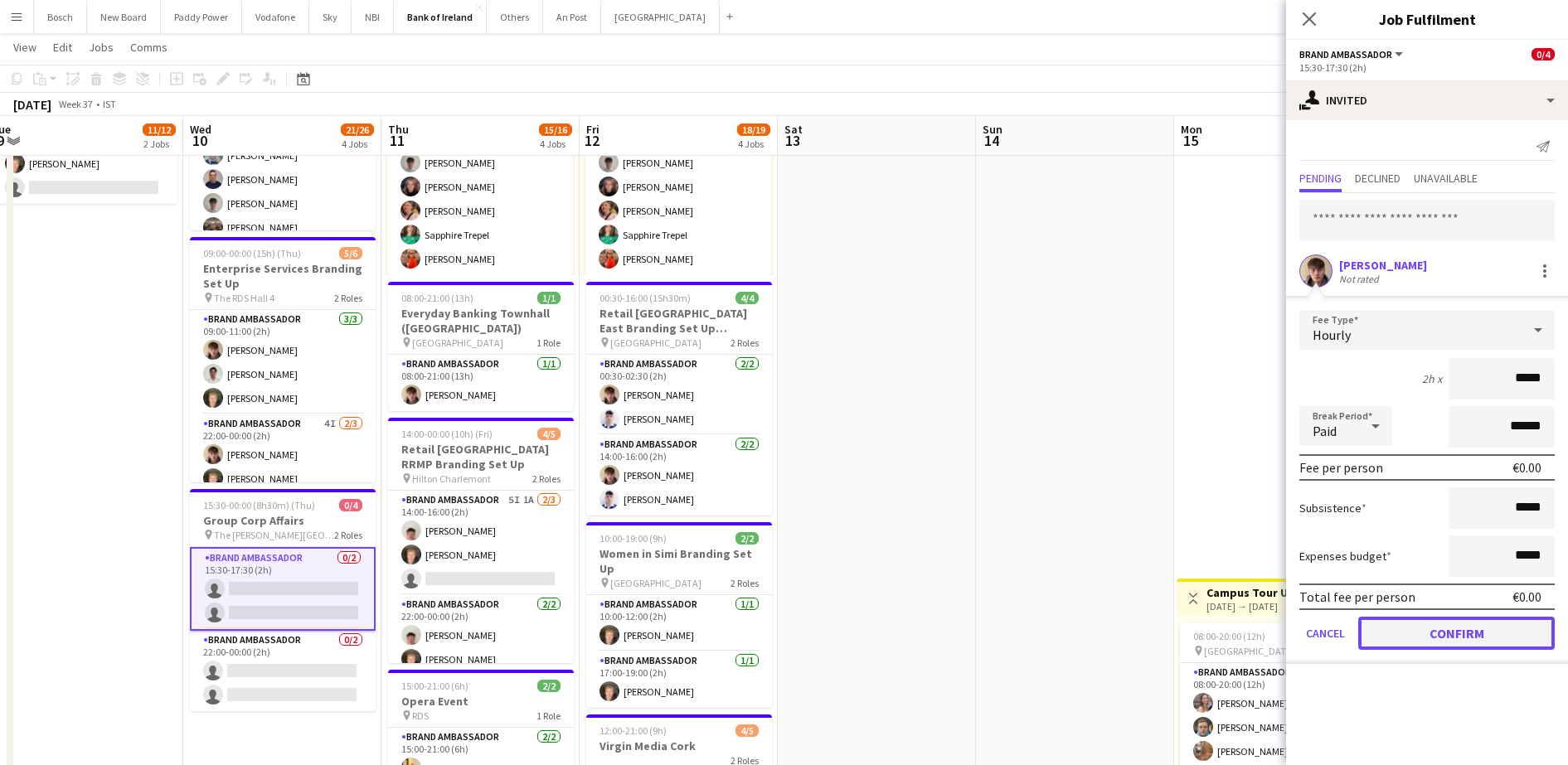
click at [1415, 623] on button "Confirm" at bounding box center [1457, 633] width 197 height 33
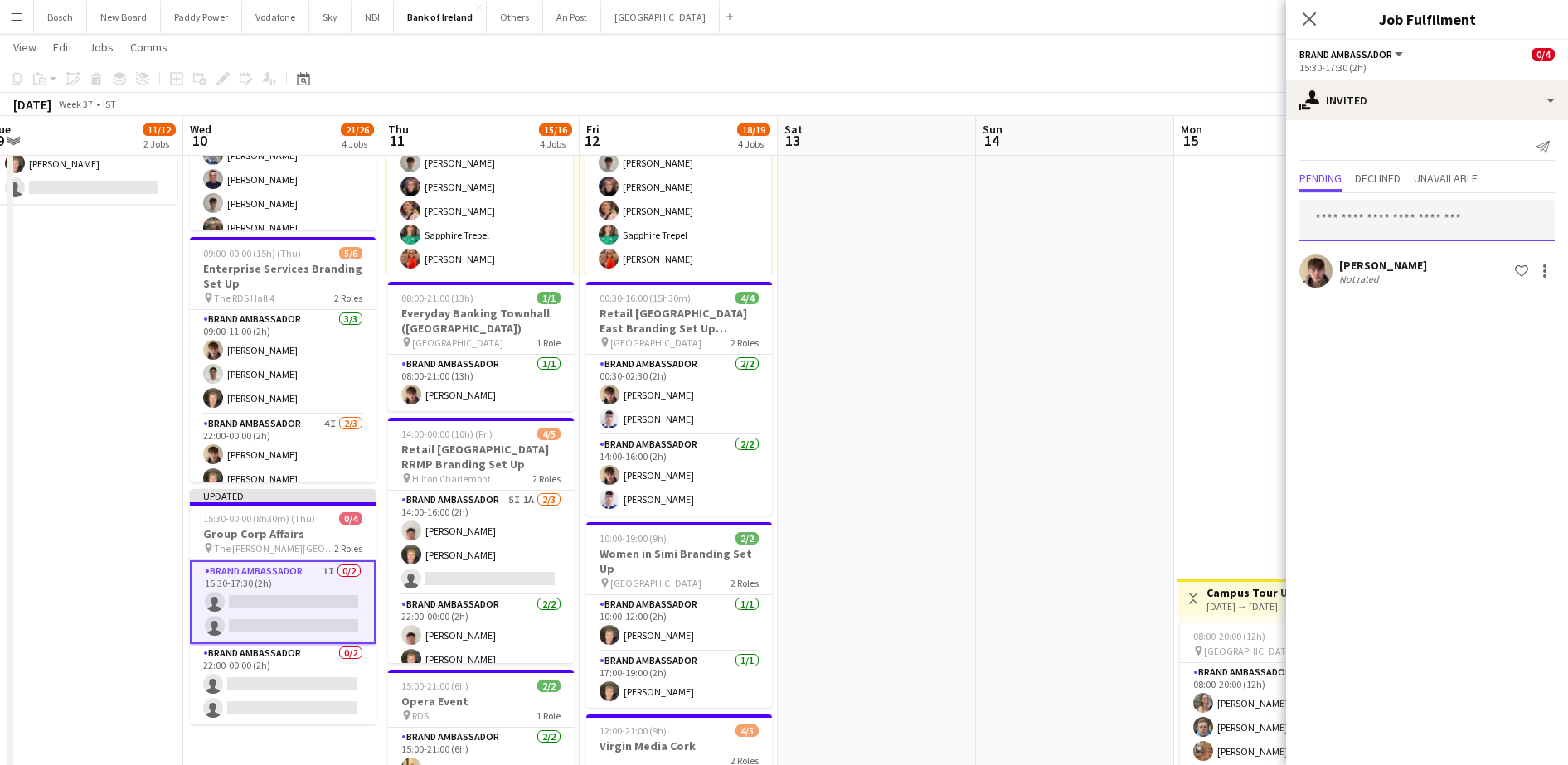
click at [1431, 209] on input "text" at bounding box center [1427, 220] width 255 height 41
type input "*****"
click at [1383, 277] on span "[EMAIL_ADDRESS][DOMAIN_NAME]" at bounding box center [1427, 276] width 229 height 13
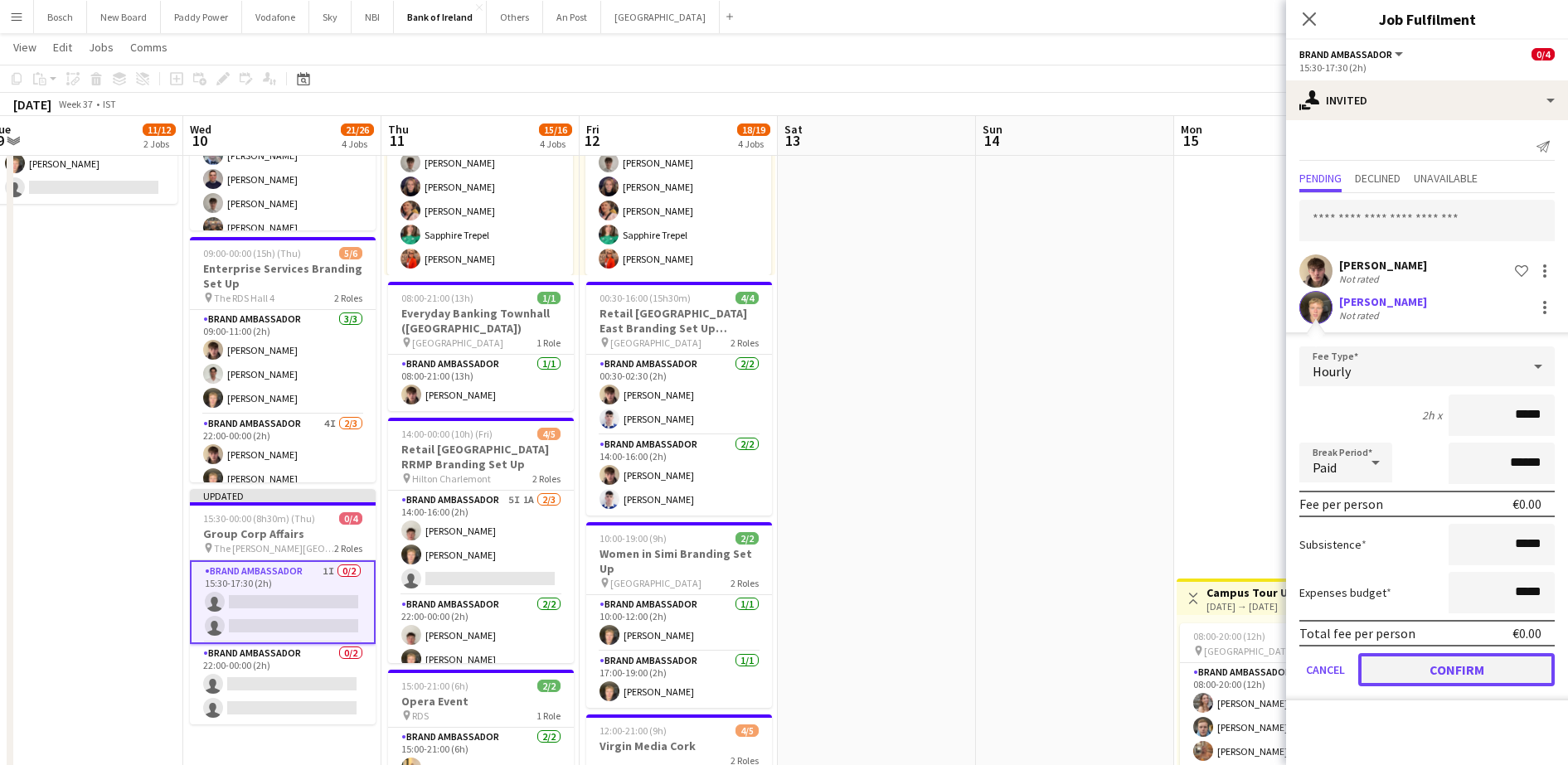
click at [1446, 672] on button "Confirm" at bounding box center [1457, 670] width 197 height 33
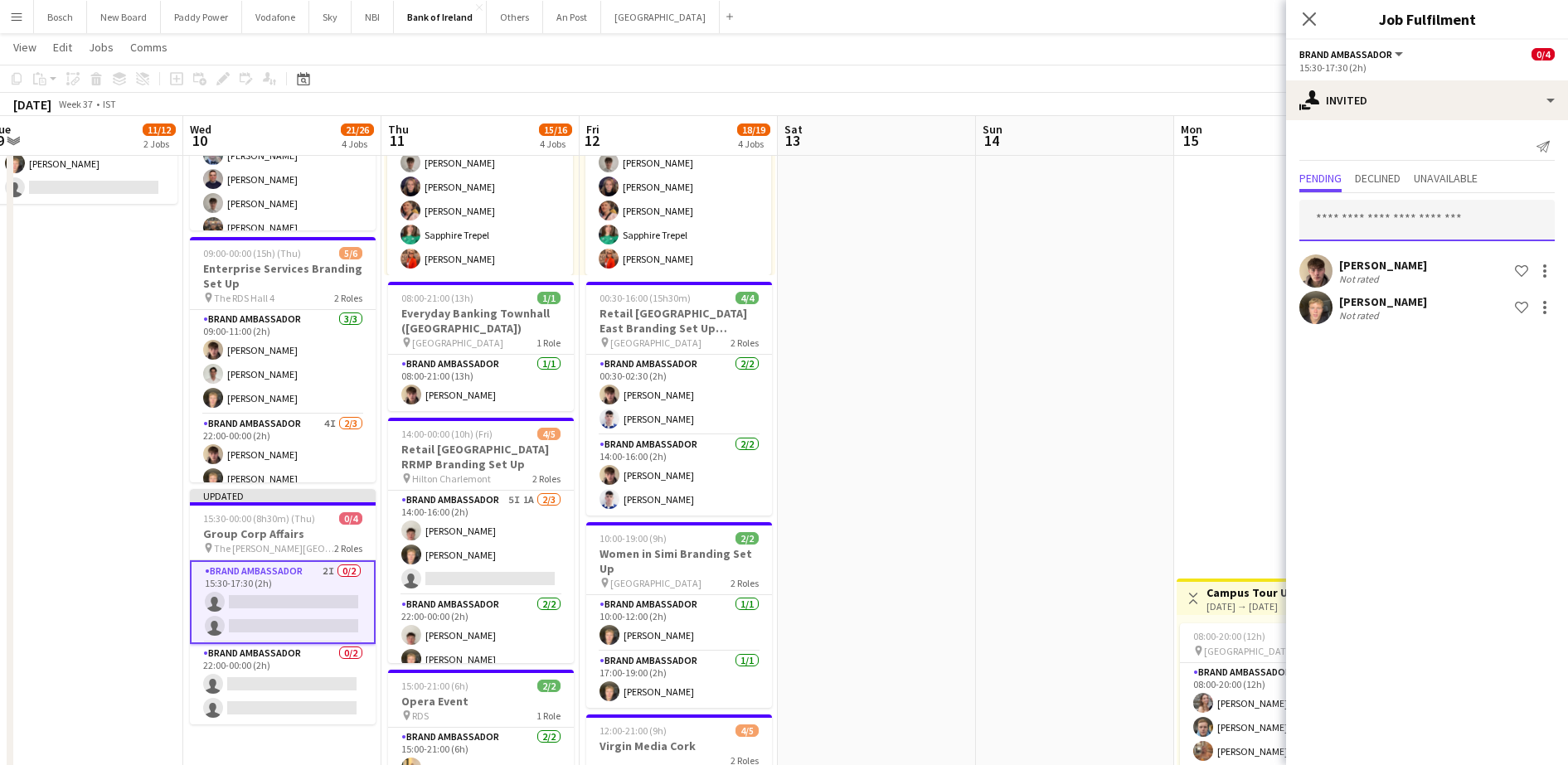
click at [1393, 235] on input "text" at bounding box center [1427, 220] width 255 height 41
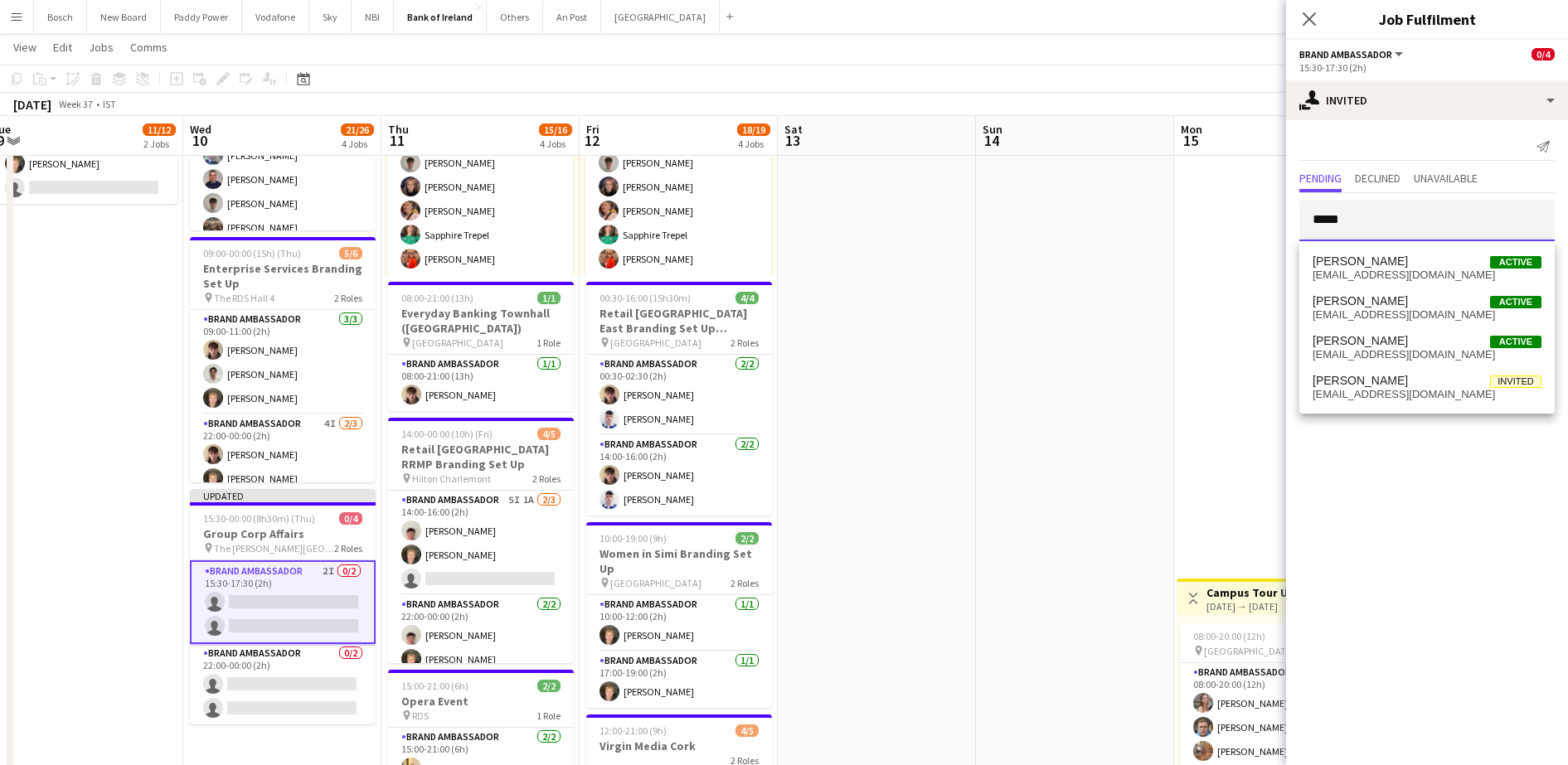
type input "*****"
click at [1207, 29] on app-navbar "Menu Boards Boards Boards All jobs Status Workforce Workforce My Workforce Recr…" at bounding box center [784, 16] width 1568 height 33
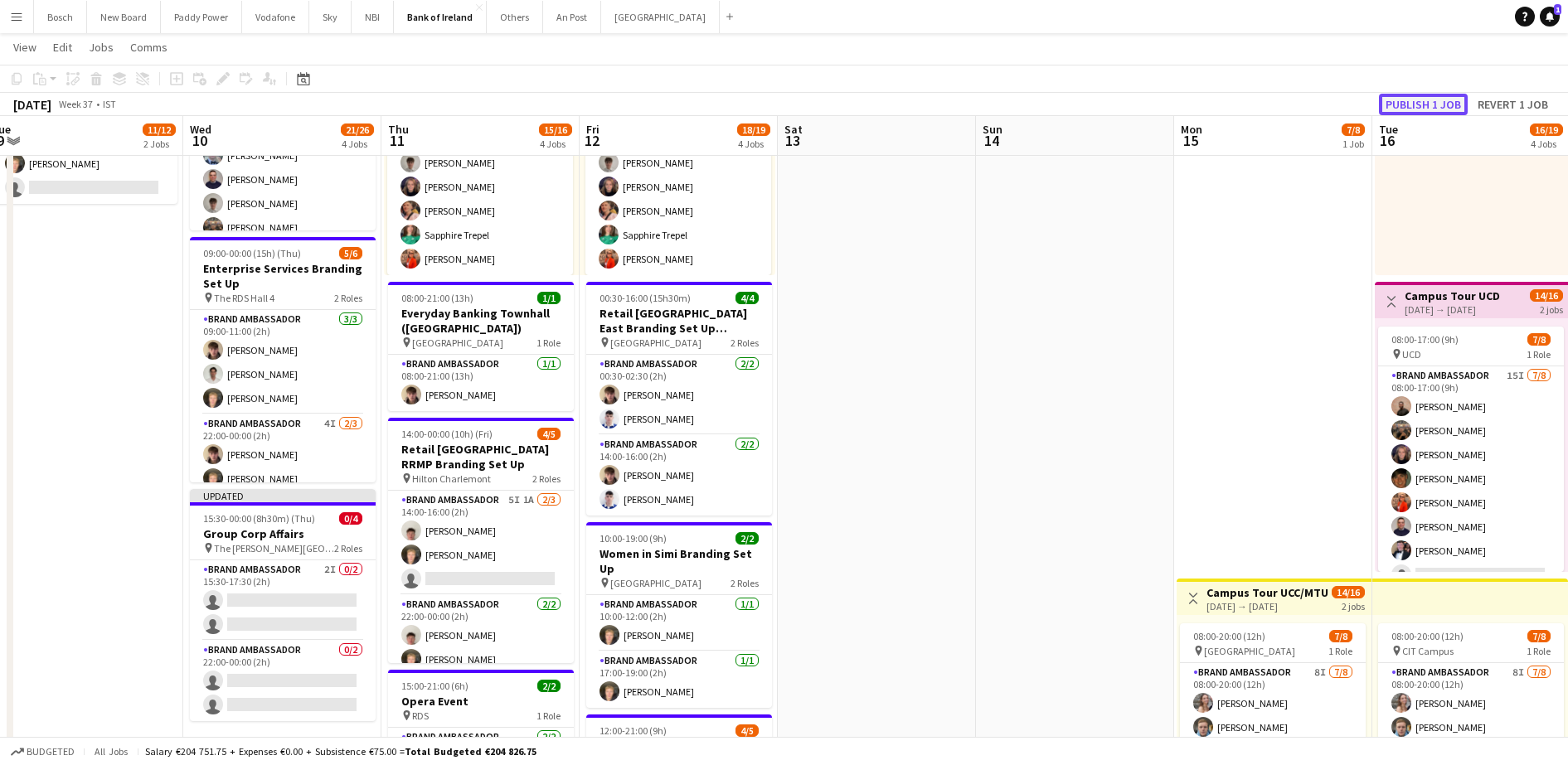
click at [1448, 103] on button "Publish 1 job" at bounding box center [1423, 104] width 89 height 21
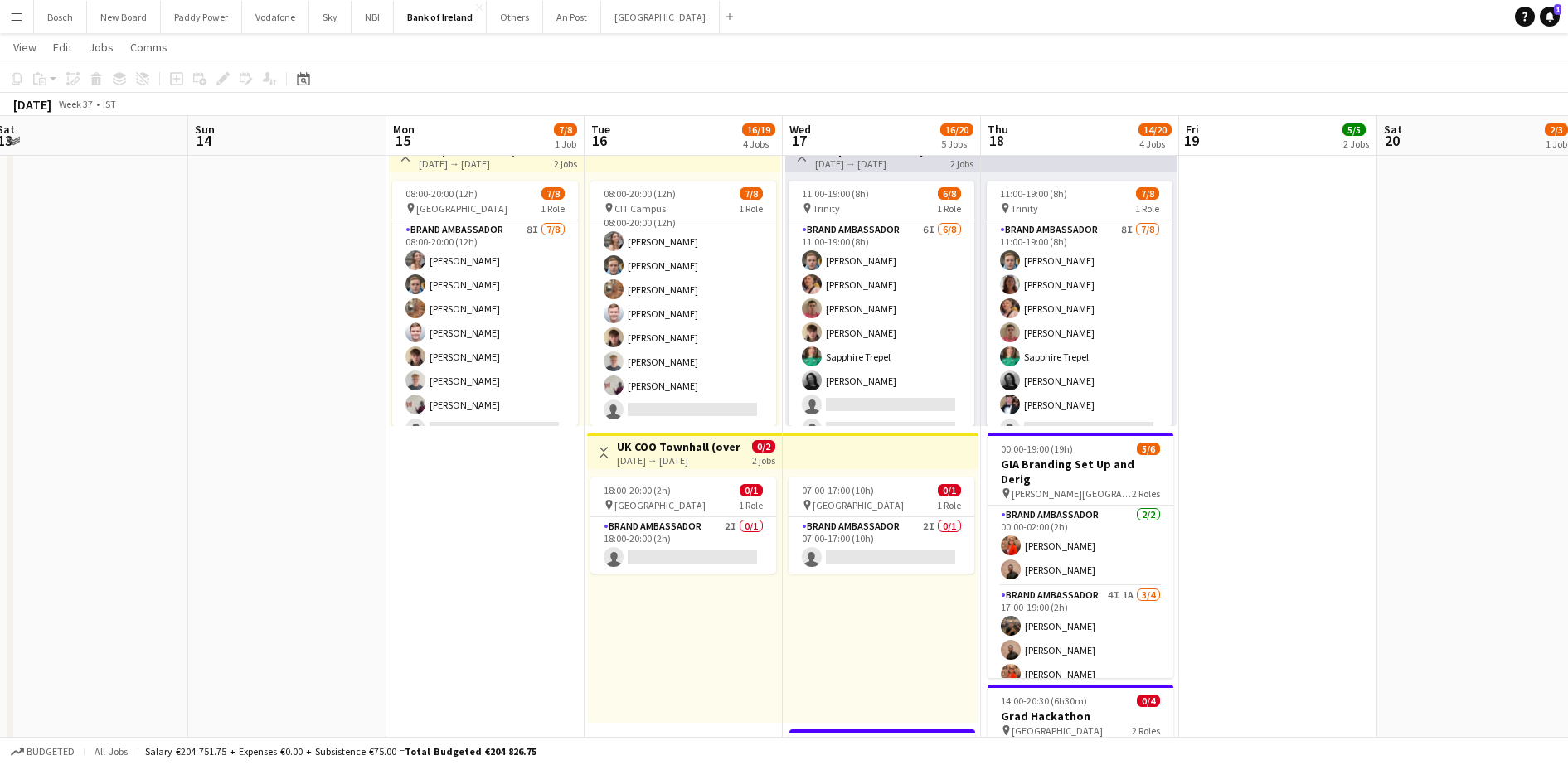
scroll to position [651, 0]
click at [727, 570] on app-card-role "Brand Ambassador 2I 0/1 18:00-20:00 (2h) single-neutral-actions" at bounding box center [683, 544] width 186 height 57
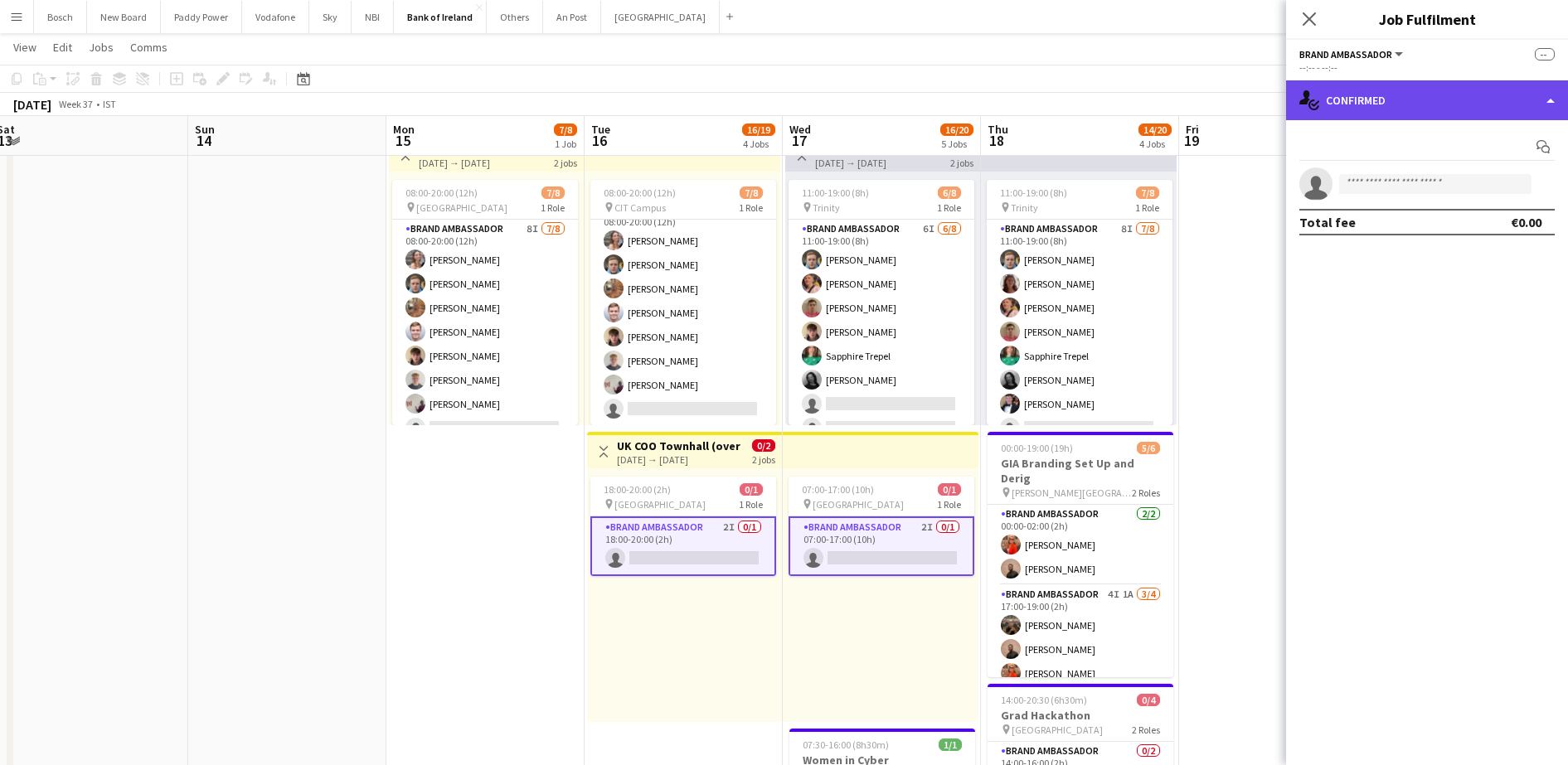
click at [1438, 109] on div "single-neutral-actions-check-2 Confirmed" at bounding box center [1427, 99] width 282 height 40
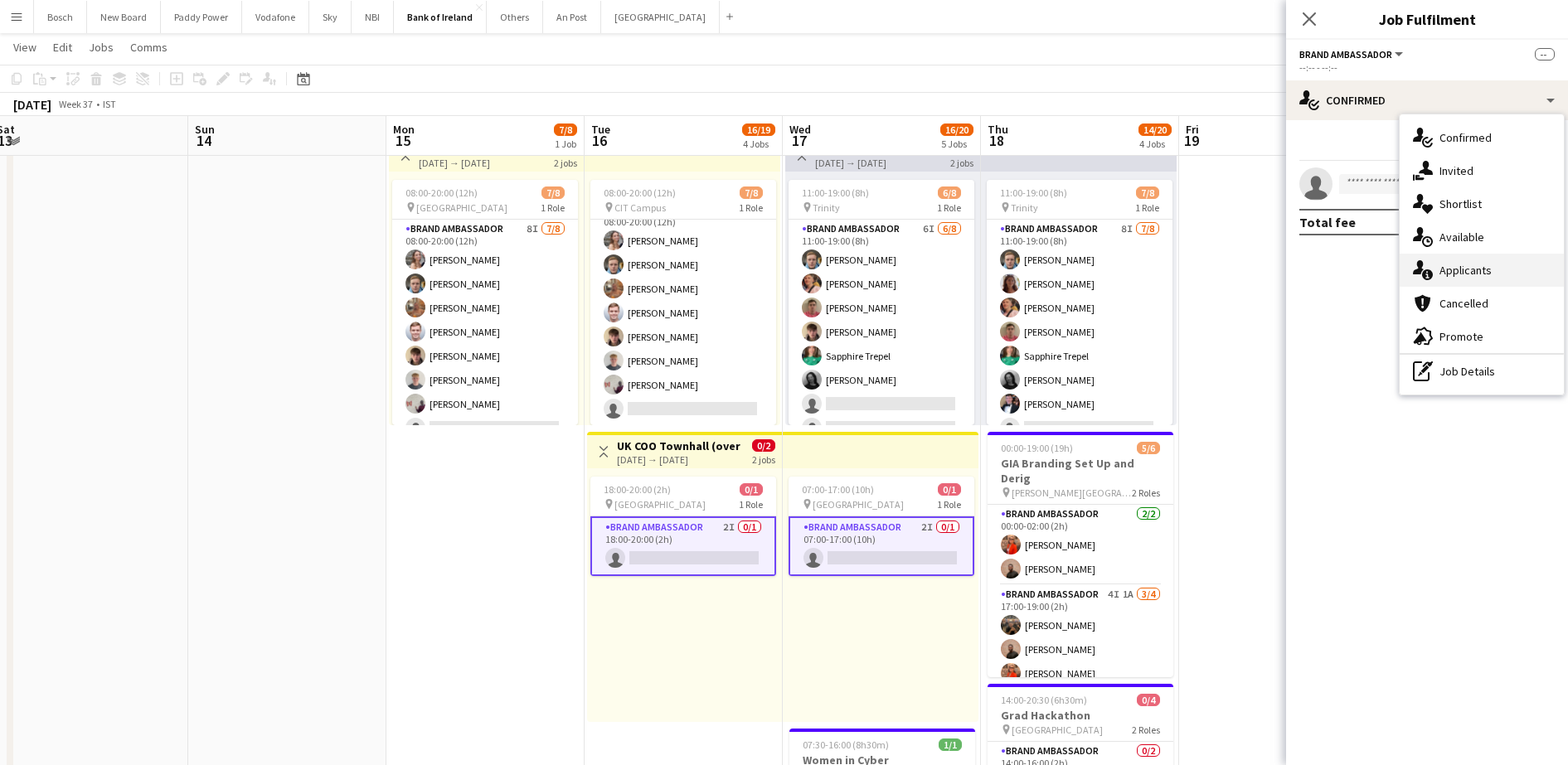
click at [1493, 253] on div "single-neutral-actions-information Applicants" at bounding box center [1482, 270] width 164 height 33
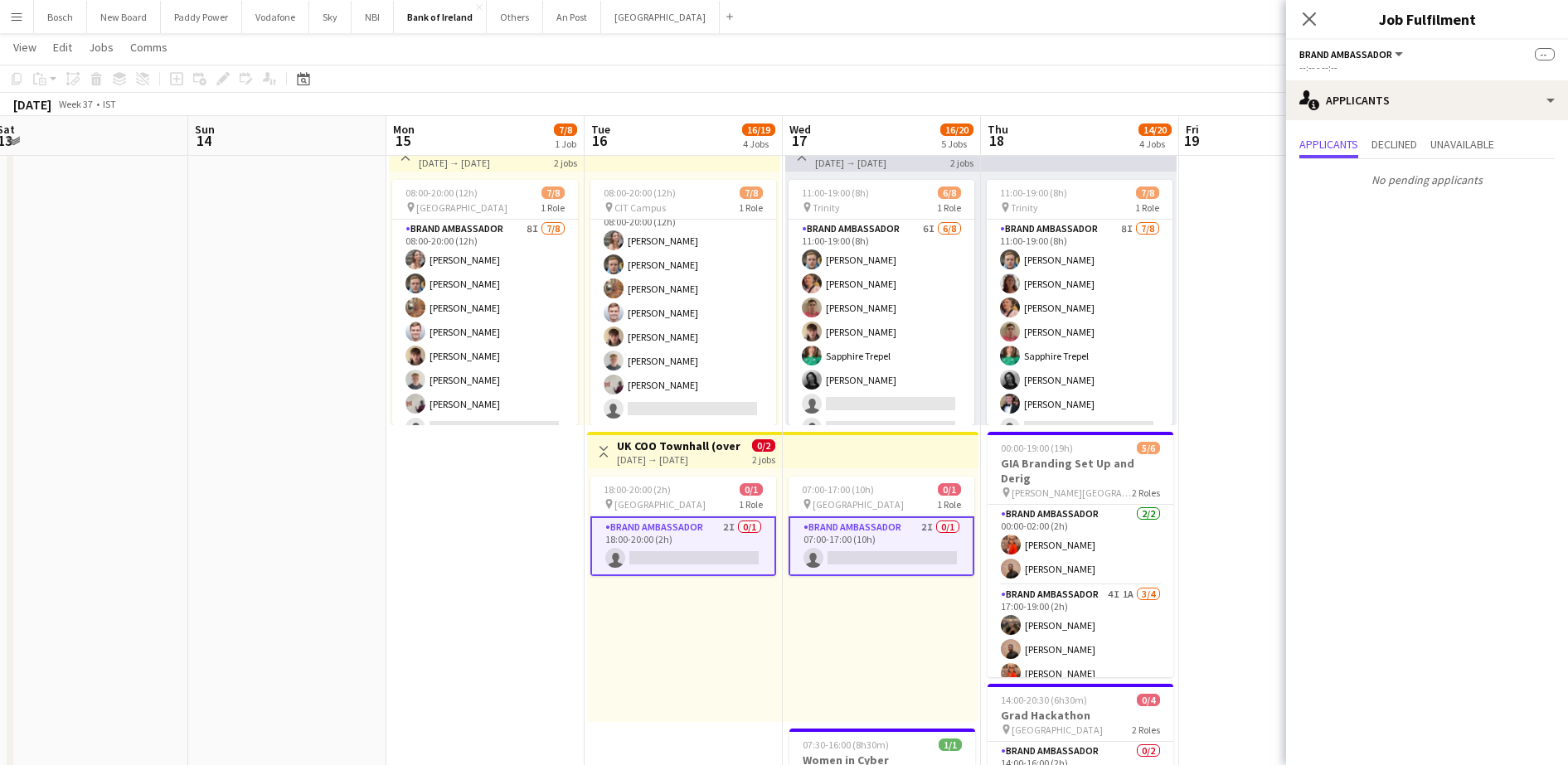
click at [1038, 53] on app-page-menu "View Day view expanded Day view collapsed Month view Date picker Jump to [DATE]…" at bounding box center [784, 48] width 1568 height 32
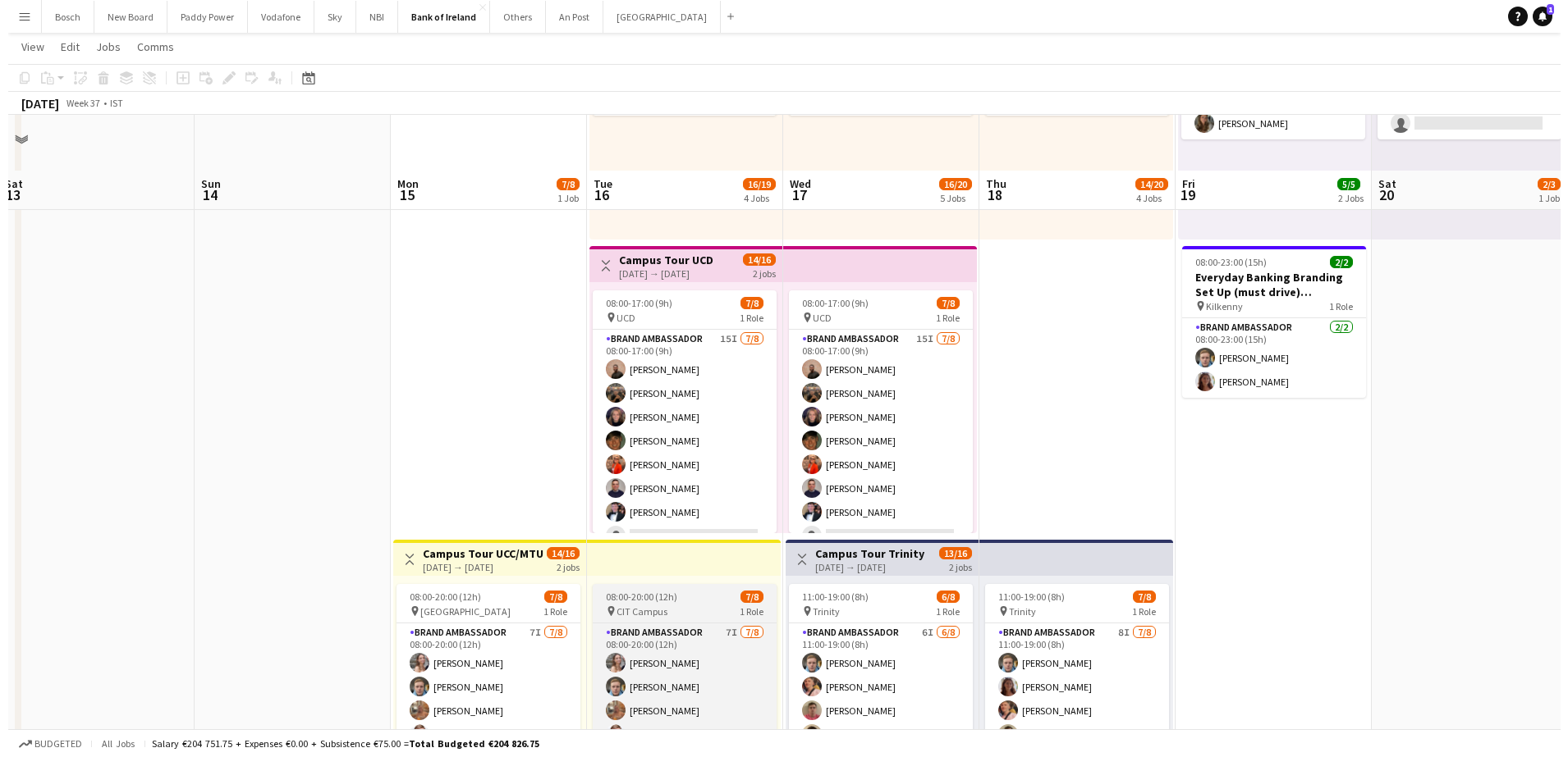
scroll to position [0, 0]
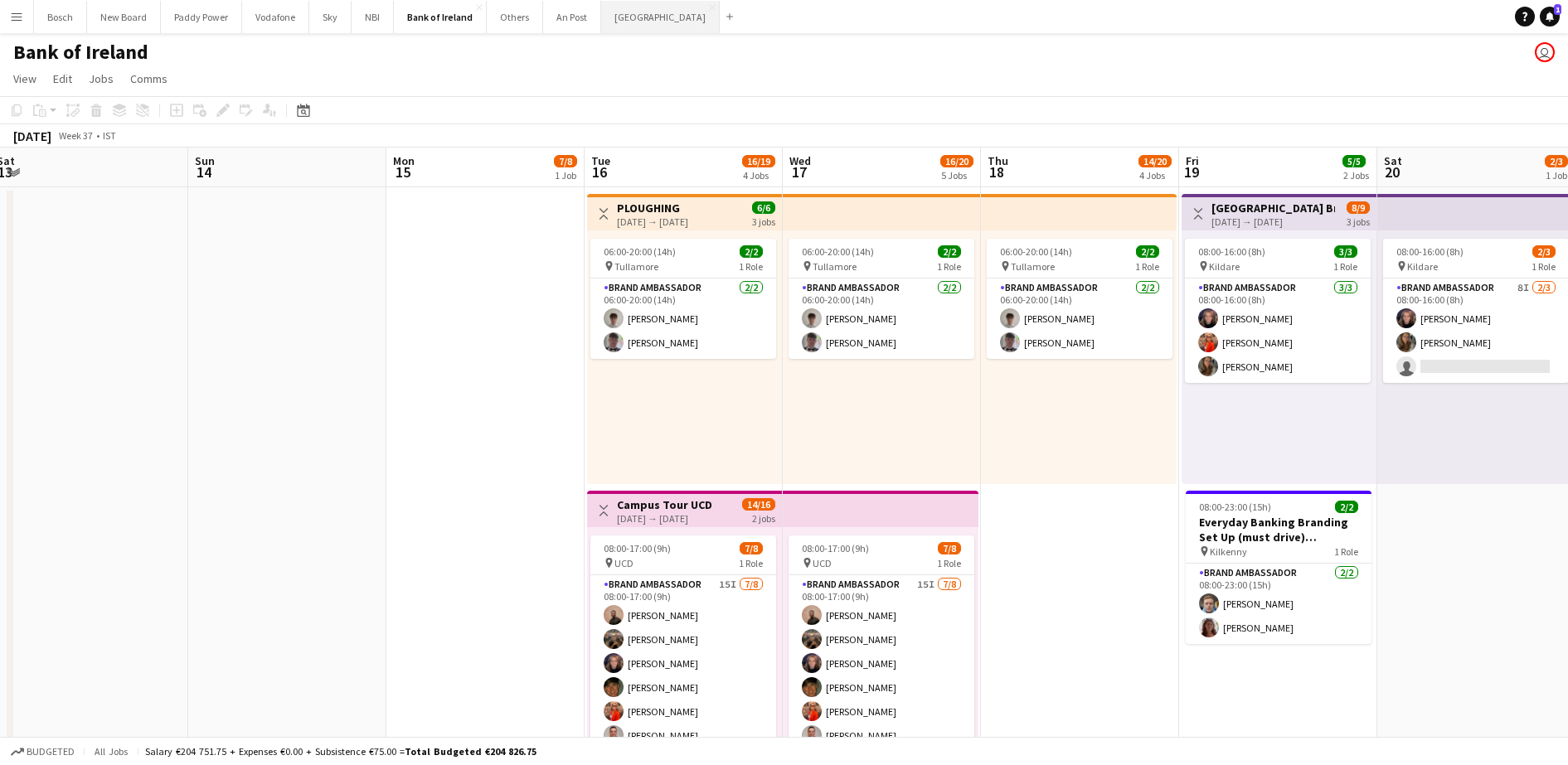
click at [651, 29] on button "[GEOGRAPHIC_DATA] Close" at bounding box center [660, 17] width 119 height 33
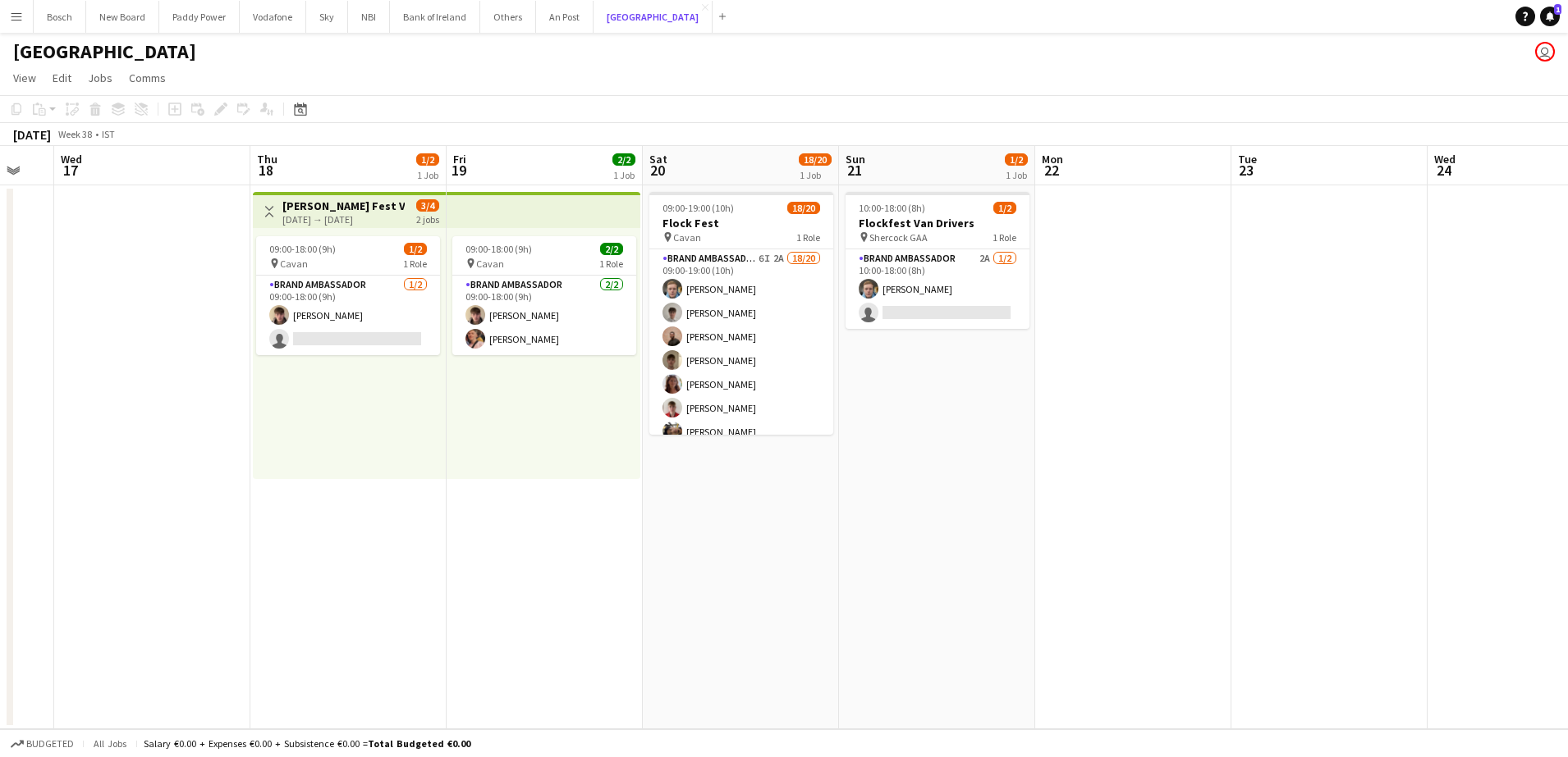
scroll to position [0, 535]
click at [962, 262] on app-card-role "Brand Ambassador 2A [DATE] 10:00-18:00 (8h) [PERSON_NAME] single-neutral-actions" at bounding box center [937, 289] width 184 height 79
